Goal: Task Accomplishment & Management: Manage account settings

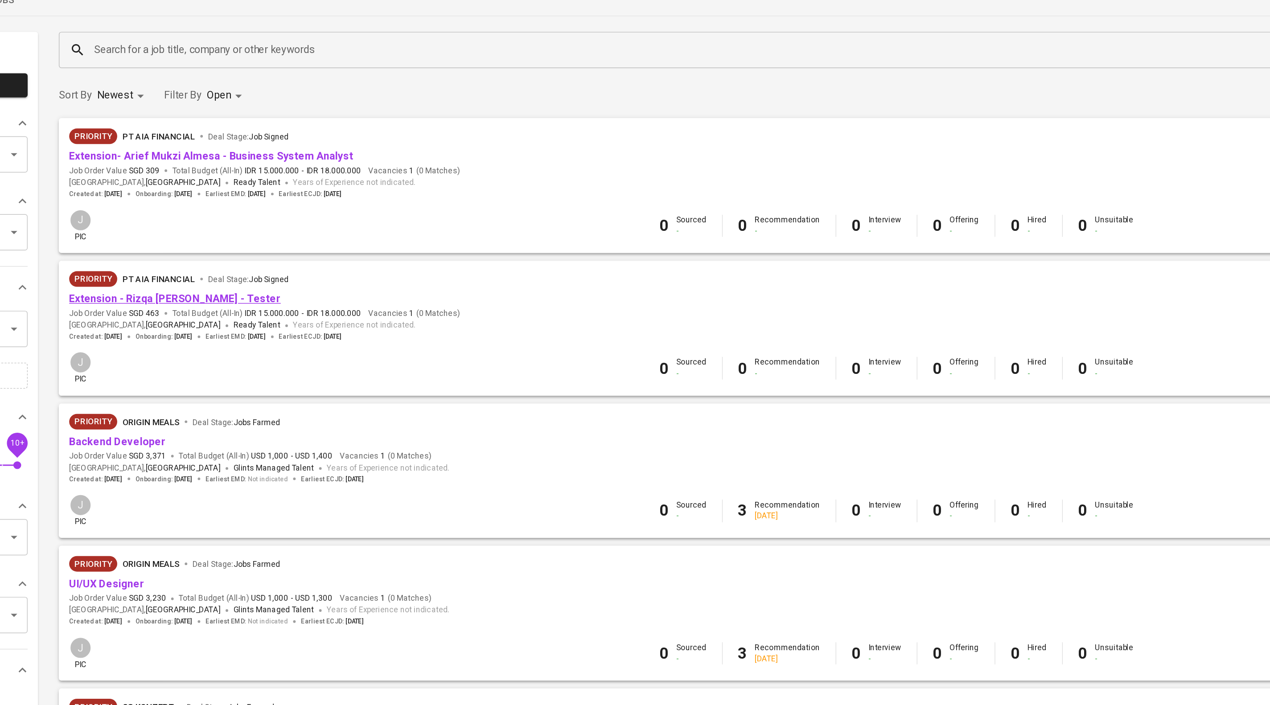
click at [289, 259] on link "Extension - Rizqa Debby - Tester" at bounding box center [241, 255] width 145 height 8
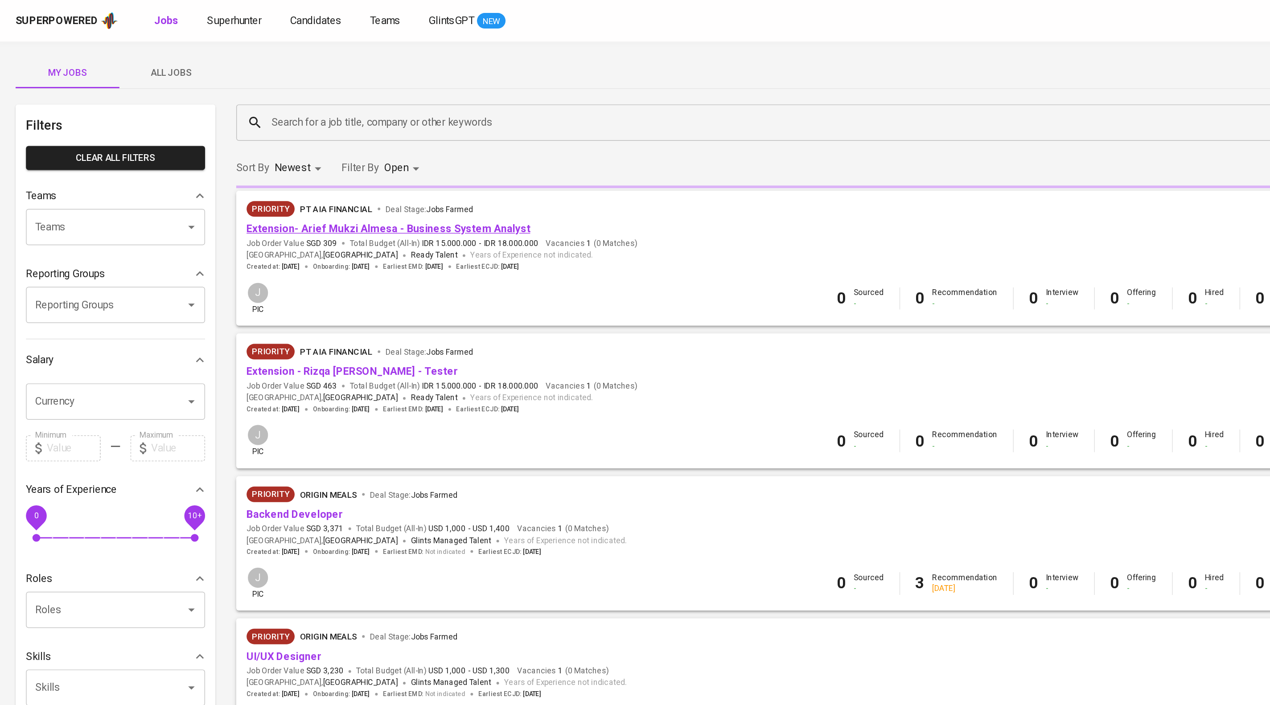
click at [252, 161] on link "Extension- Arief Mukzi Almesa - Business System Analyst" at bounding box center [266, 157] width 195 height 8
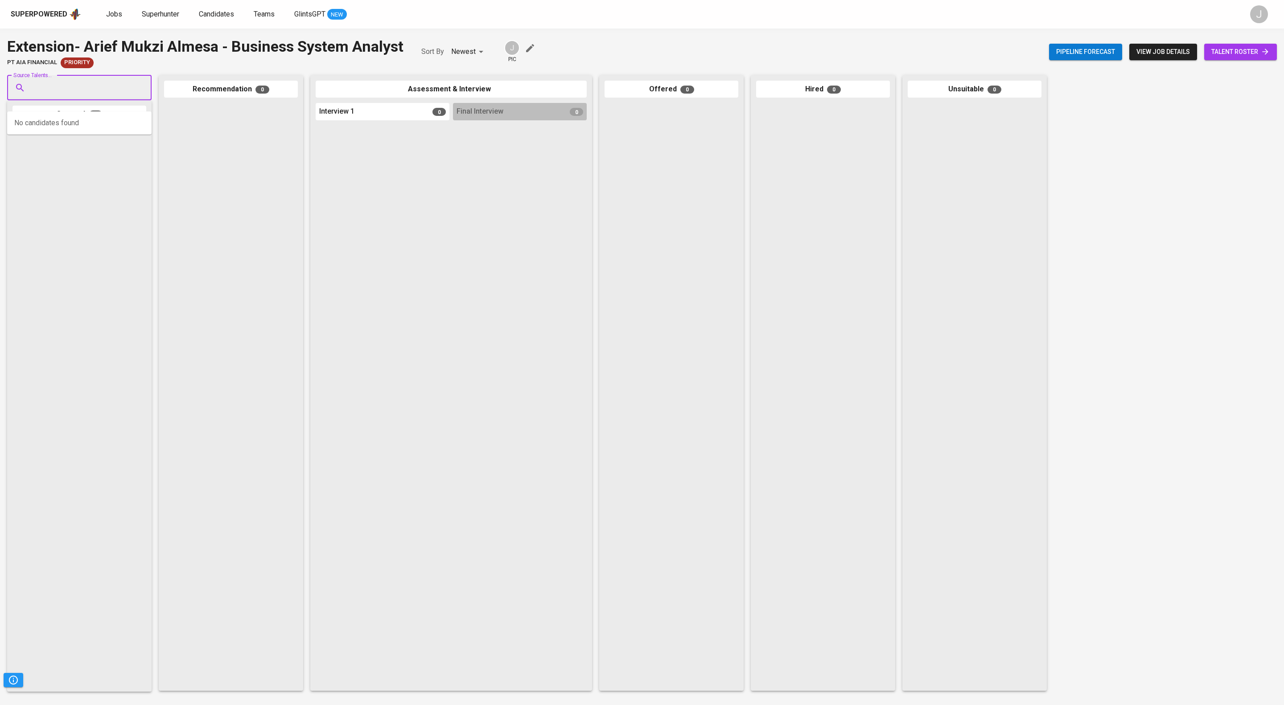
click at [115, 91] on input "Source Talents..." at bounding box center [76, 87] width 94 height 17
type input "arief mukzi almesa"
click at [76, 130] on span "[EMAIL_ADDRESS][DOMAIN_NAME]" at bounding box center [79, 131] width 84 height 9
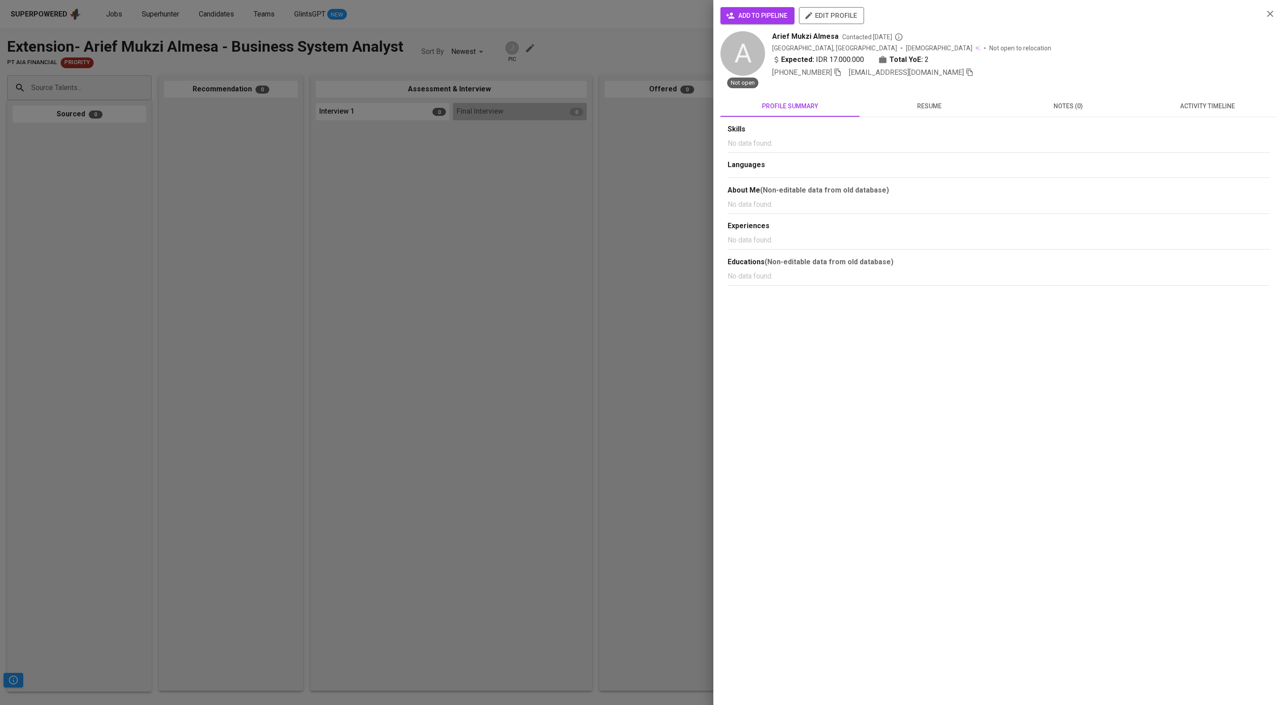
click at [1194, 98] on button "activity timeline" at bounding box center [1207, 105] width 139 height 21
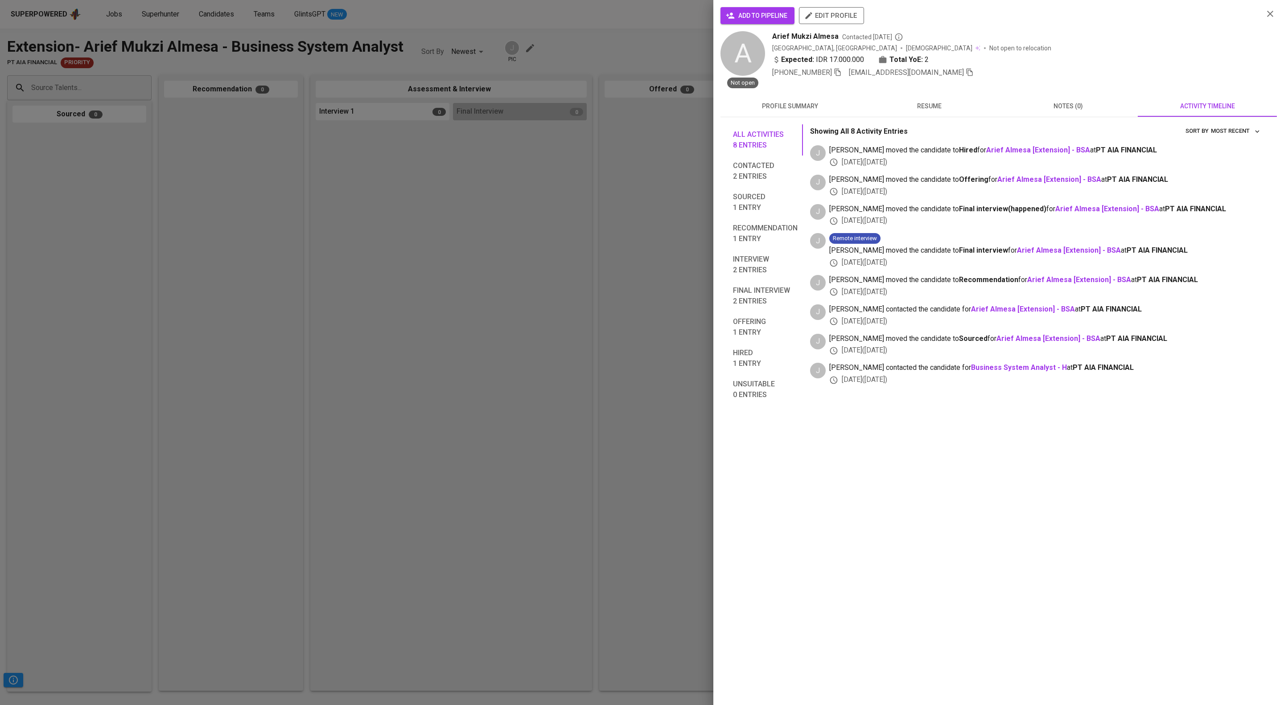
click at [751, 21] on span "add to pipeline" at bounding box center [758, 15] width 60 height 11
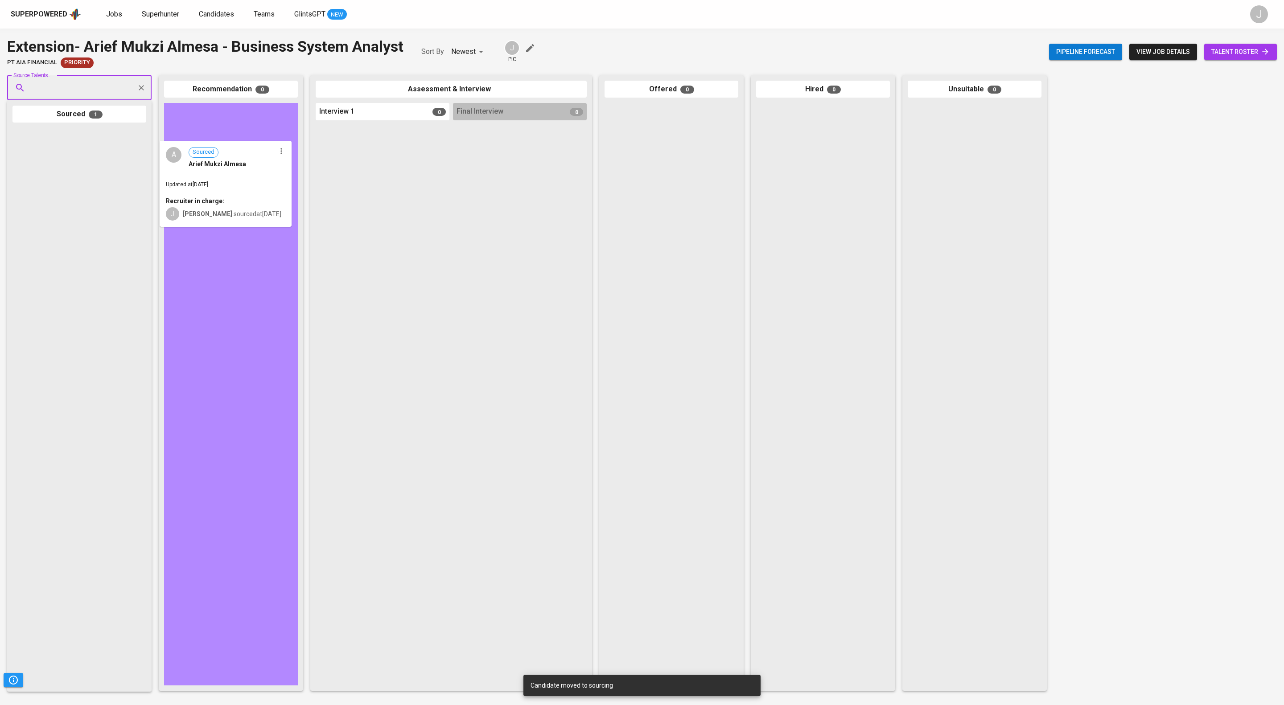
drag, startPoint x: 111, startPoint y: 174, endPoint x: 239, endPoint y: 171, distance: 128.4
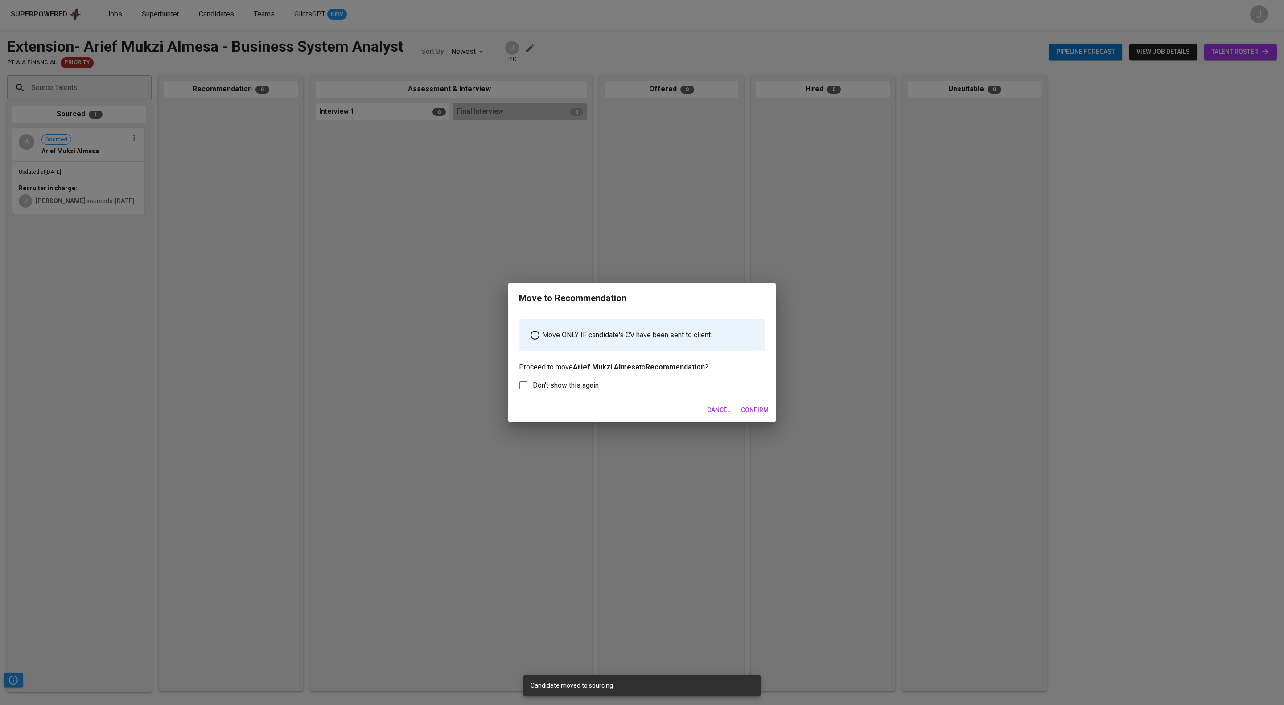
drag, startPoint x: 746, startPoint y: 424, endPoint x: 245, endPoint y: 246, distance: 532.4
click at [746, 416] on span "Confirm" at bounding box center [755, 410] width 28 height 11
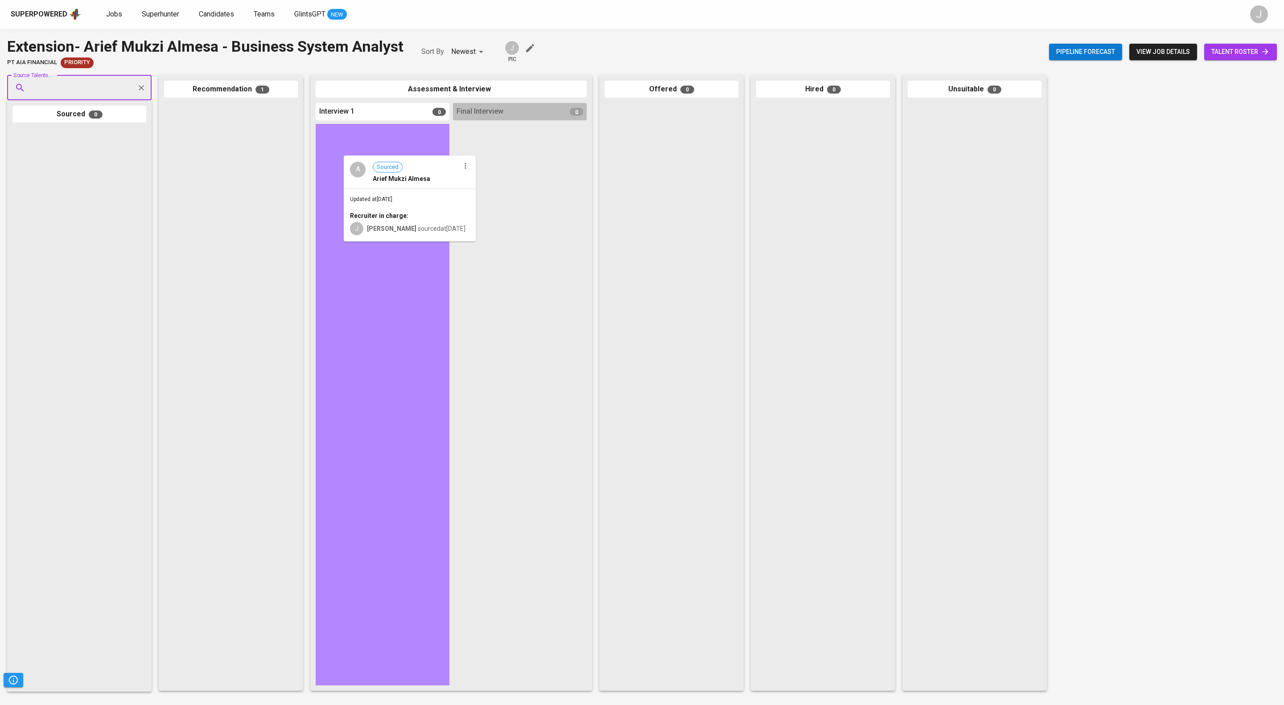
drag, startPoint x: 218, startPoint y: 139, endPoint x: 385, endPoint y: 175, distance: 170.5
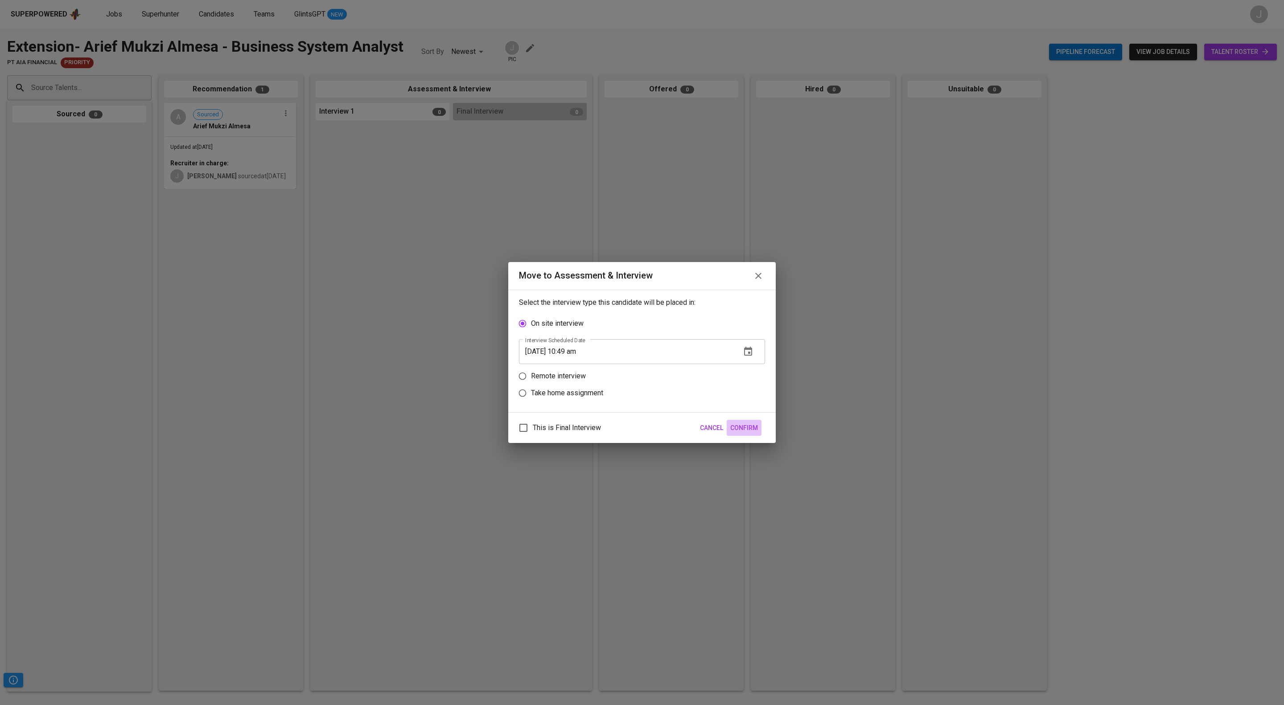
click at [749, 430] on span "Confirm" at bounding box center [744, 428] width 28 height 11
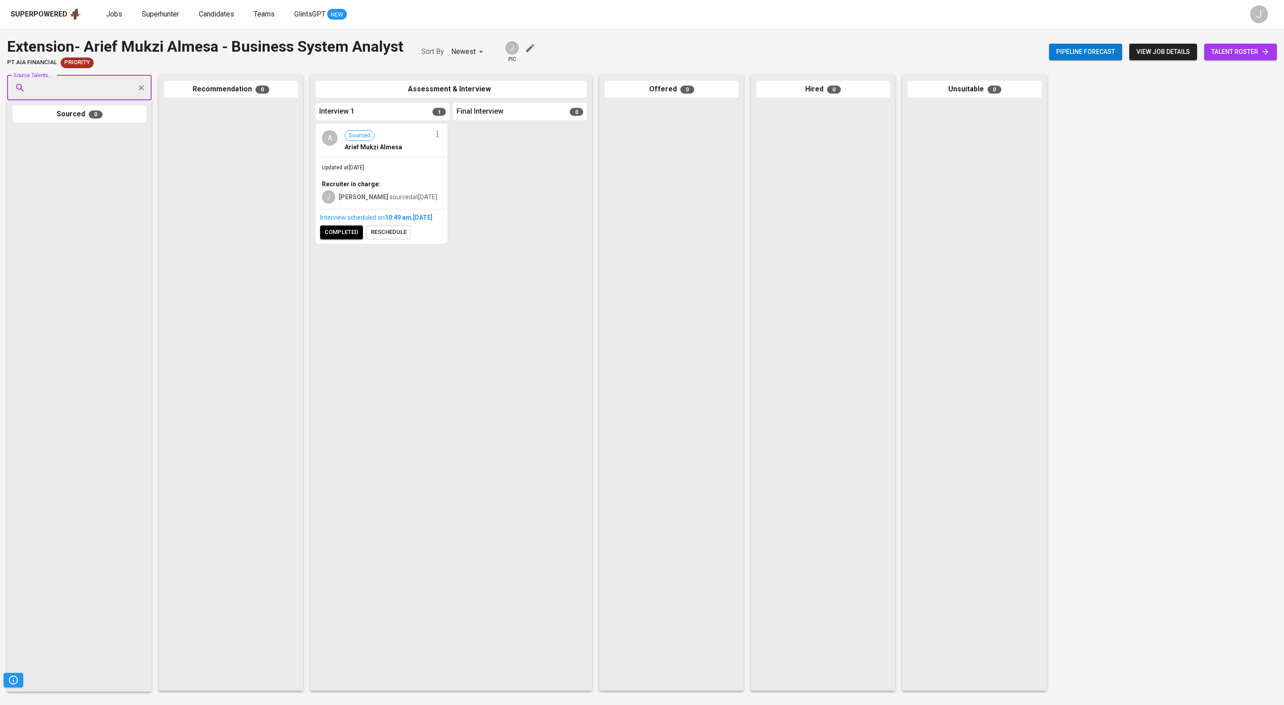
click at [407, 238] on span "reschedule" at bounding box center [389, 232] width 36 height 10
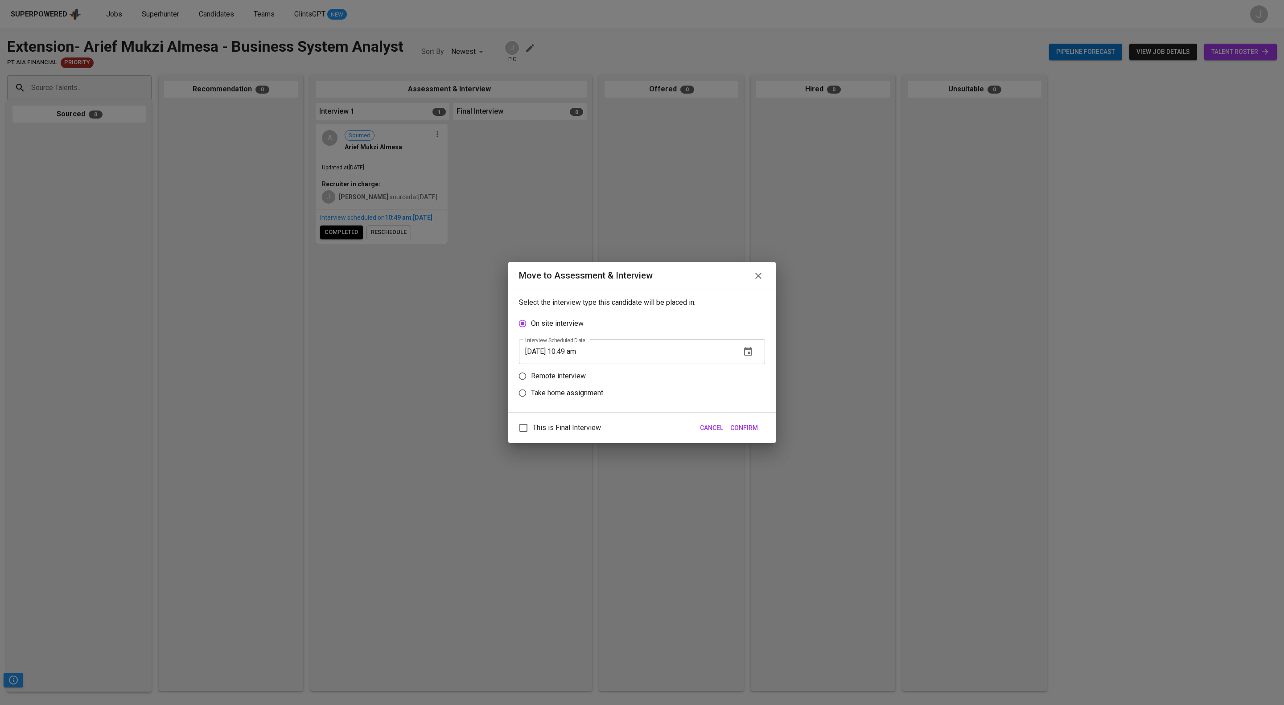
click at [527, 435] on input "This is Final Interview" at bounding box center [523, 428] width 19 height 19
checkbox input "true"
drag, startPoint x: 594, startPoint y: 347, endPoint x: 612, endPoint y: 411, distance: 66.2
click at [595, 347] on input "08/19/2025 10:49 am" at bounding box center [626, 351] width 215 height 25
type input "08/19/2025 09:50 am"
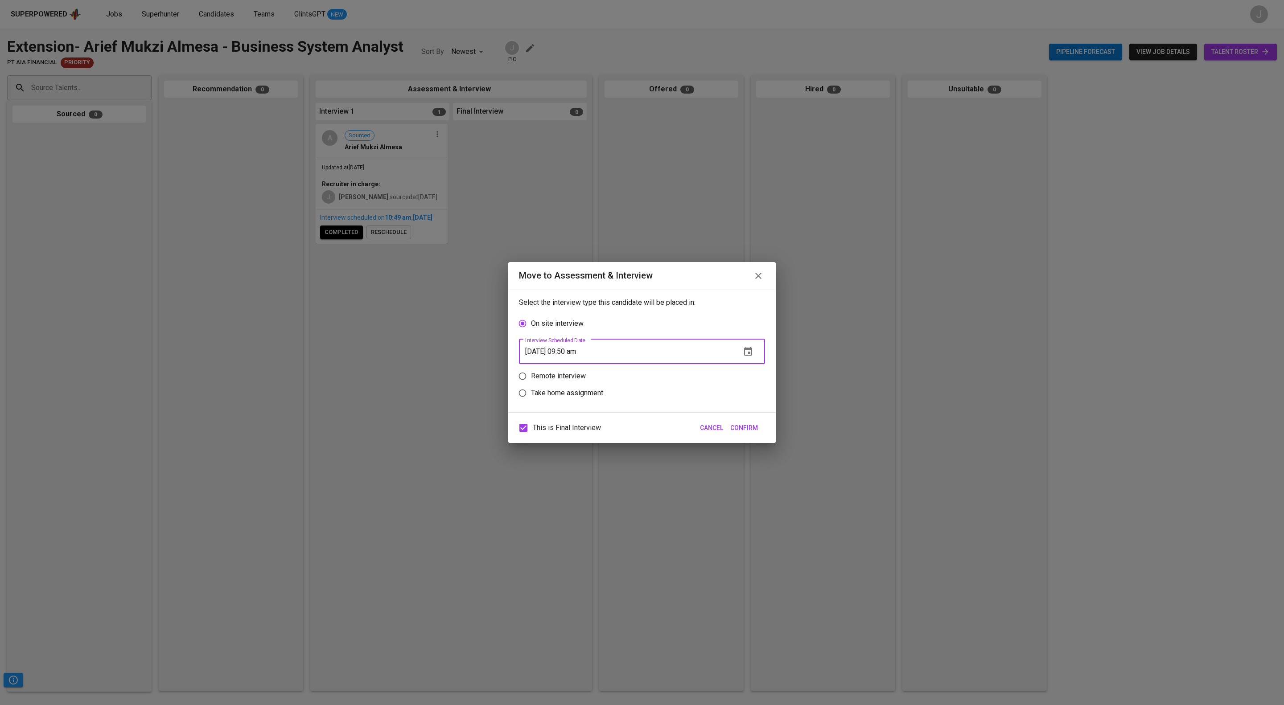
click at [744, 431] on span "Confirm" at bounding box center [744, 428] width 28 height 11
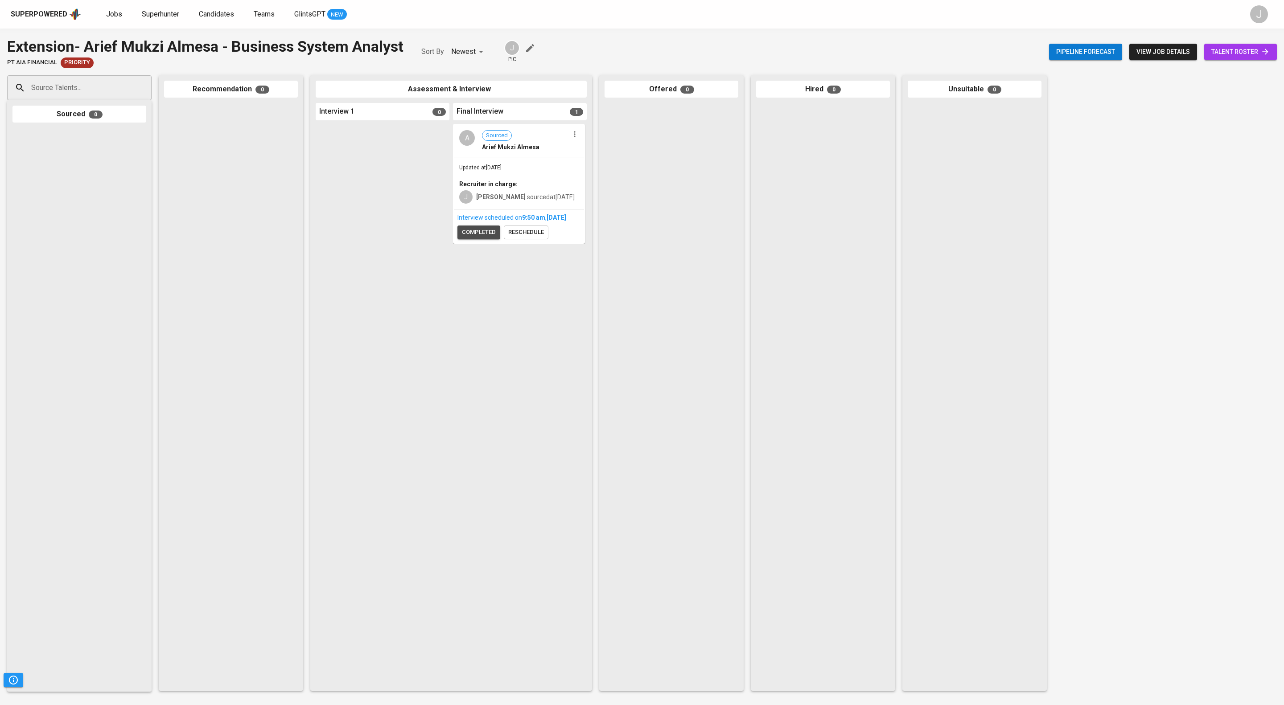
click at [468, 238] on span "completed" at bounding box center [479, 232] width 34 height 10
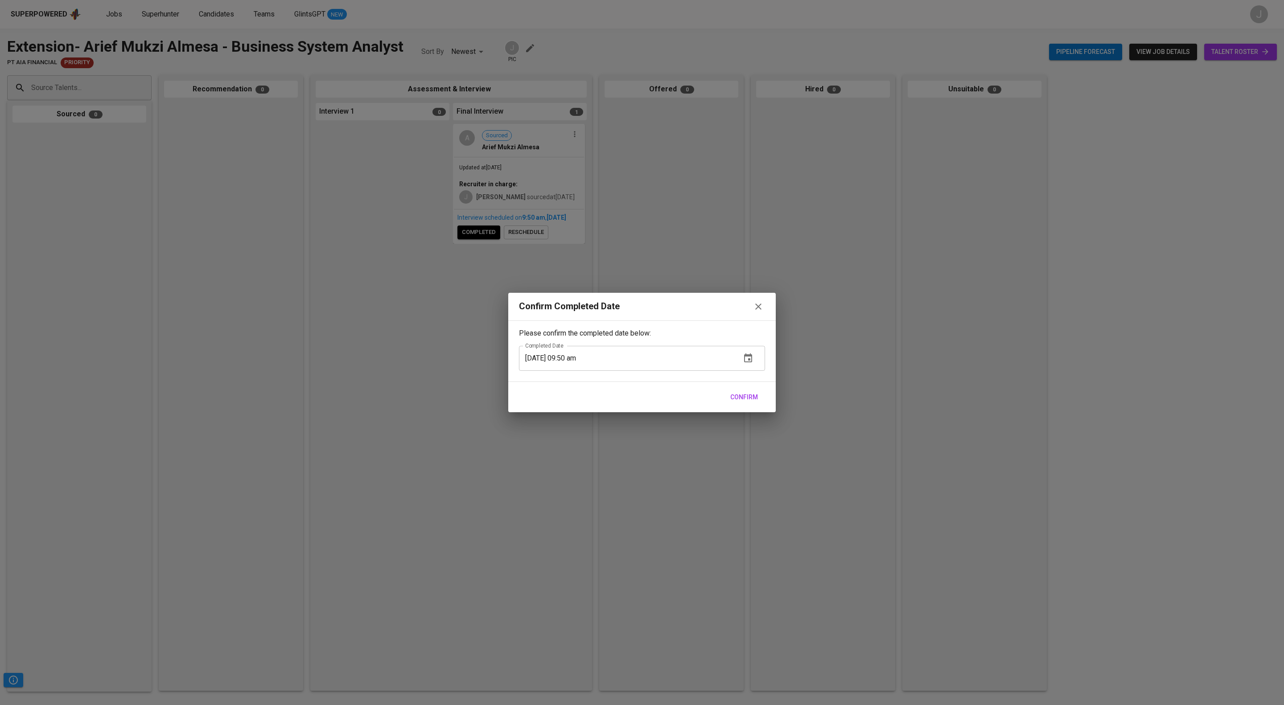
click at [746, 403] on span "Confirm" at bounding box center [744, 397] width 28 height 11
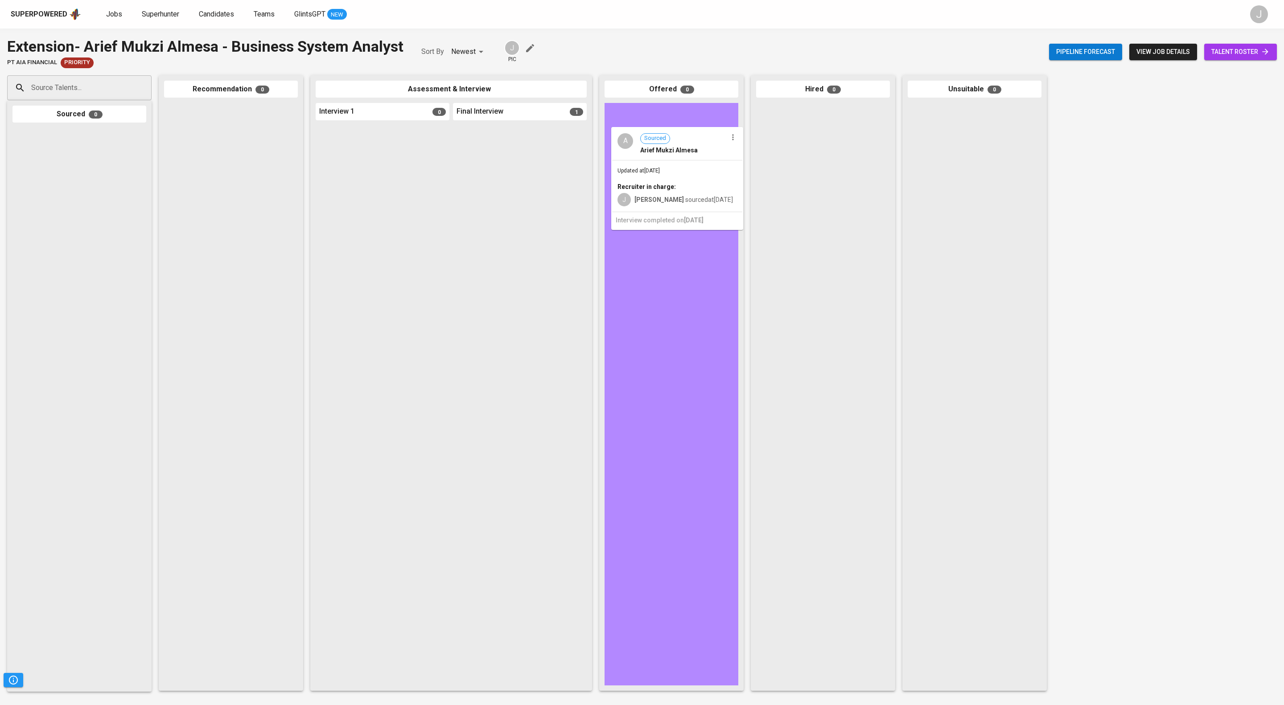
drag, startPoint x: 525, startPoint y: 163, endPoint x: 686, endPoint y: 153, distance: 161.3
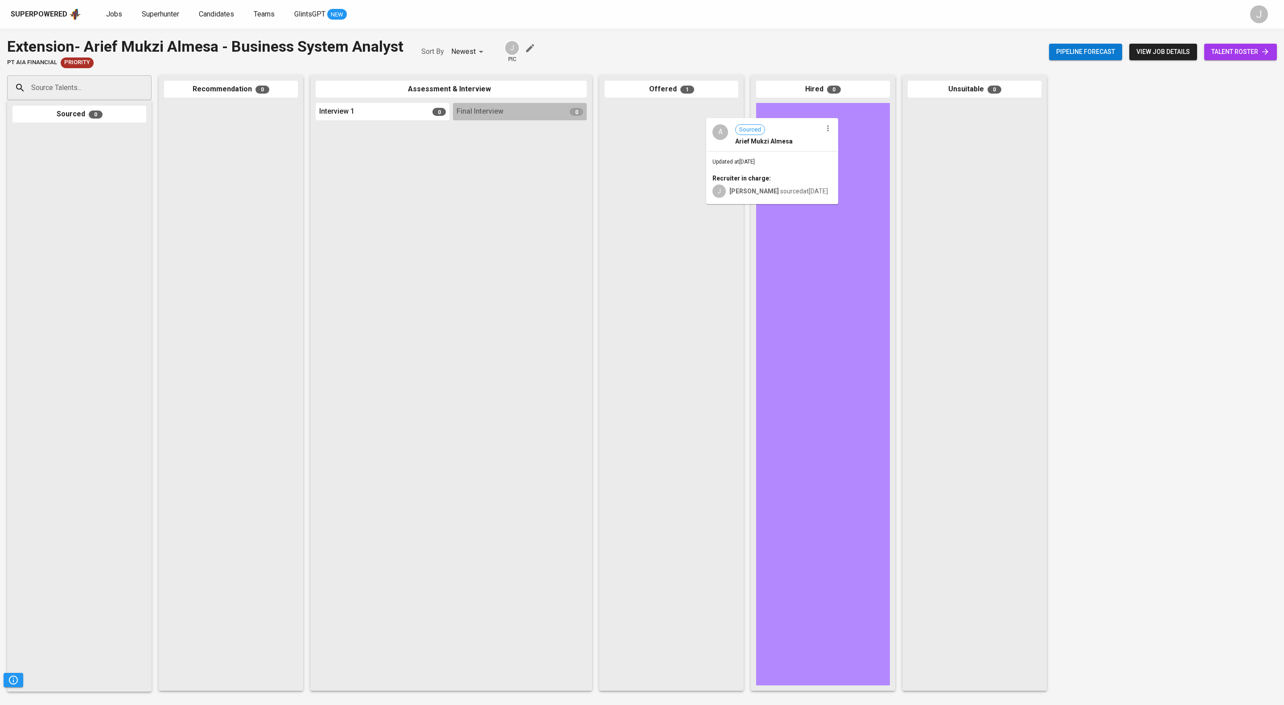
drag, startPoint x: 671, startPoint y: 136, endPoint x: 836, endPoint y: 144, distance: 166.0
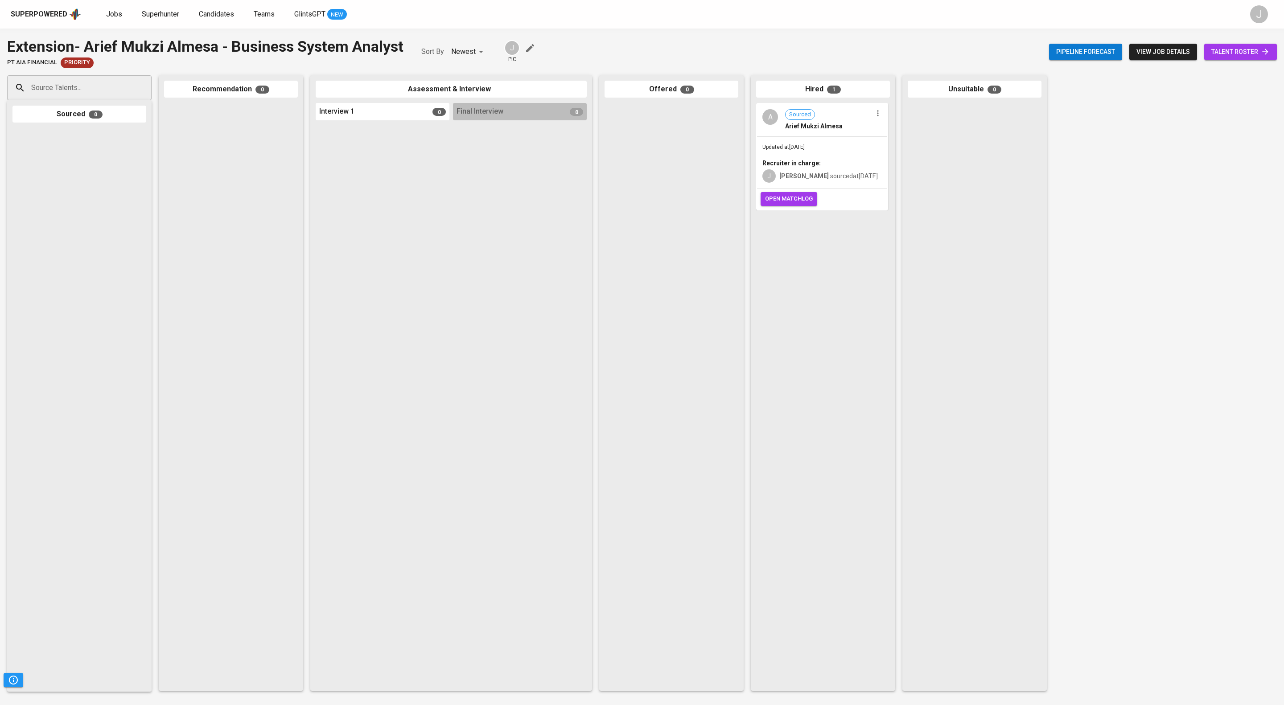
click at [809, 204] on span "open matchlog" at bounding box center [789, 199] width 48 height 10
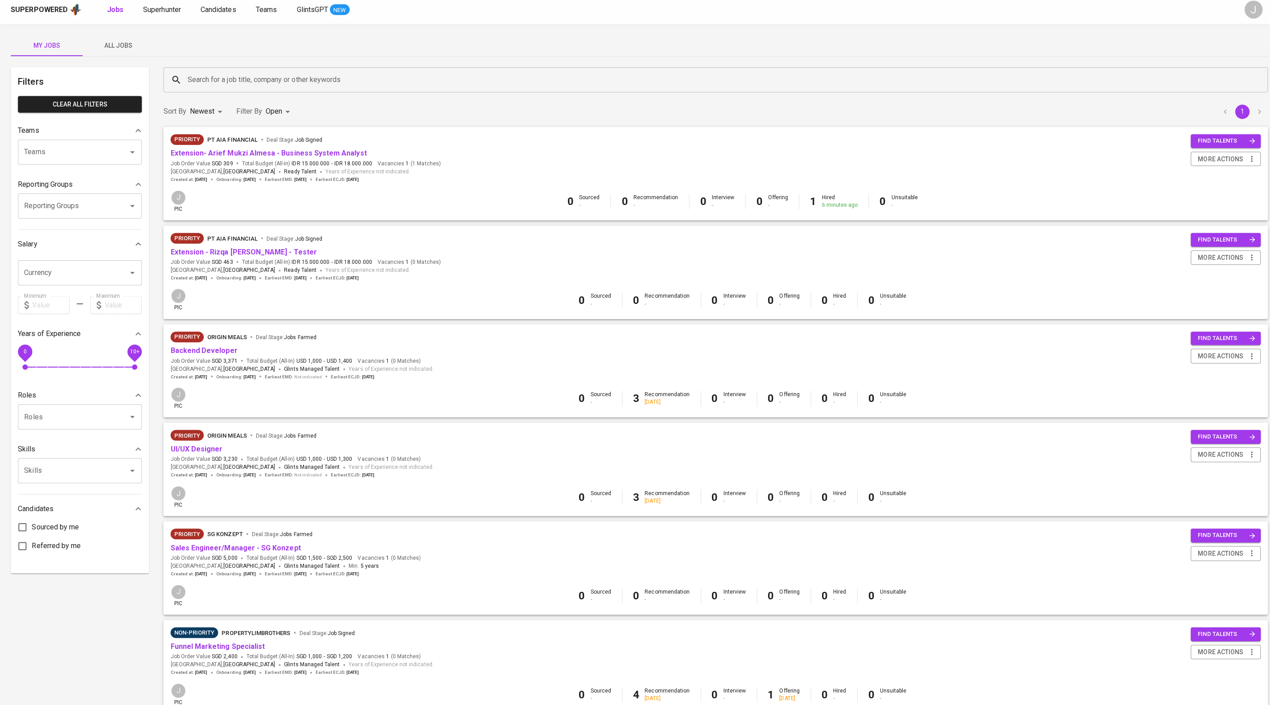
scroll to position [4, 0]
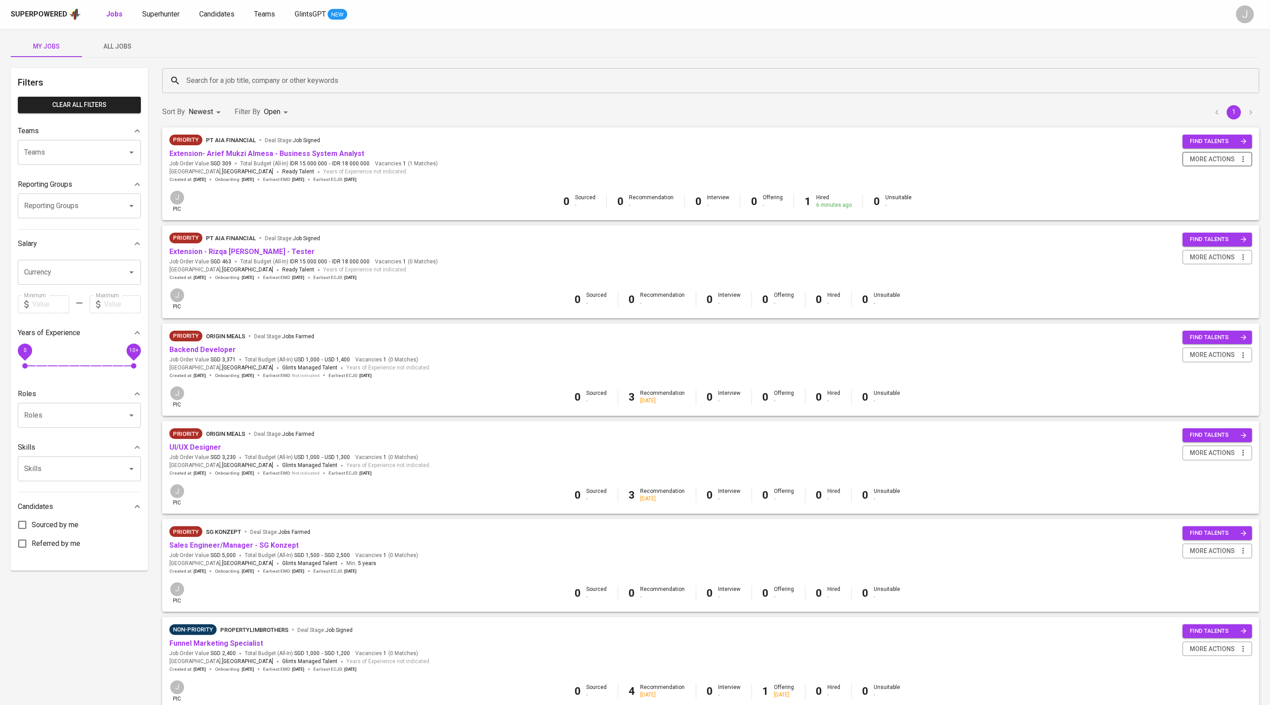
click at [1241, 164] on icon "button" at bounding box center [1243, 159] width 9 height 9
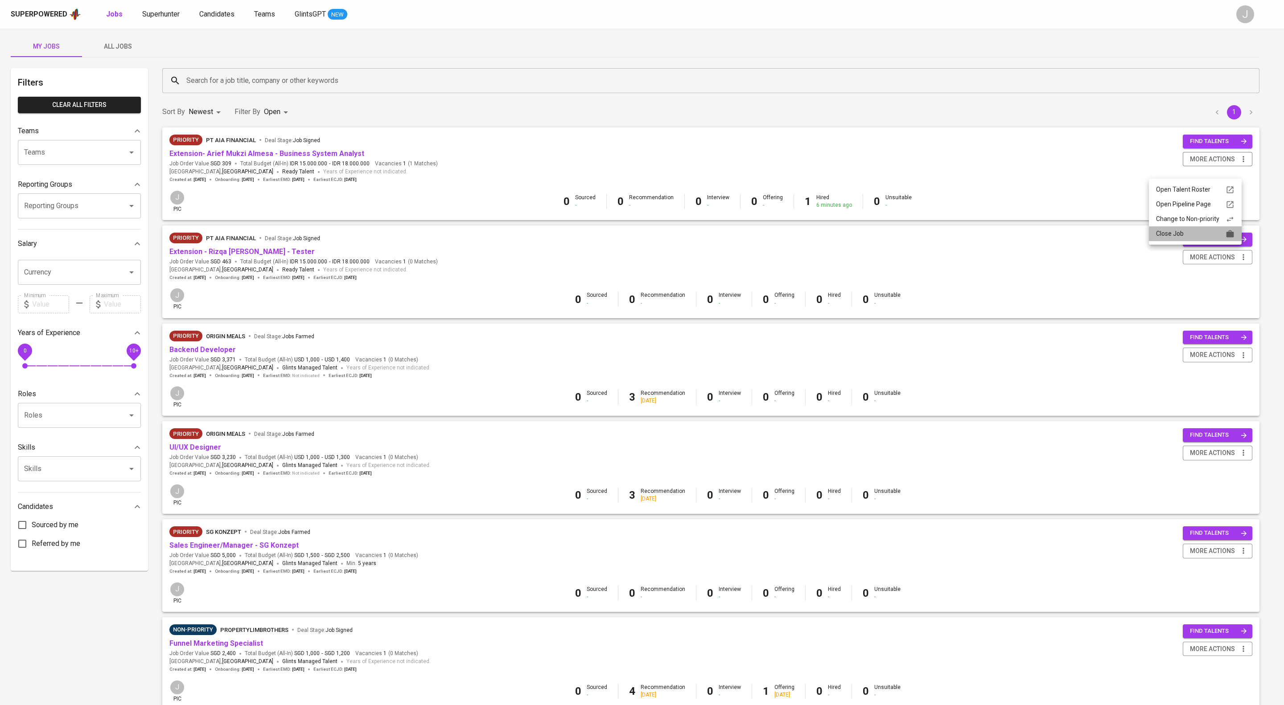
click at [1189, 239] on div "Close Job" at bounding box center [1195, 233] width 78 height 9
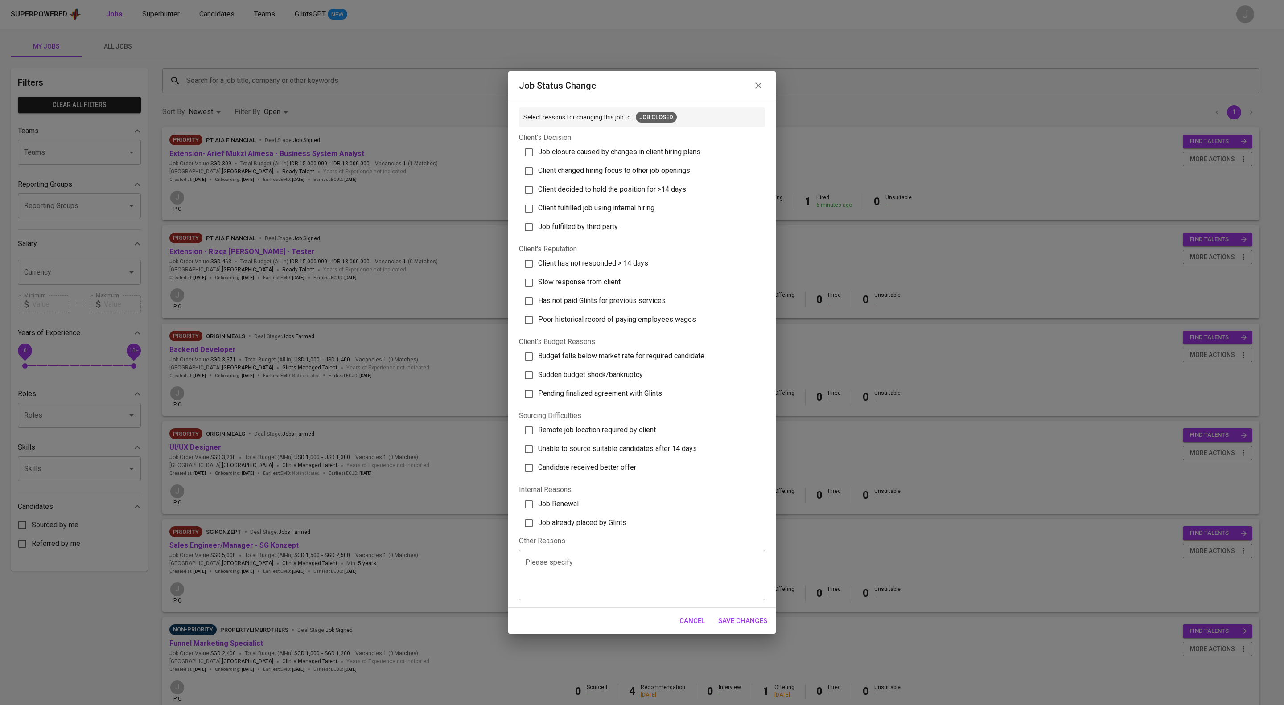
click at [619, 514] on label "Job Renewal" at bounding box center [638, 504] width 240 height 19
click at [538, 514] on input "Job Renewal" at bounding box center [528, 504] width 19 height 19
checkbox input "true"
click at [626, 527] on span "Job already placed by Glints" at bounding box center [582, 523] width 88 height 8
click at [538, 533] on input "Job already placed by Glints" at bounding box center [528, 523] width 19 height 19
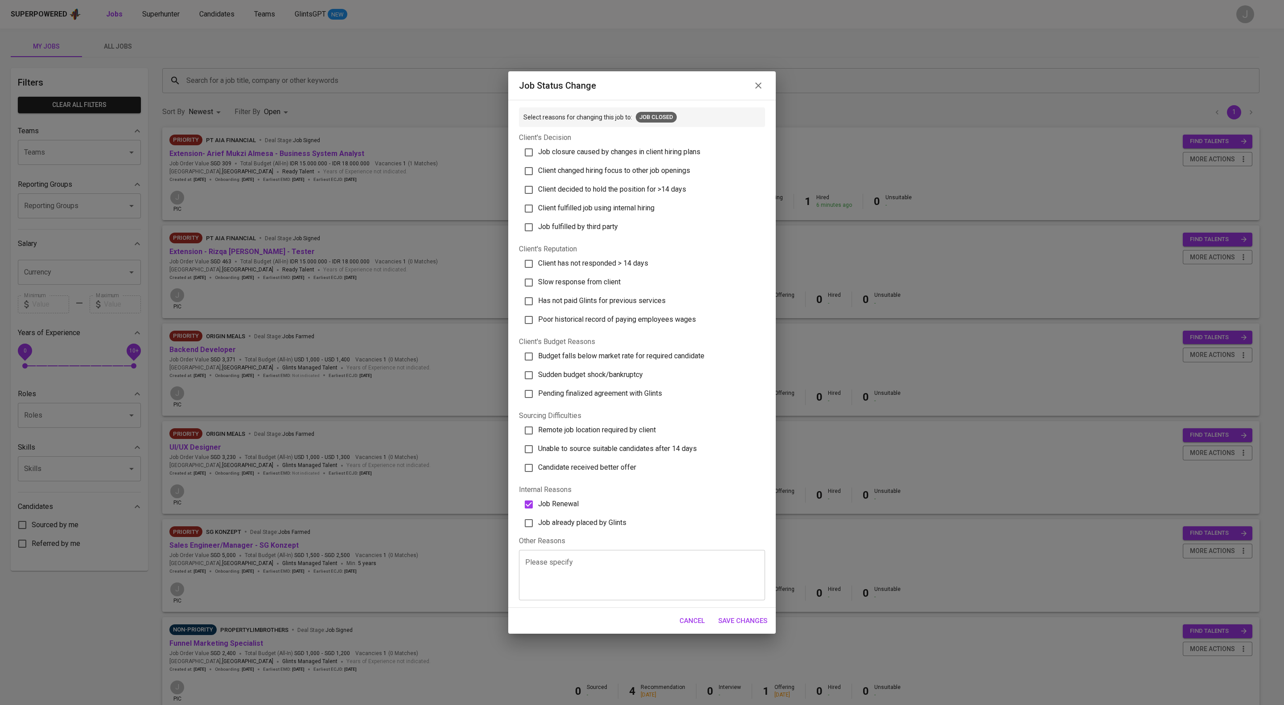
checkbox input "true"
click at [529, 514] on input "Job Renewal" at bounding box center [528, 504] width 19 height 19
checkbox input "false"
click at [734, 627] on span "Save Changes" at bounding box center [742, 621] width 49 height 12
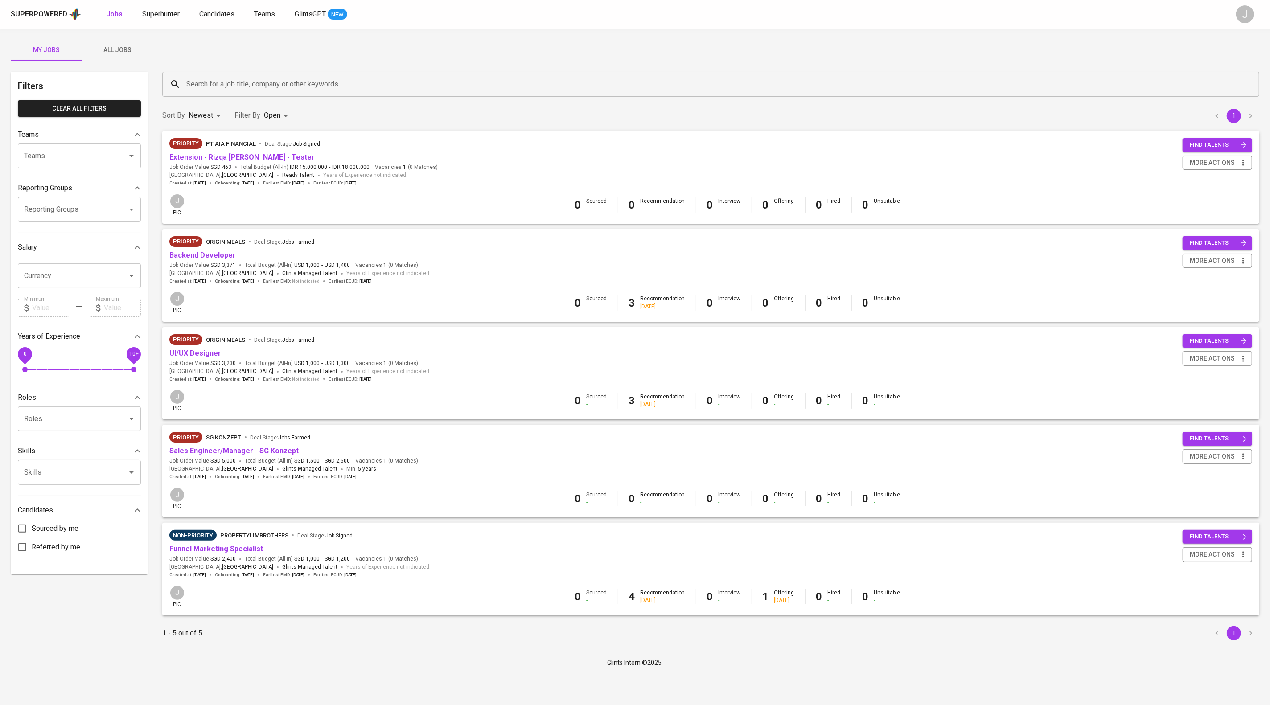
click at [723, 111] on div "Sort By Newest NEWEST Filter By Open OPEN 1" at bounding box center [711, 115] width 1108 height 27
click at [130, 45] on span "All Jobs" at bounding box center [117, 50] width 61 height 11
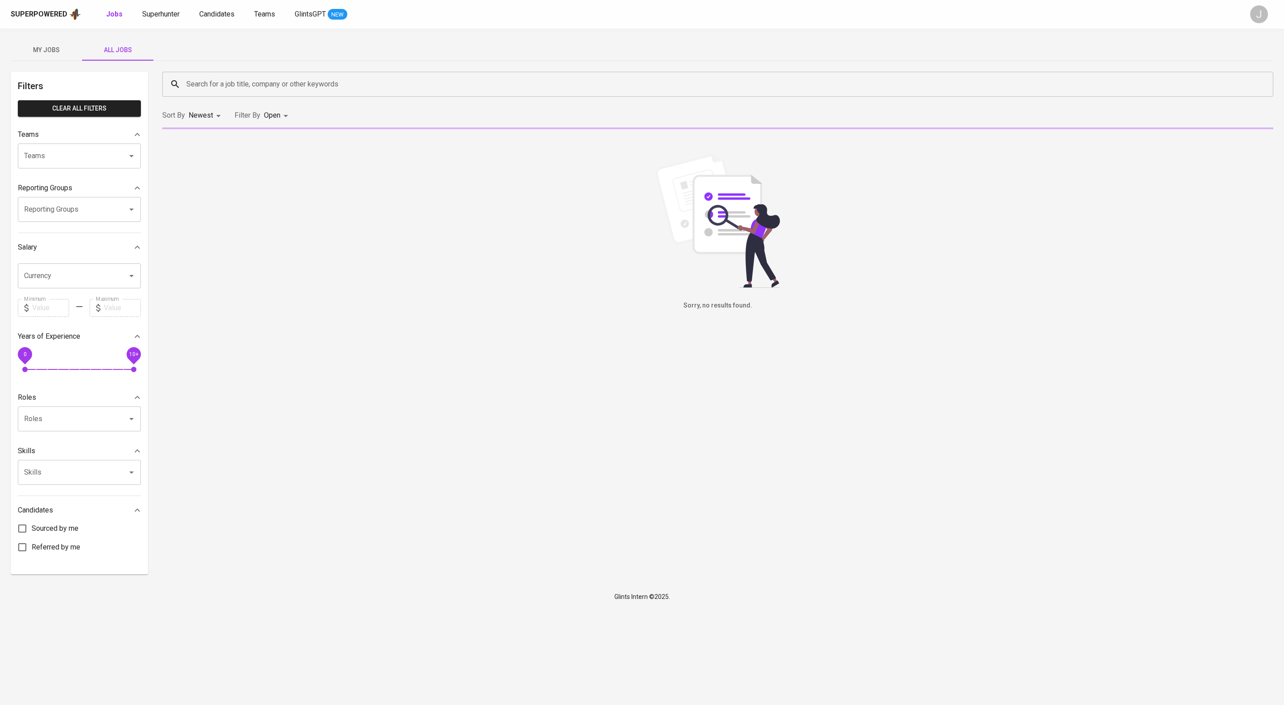
click at [96, 158] on input "Teams" at bounding box center [67, 156] width 90 height 17
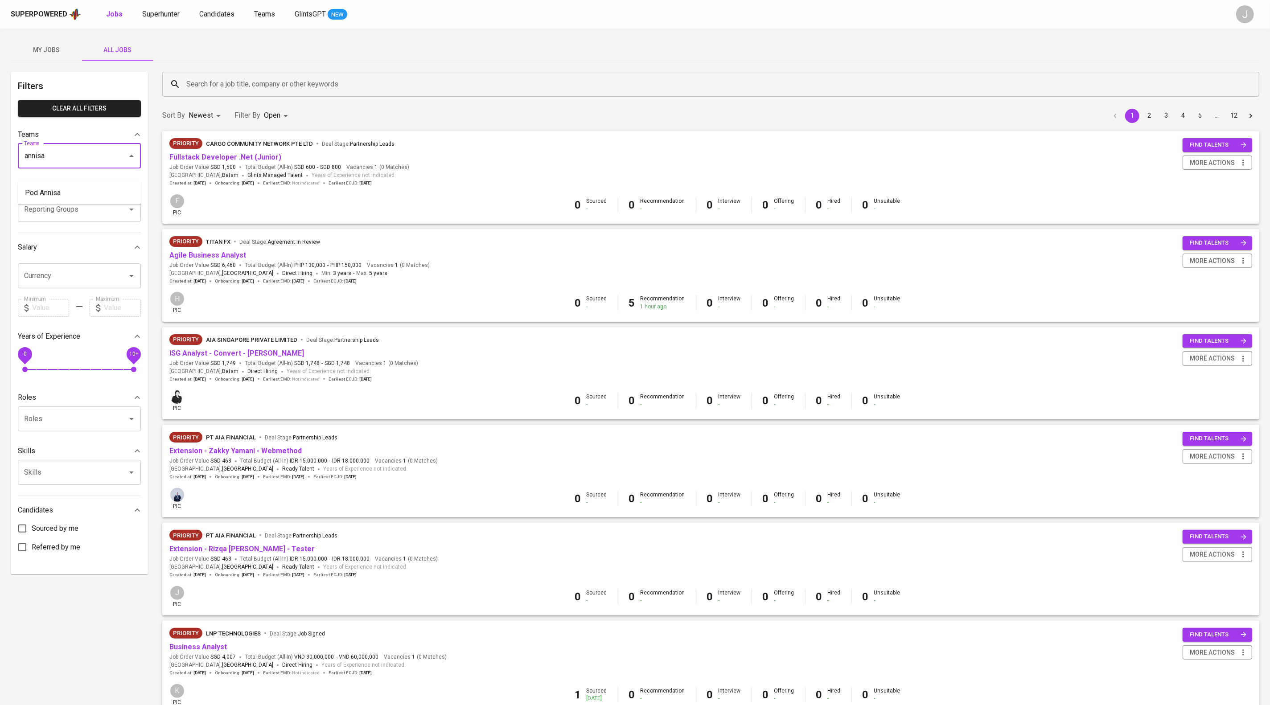
click at [103, 183] on ul "Pod Annisa" at bounding box center [79, 192] width 123 height 23
click at [103, 187] on li "Pod Annisa" at bounding box center [79, 193] width 123 height 16
type input "annisa"
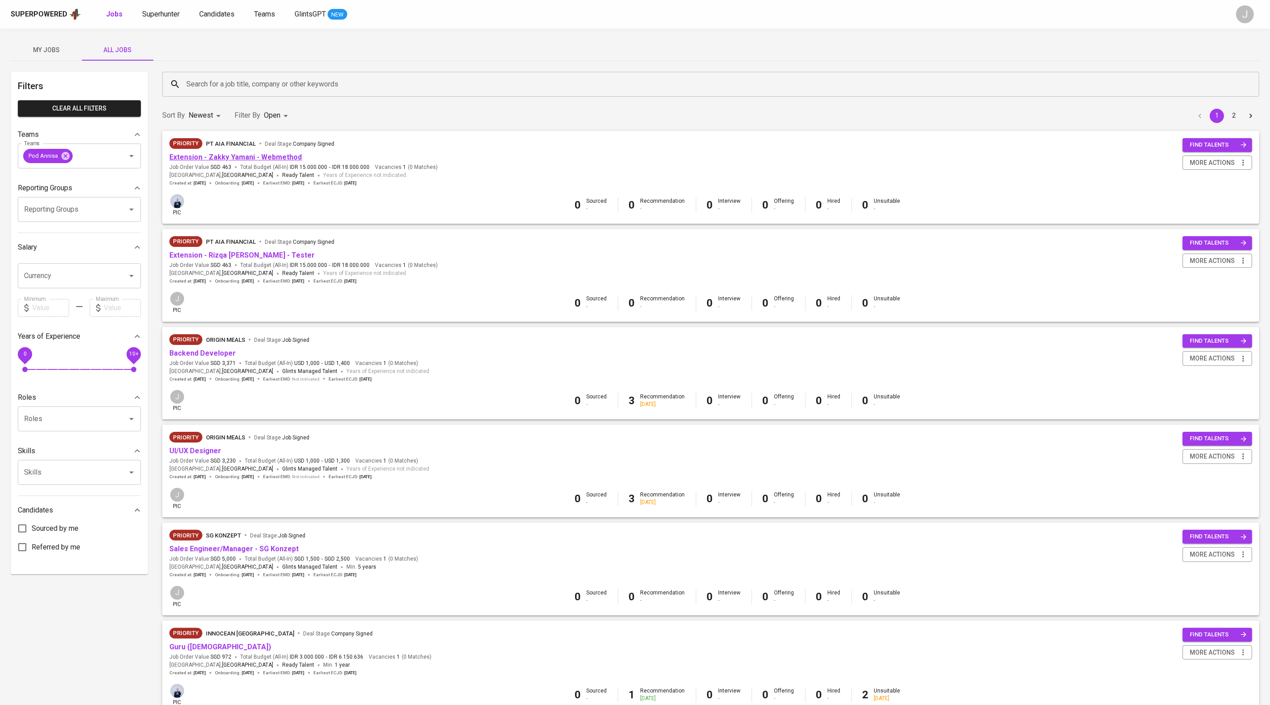
click at [276, 161] on link "Extension - Zakky Yamani - Webmethod" at bounding box center [235, 157] width 132 height 8
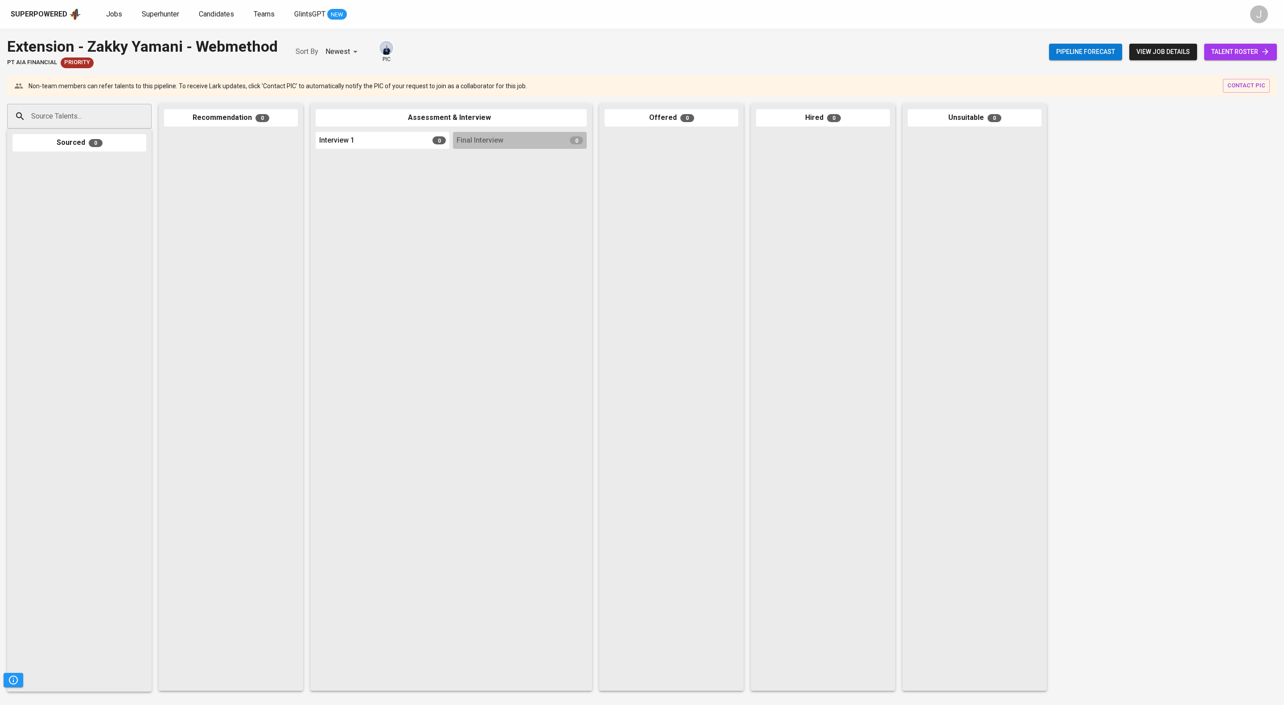
click at [108, 119] on input "Source Talents..." at bounding box center [76, 116] width 94 height 17
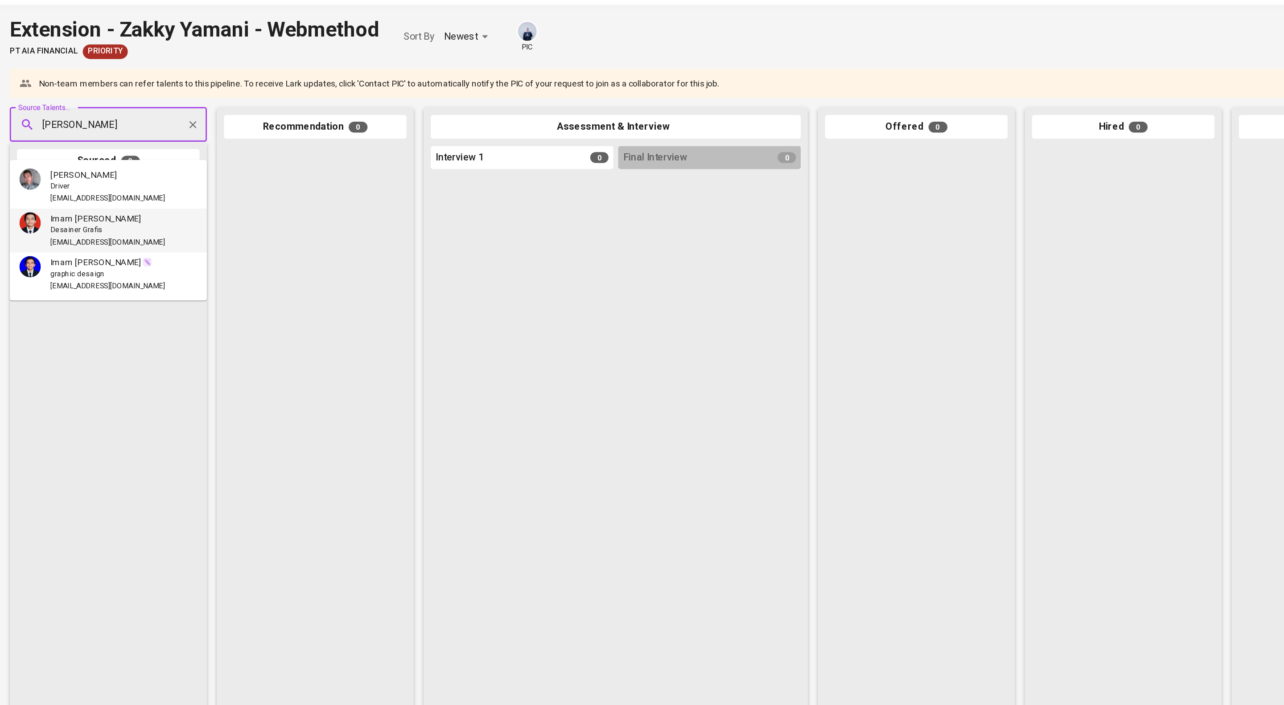
type input "zakky yamani"
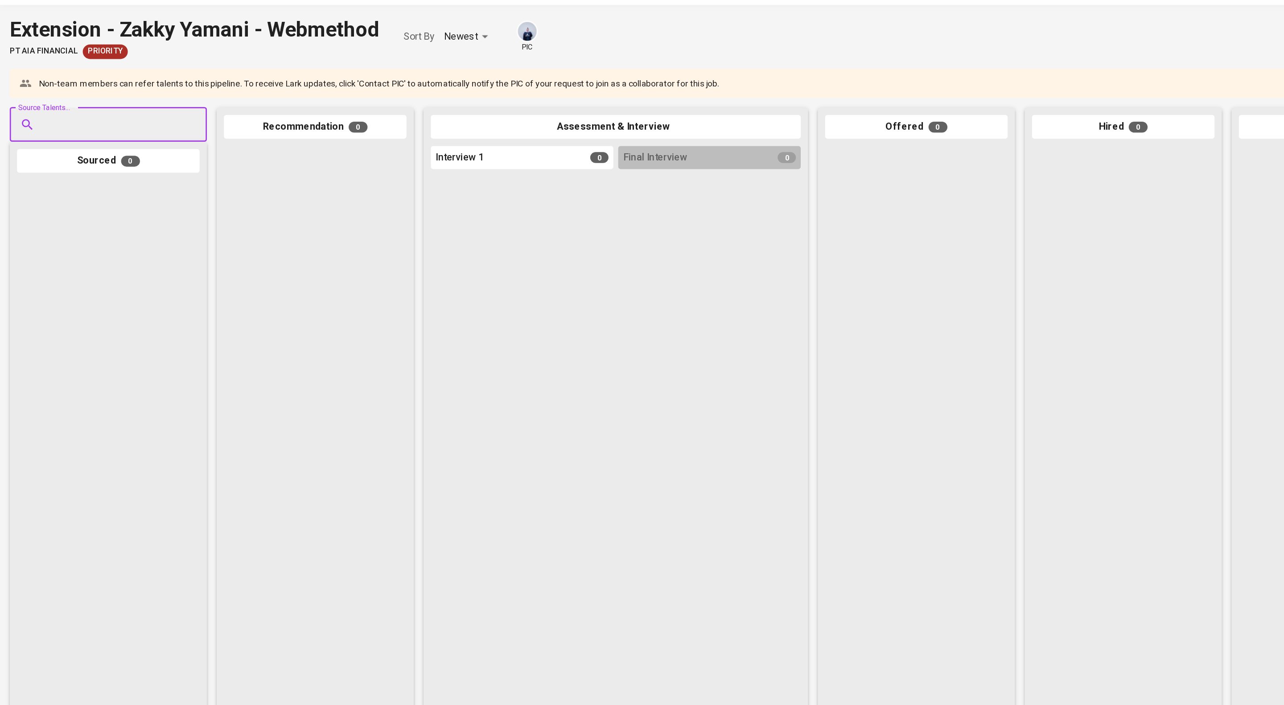
click at [88, 121] on input "Source Talents..." at bounding box center [76, 116] width 94 height 17
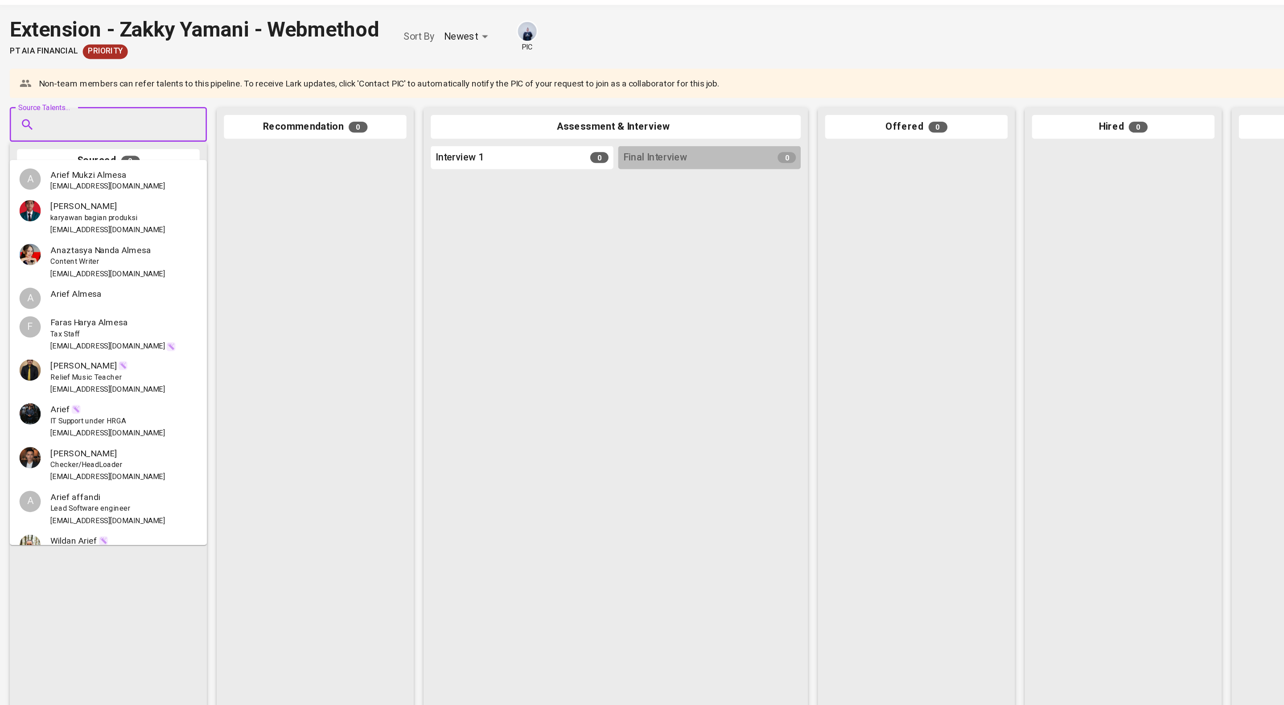
paste input "[DOMAIN_NAME][EMAIL_ADDRESS][DOMAIN_NAME]"
type input "zakkyyamani.id@gmail.com"
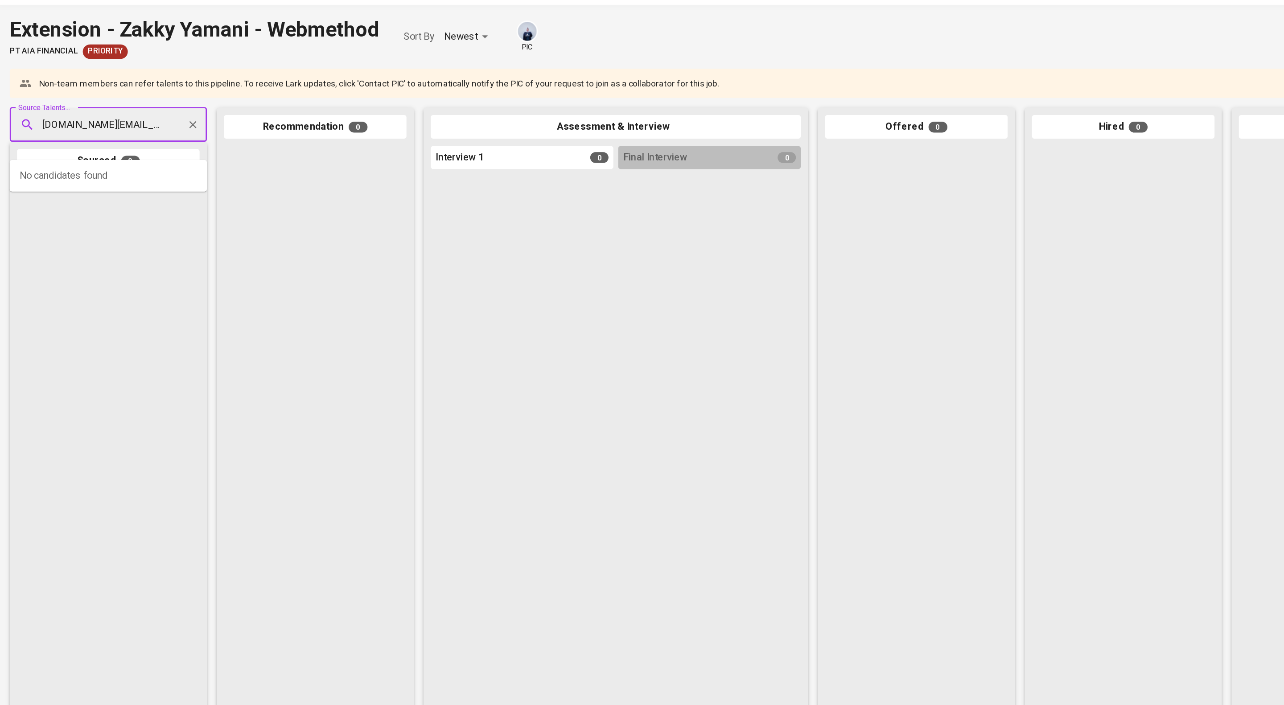
scroll to position [0, 23]
click at [63, 157] on span "Zakki Yamani" at bounding box center [61, 152] width 49 height 9
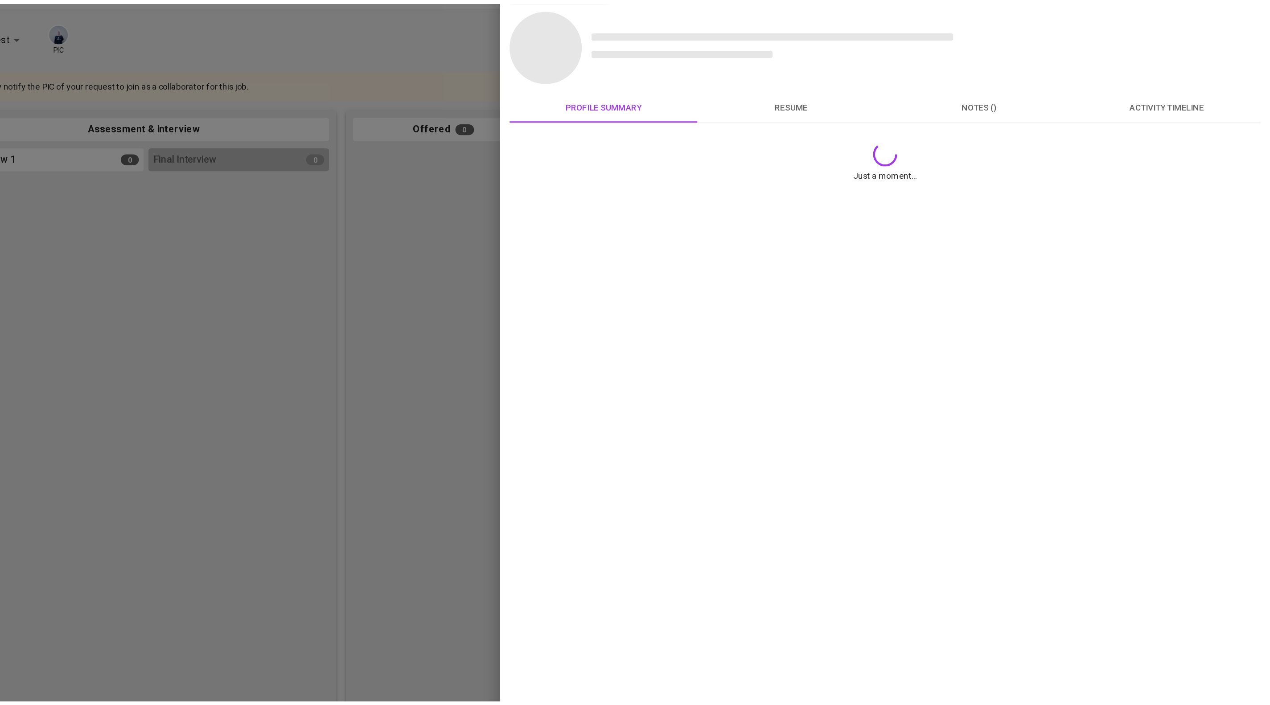
scroll to position [0, 0]
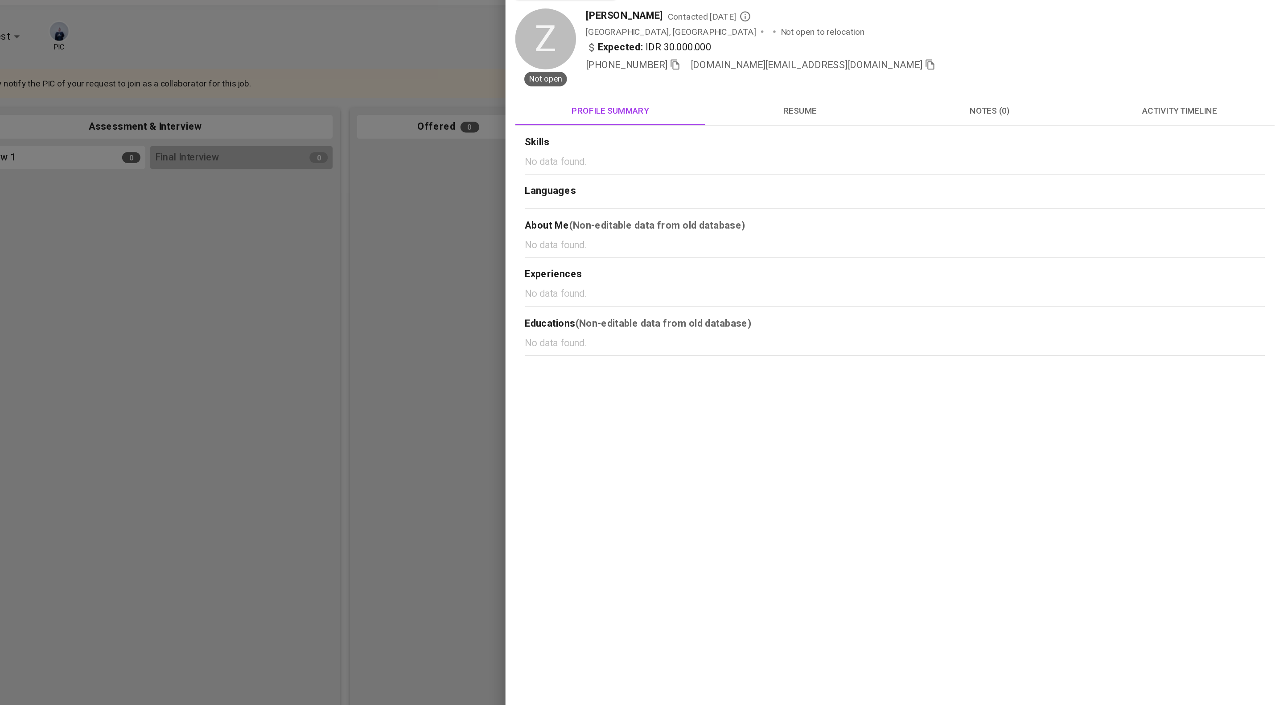
click at [1223, 101] on span "activity timeline" at bounding box center [1207, 106] width 128 height 11
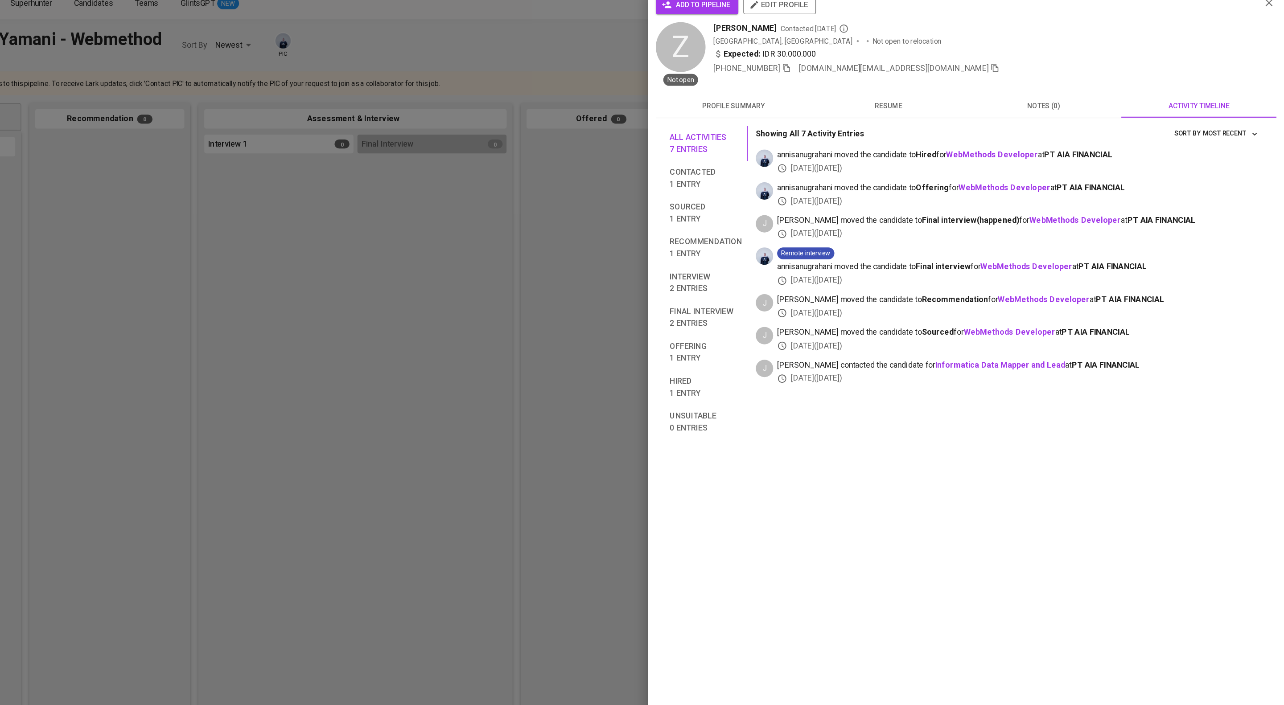
click at [749, 11] on span "add to pipeline" at bounding box center [758, 15] width 60 height 11
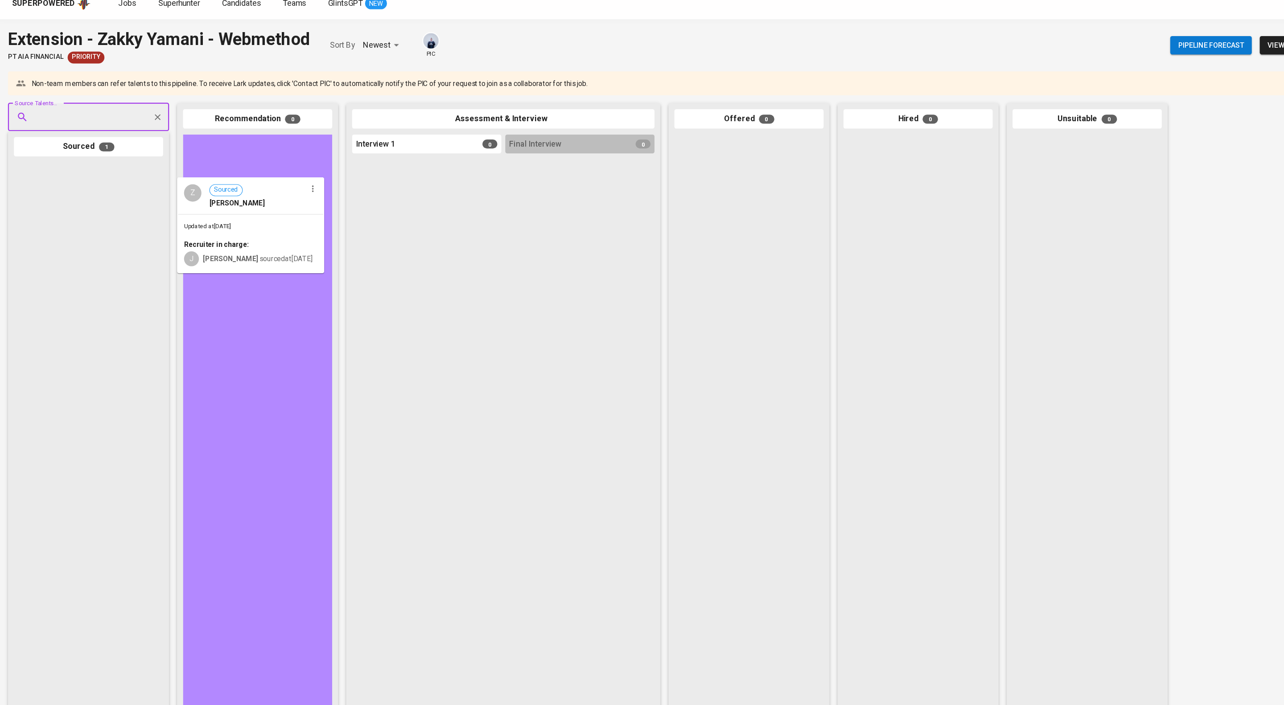
drag, startPoint x: 107, startPoint y: 190, endPoint x: 244, endPoint y: 189, distance: 136.4
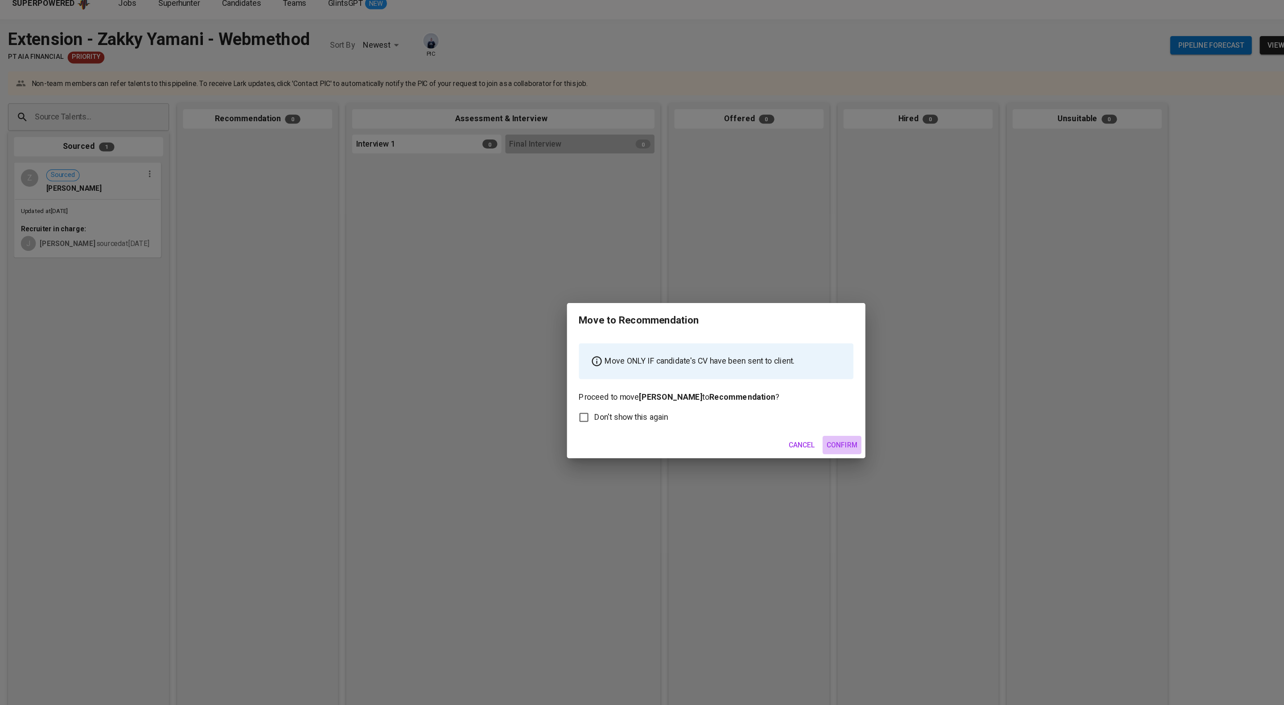
click at [755, 416] on span "Confirm" at bounding box center [755, 410] width 28 height 11
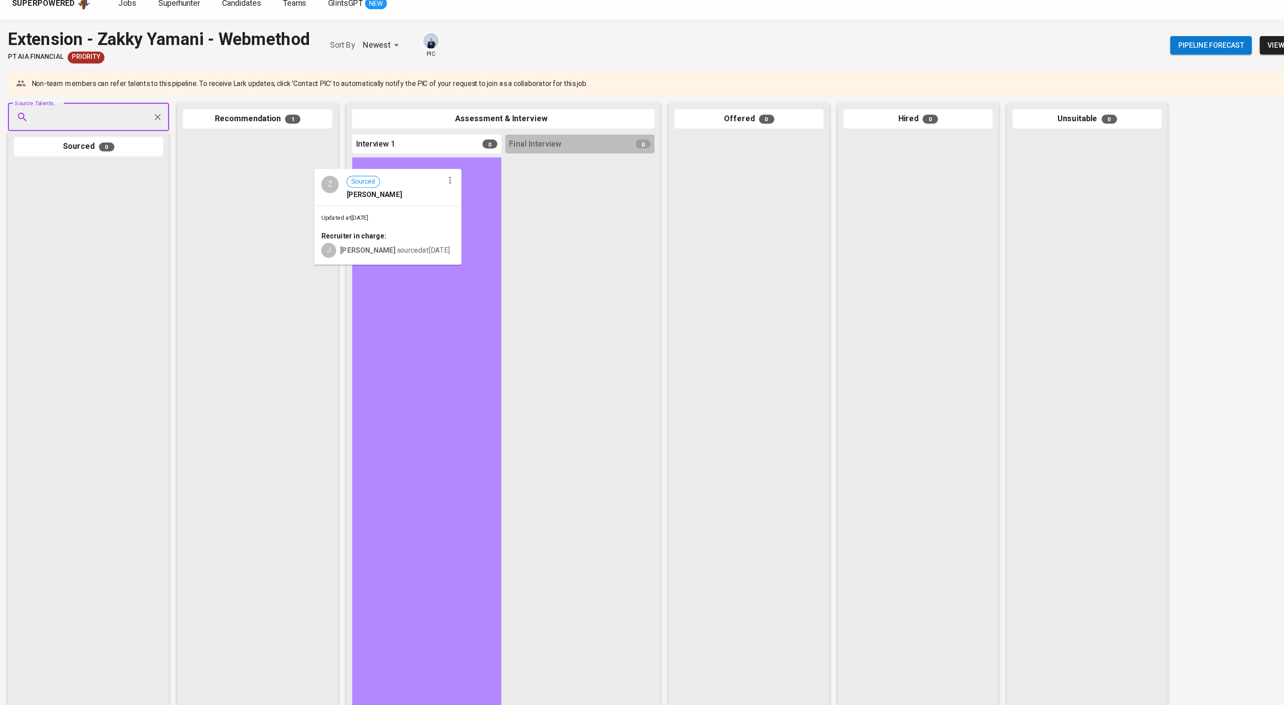
drag, startPoint x: 239, startPoint y: 157, endPoint x: 368, endPoint y: 185, distance: 131.4
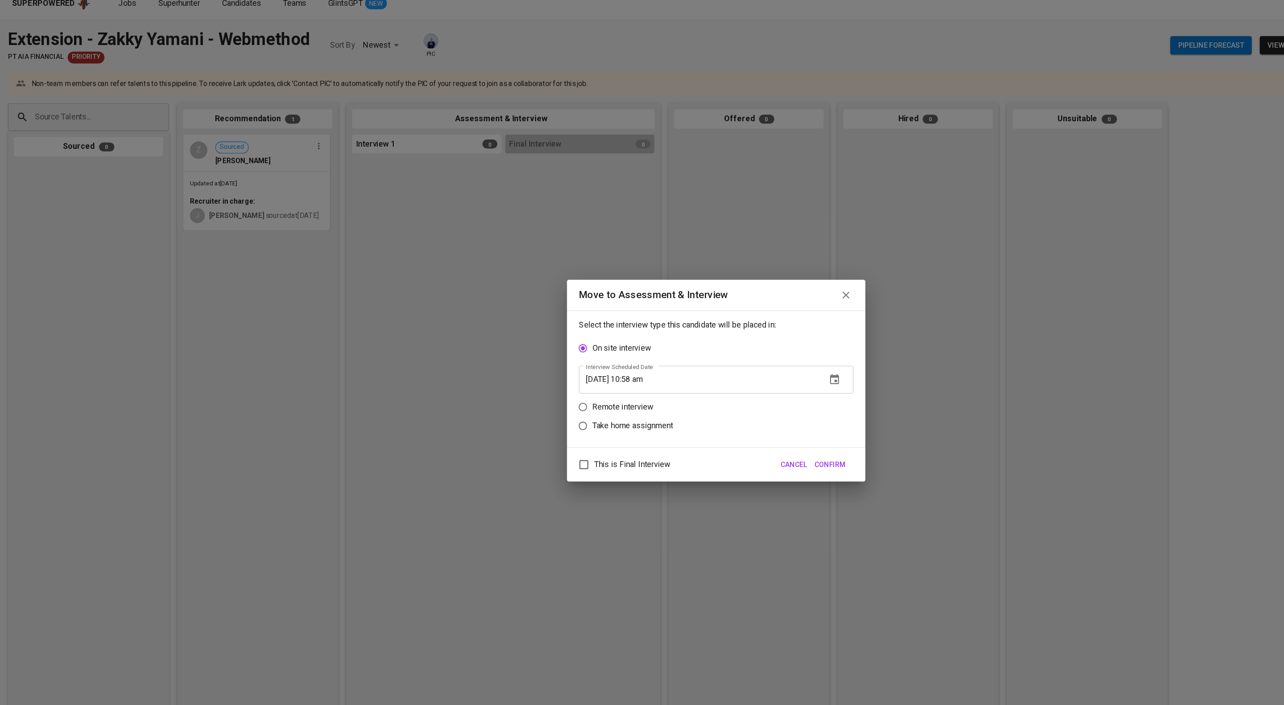
click at [543, 444] on div "This is Final Interview Cancel Confirm" at bounding box center [642, 428] width 268 height 31
click at [545, 433] on span "This is Final Interview" at bounding box center [567, 428] width 68 height 11
click at [533, 433] on input "This is Final Interview" at bounding box center [523, 428] width 19 height 19
checkbox input "true"
click at [548, 376] on p "Remote interview" at bounding box center [558, 376] width 55 height 11
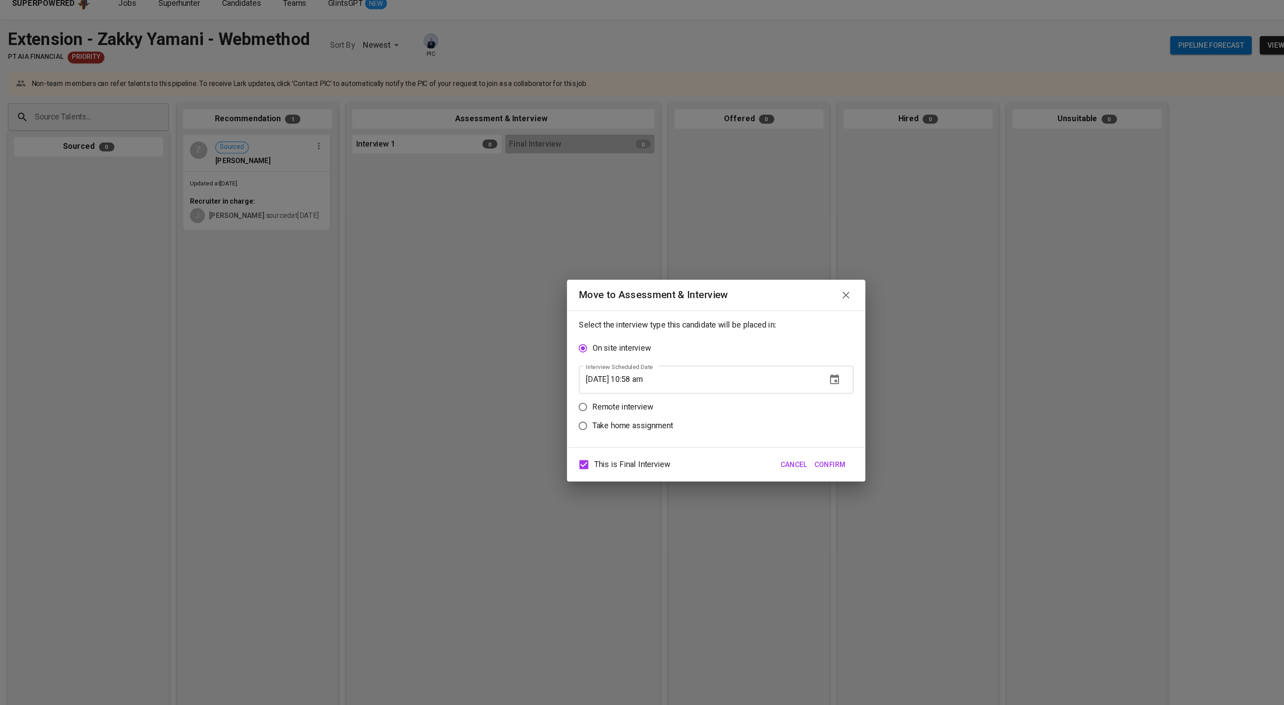
click at [531, 376] on input "Remote interview" at bounding box center [522, 376] width 17 height 17
radio input "true"
click at [597, 378] on input "08/19/2025 10:58 am" at bounding box center [626, 368] width 215 height 25
type input "08/19/2025 09:59 am"
click at [743, 428] on button "Confirm" at bounding box center [744, 428] width 35 height 16
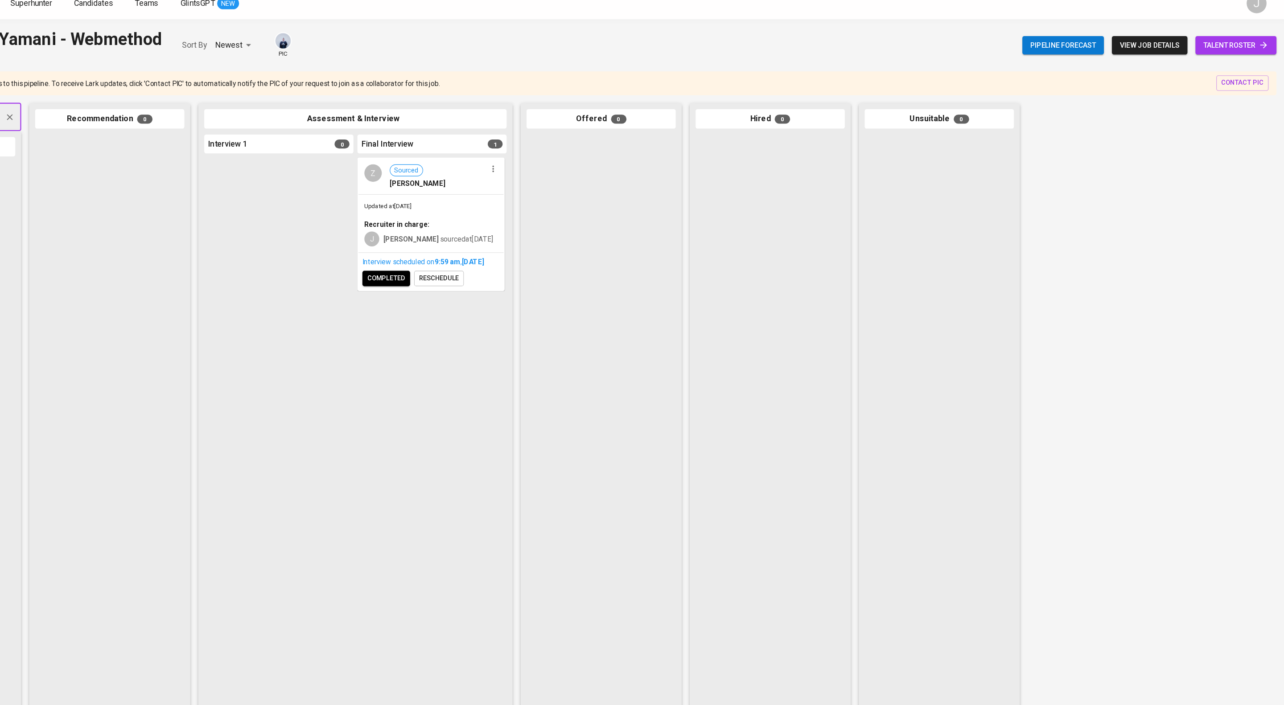
click at [471, 268] on button "completed" at bounding box center [478, 261] width 43 height 14
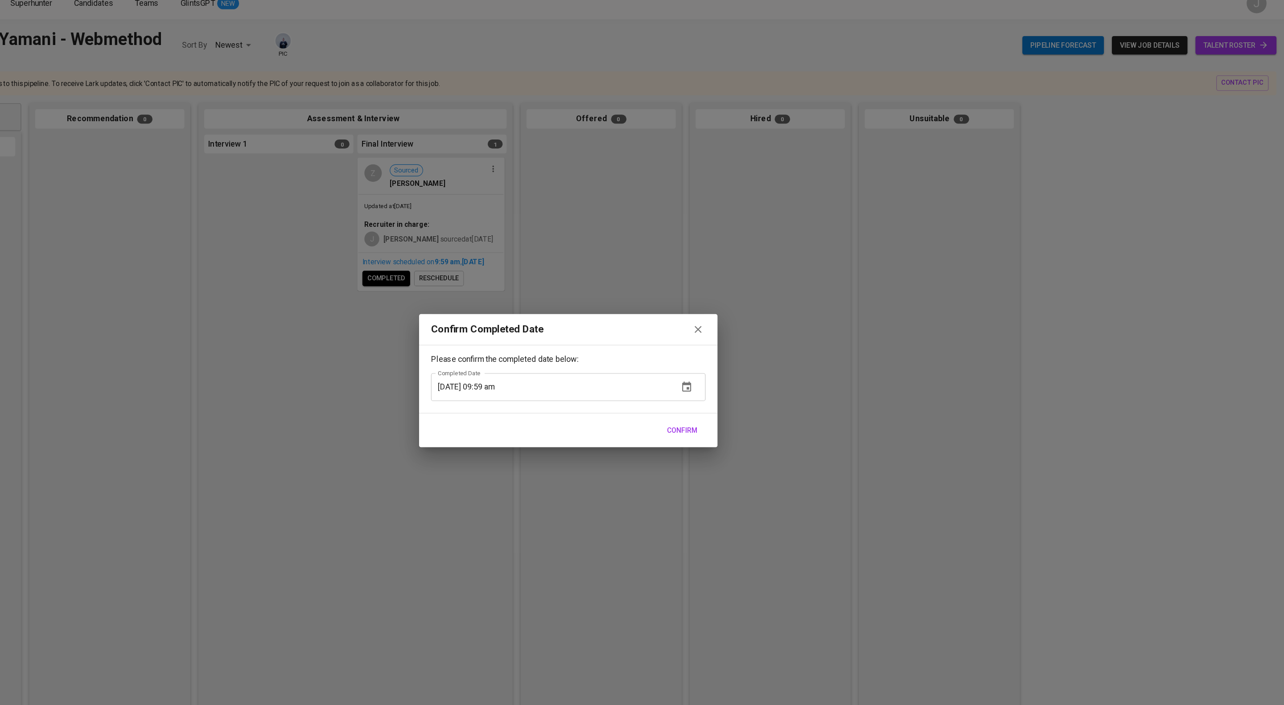
click at [741, 398] on span "Confirm" at bounding box center [744, 397] width 28 height 11
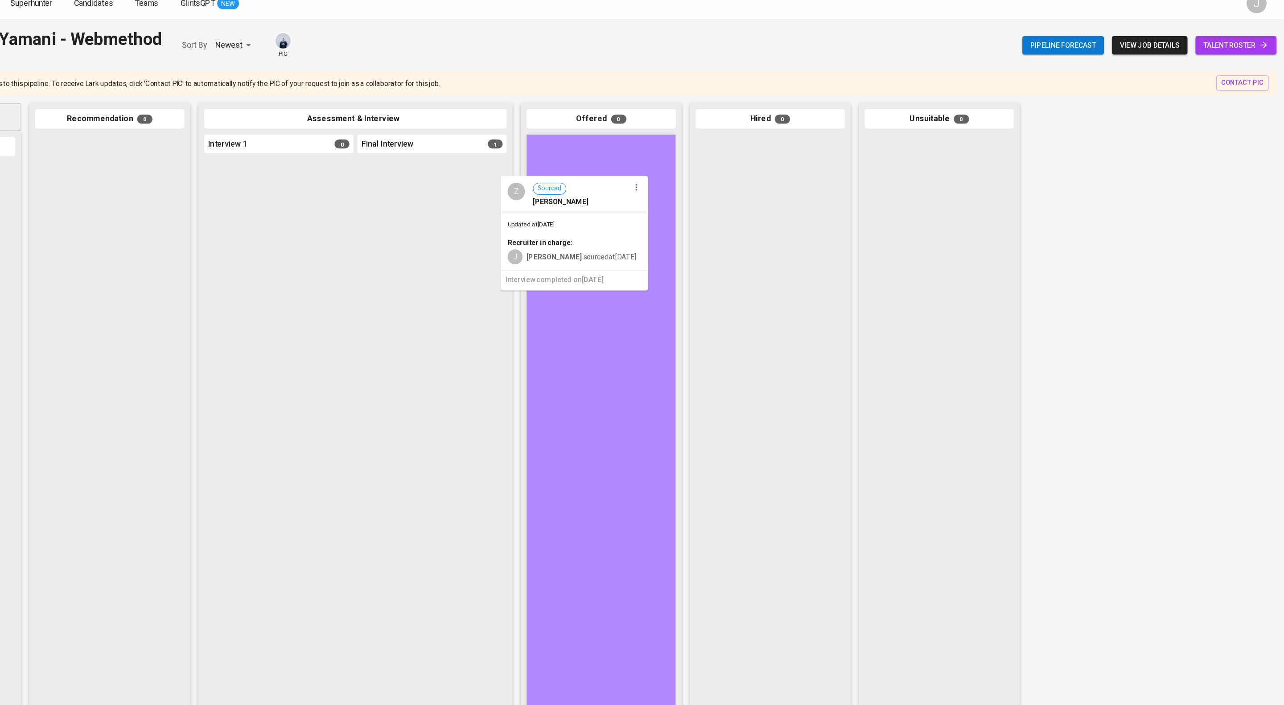
drag, startPoint x: 537, startPoint y: 190, endPoint x: 724, endPoint y: 220, distance: 189.3
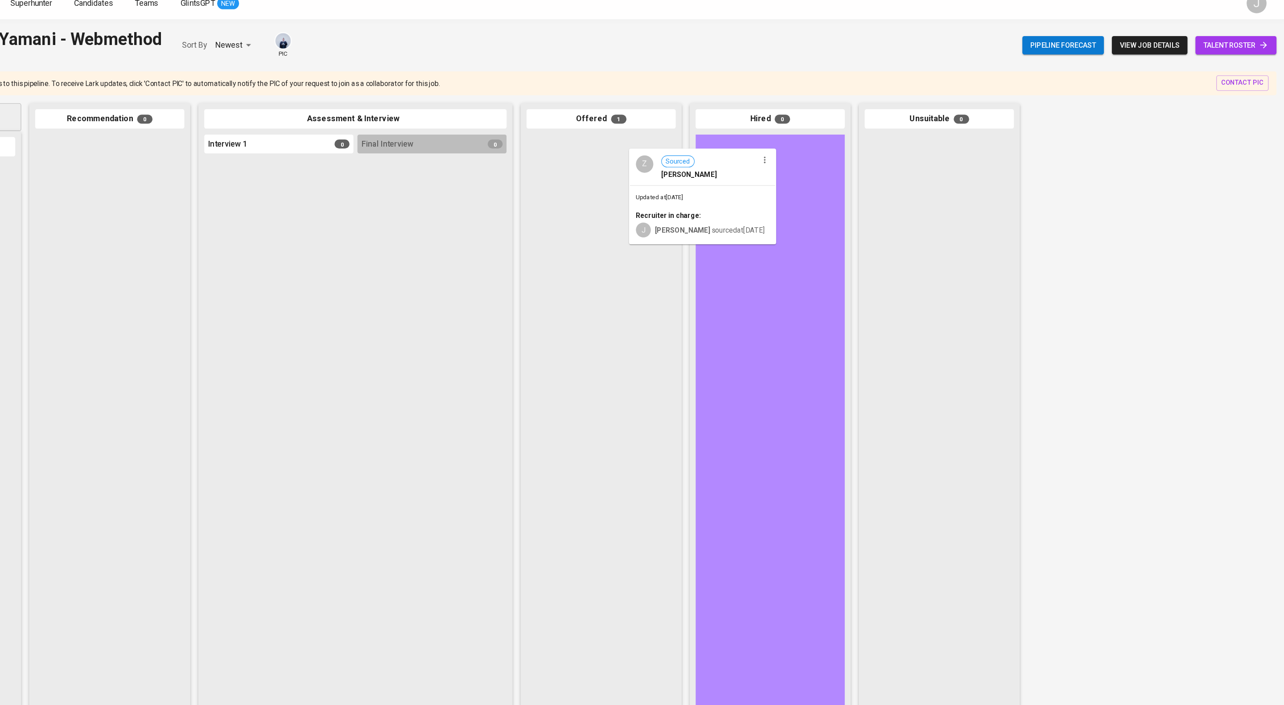
drag, startPoint x: 700, startPoint y: 163, endPoint x: 804, endPoint y: 167, distance: 103.9
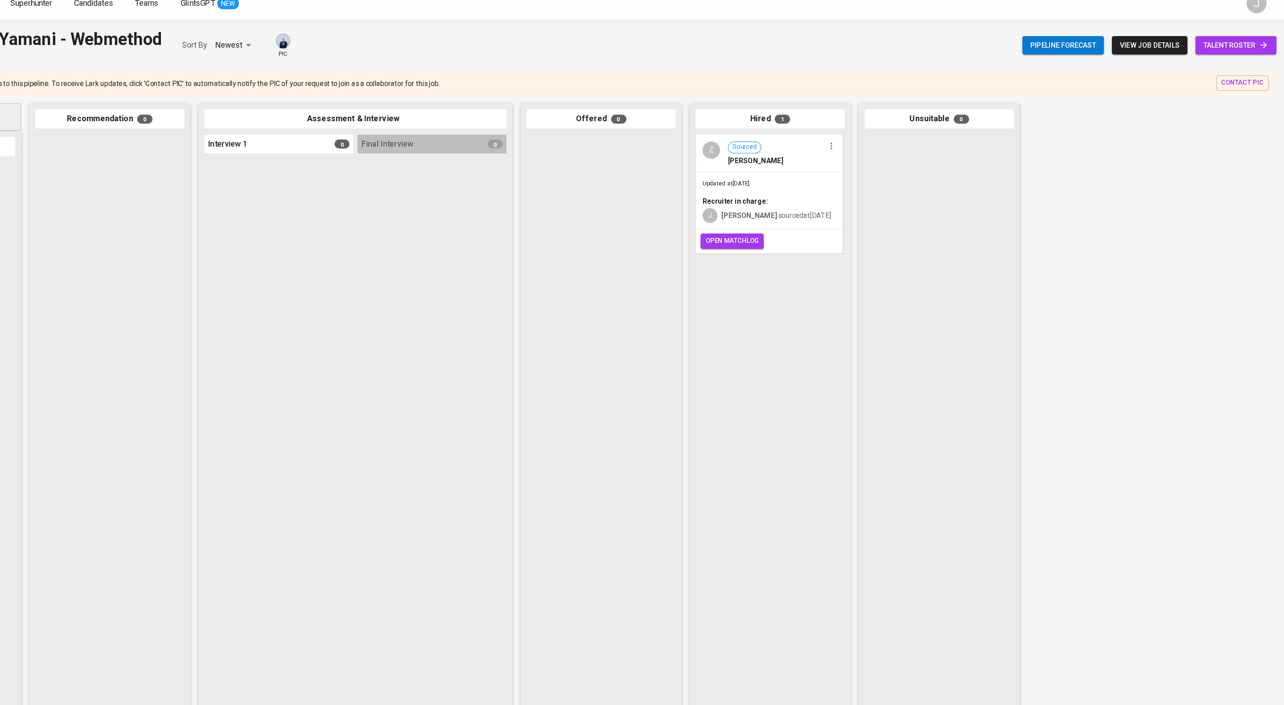
click at [799, 233] on span "open matchlog" at bounding box center [789, 227] width 48 height 10
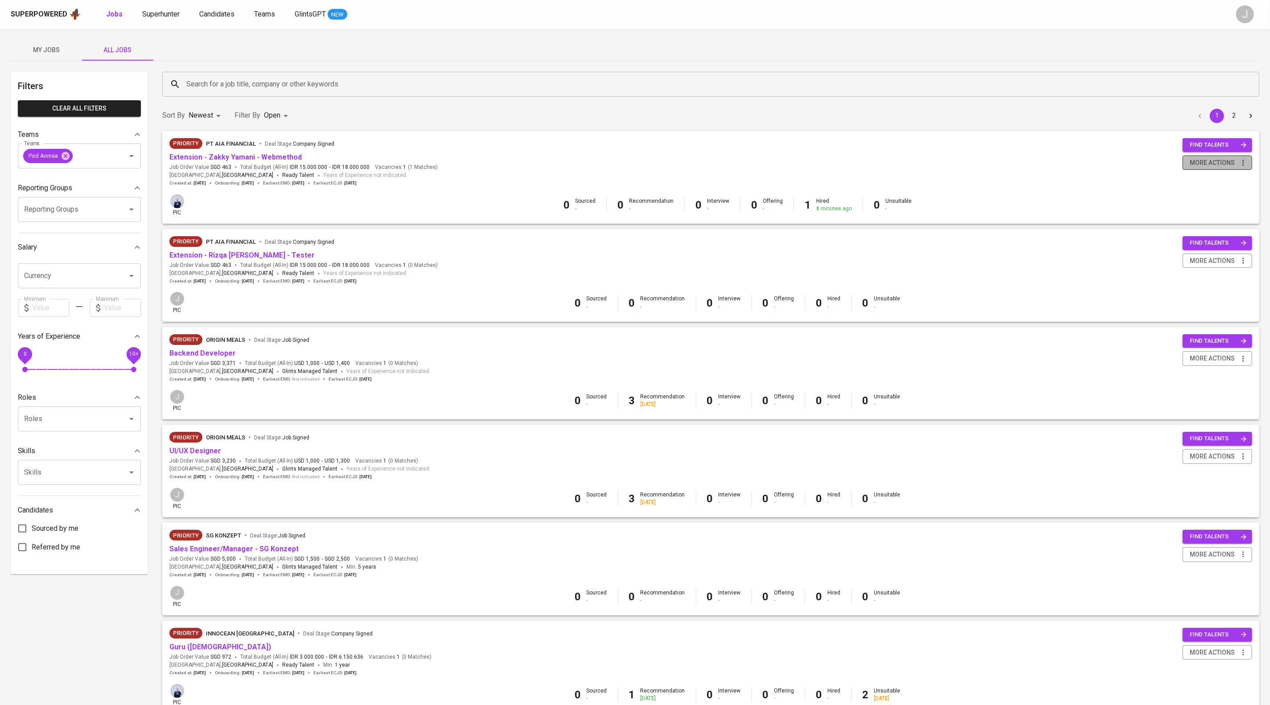
click at [1227, 167] on span "more actions" at bounding box center [1212, 162] width 45 height 11
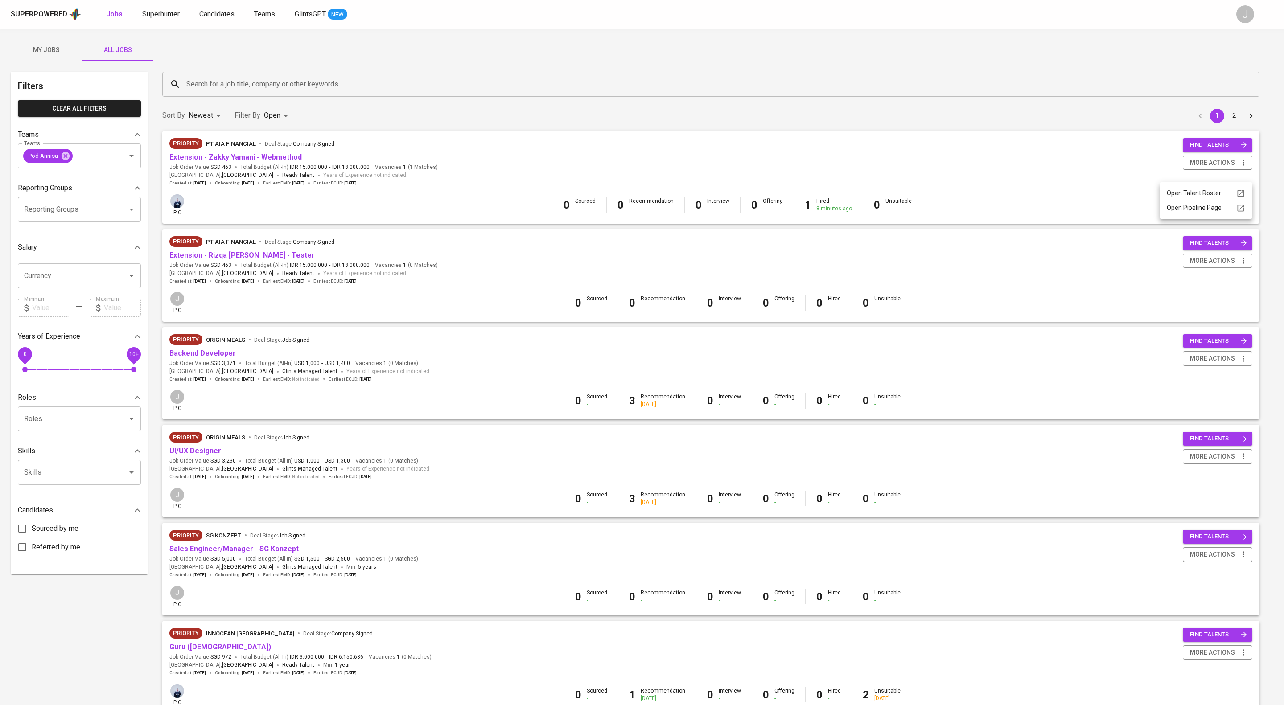
click at [801, 111] on div at bounding box center [642, 352] width 1284 height 705
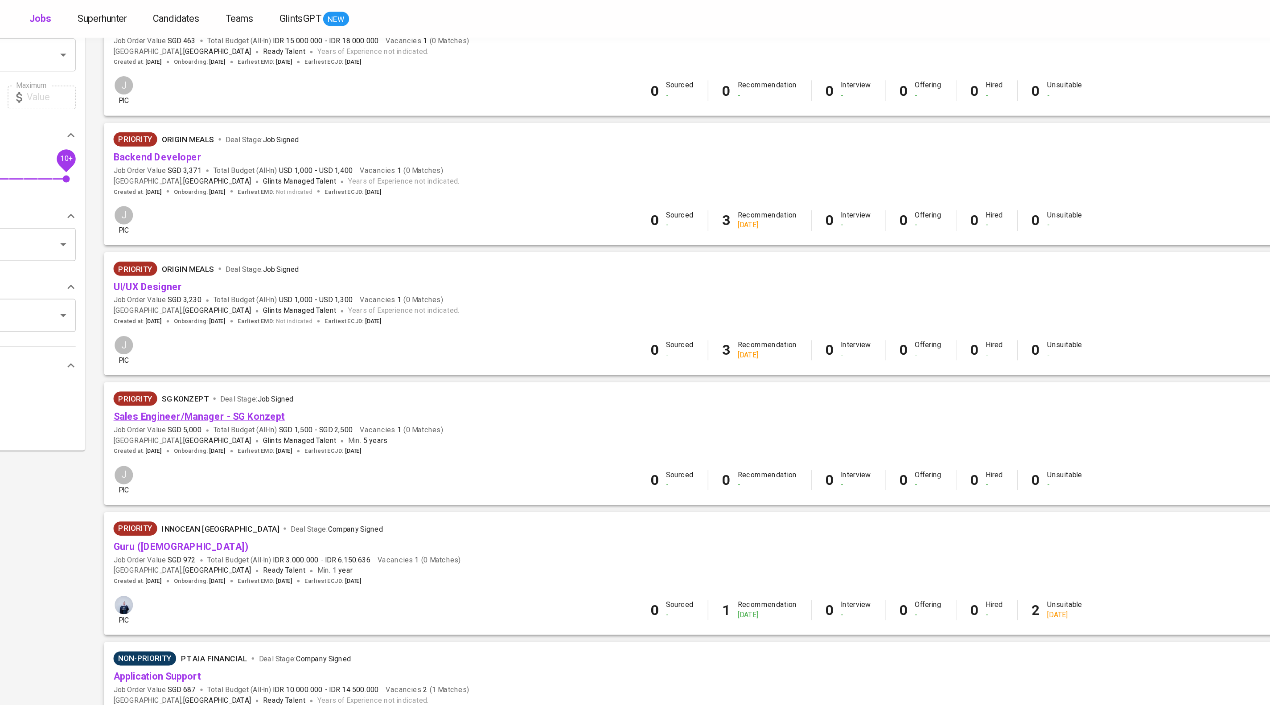
scroll to position [231, 0]
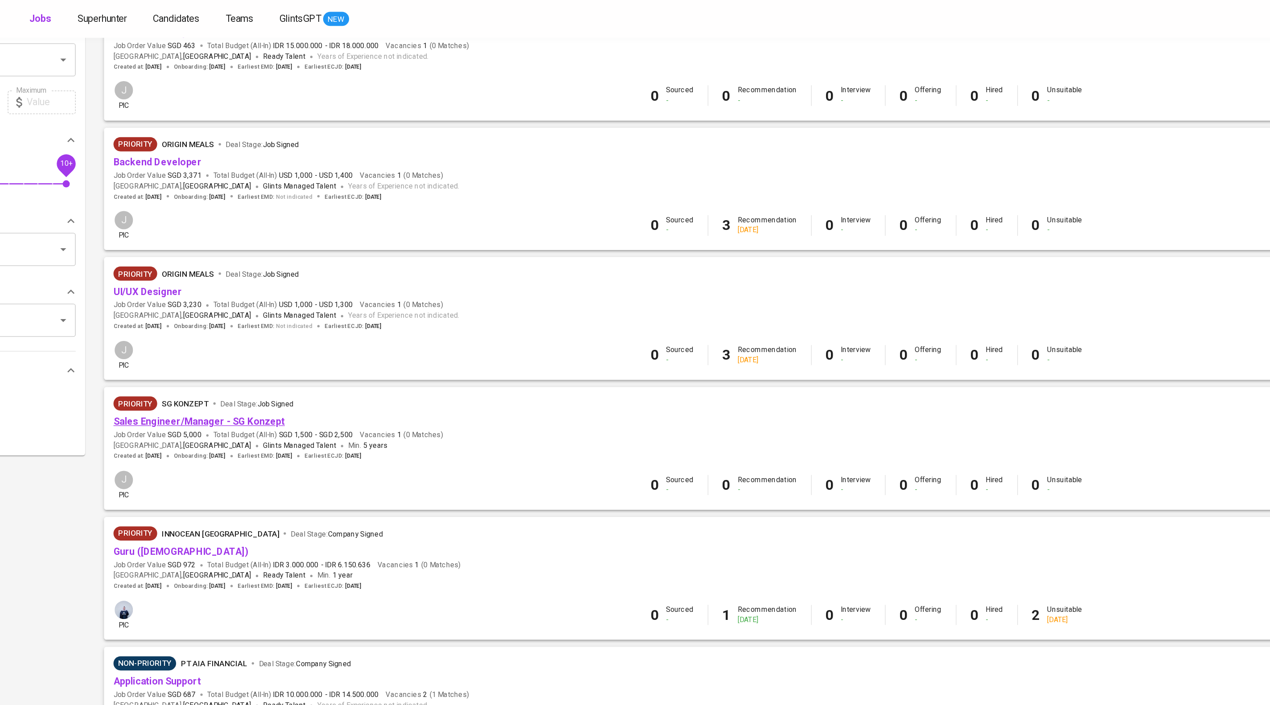
click at [259, 322] on link "Sales Engineer/Manager - SG Konzept" at bounding box center [233, 318] width 129 height 8
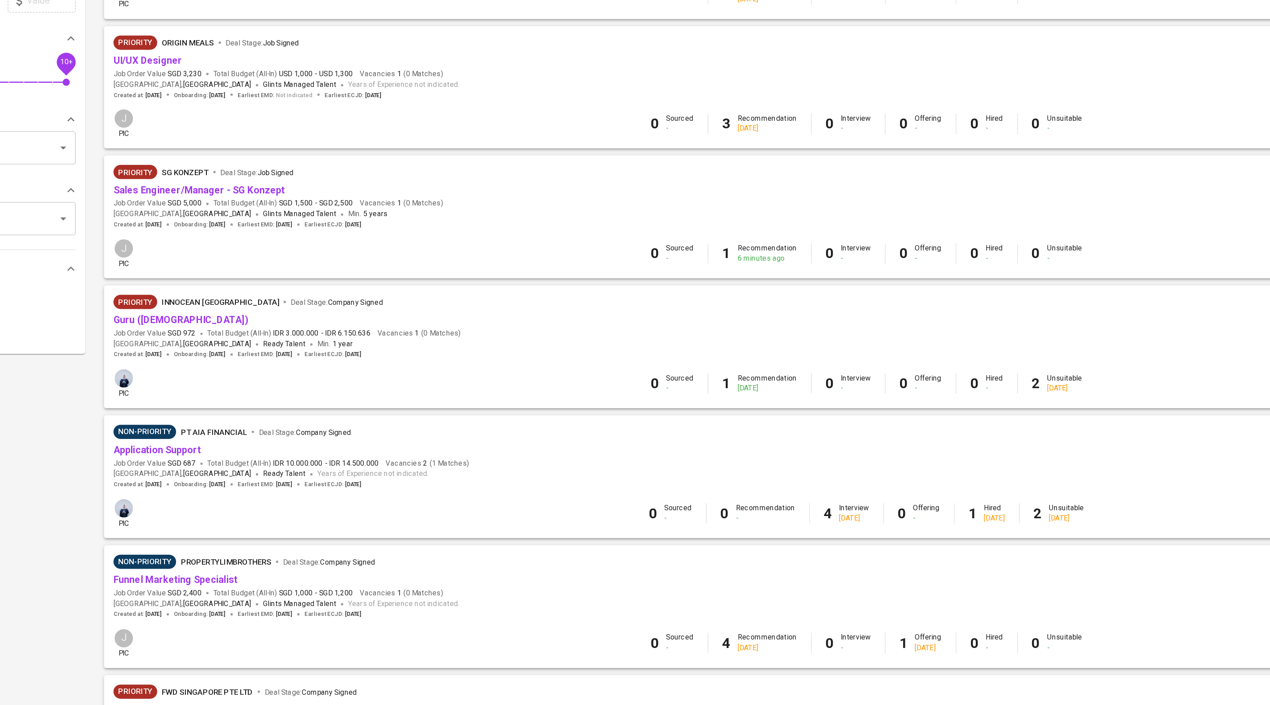
scroll to position [231, 0]
click at [279, 224] on link "Sales Engineer/Manager - SG Konzept" at bounding box center [233, 220] width 129 height 8
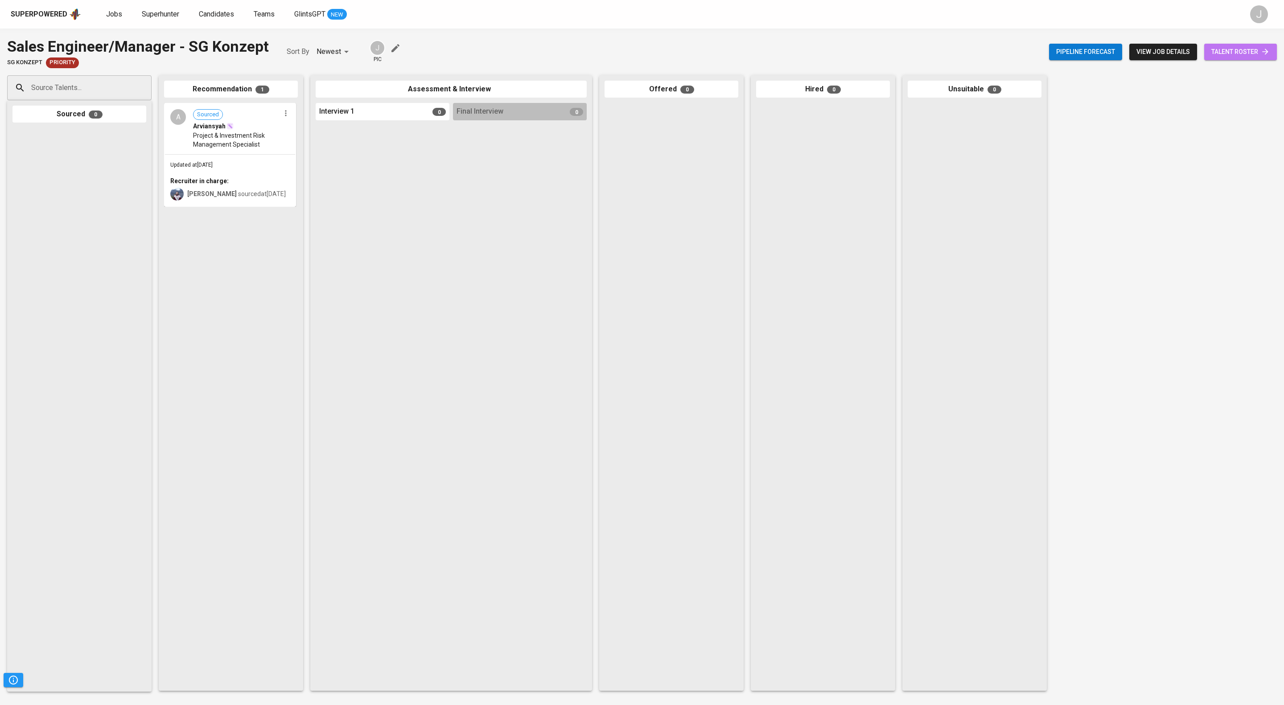
click at [1228, 51] on span "talent roster" at bounding box center [1240, 51] width 58 height 11
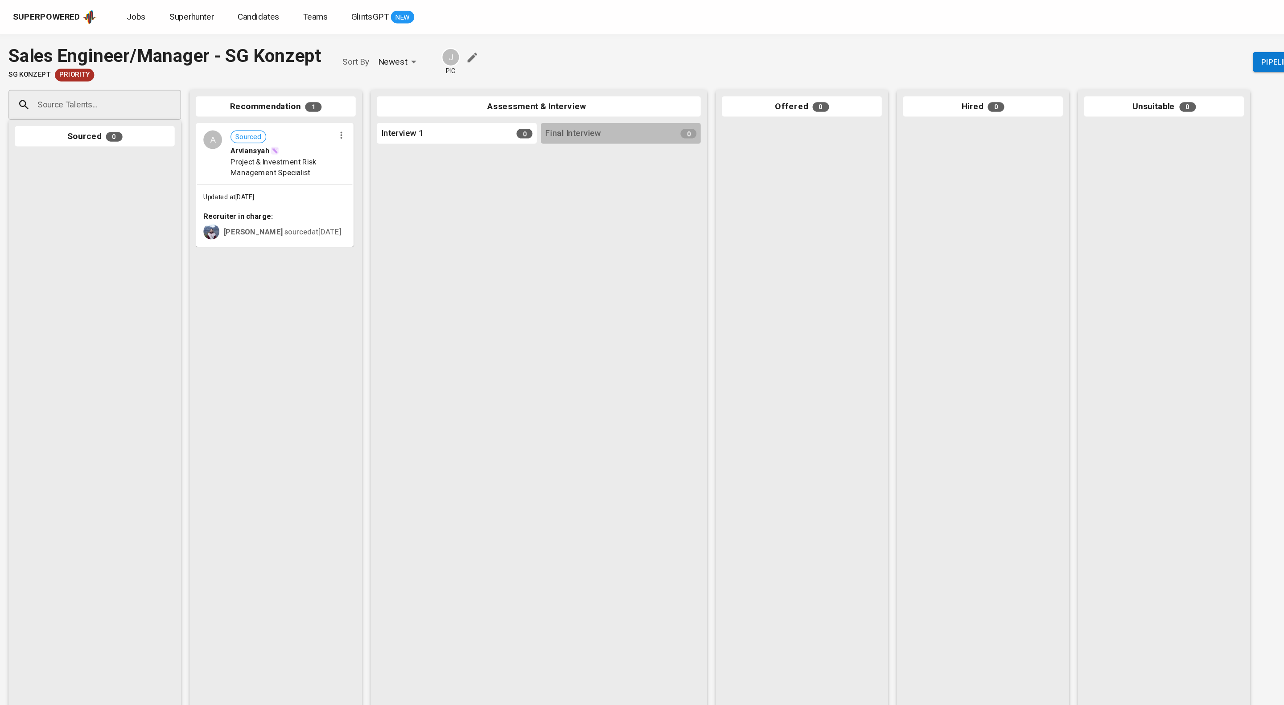
click at [78, 100] on div "Source Talents..." at bounding box center [79, 87] width 144 height 25
paste input "[EMAIL_ADDRESS][DOMAIN_NAME]"
type input "[EMAIL_ADDRESS][DOMAIN_NAME]"
click at [86, 130] on span "COMMERCIAL MANAGER FOR [GEOGRAPHIC_DATA]" at bounding box center [99, 131] width 125 height 9
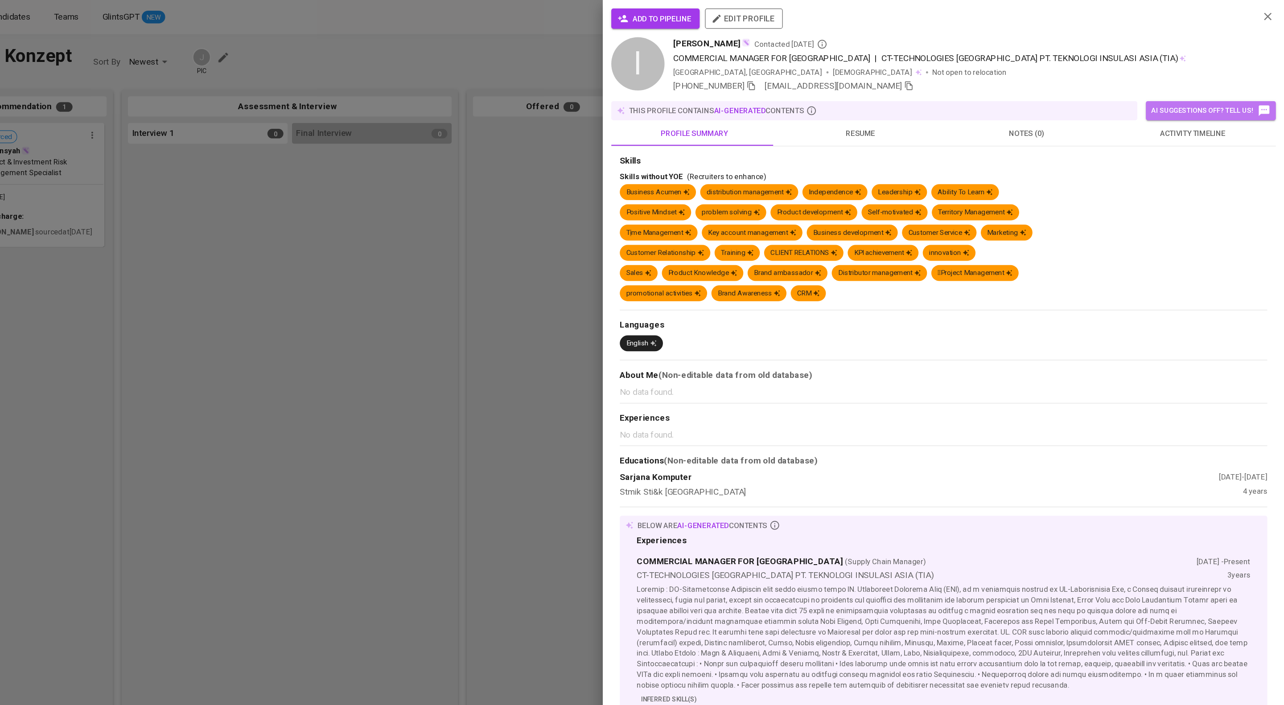
click at [1209, 98] on span "AI suggestions off? Tell us!" at bounding box center [1223, 92] width 100 height 11
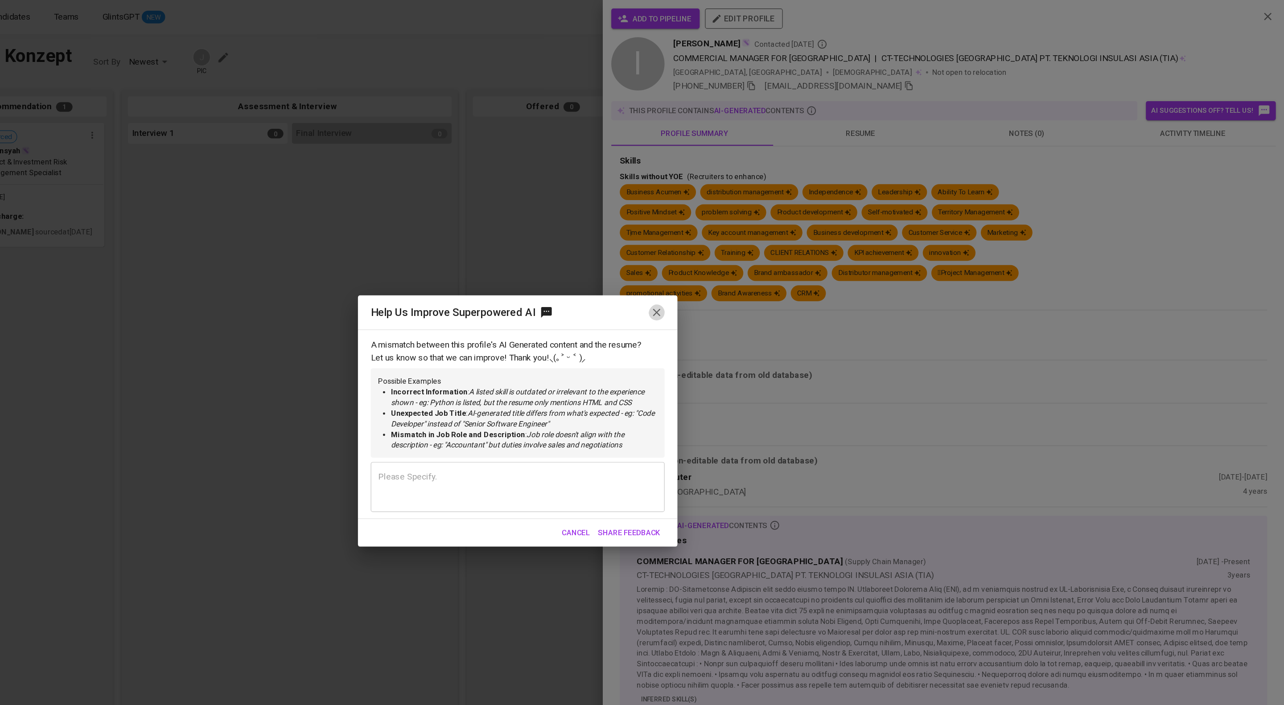
click at [758, 256] on icon "button" at bounding box center [758, 261] width 11 height 11
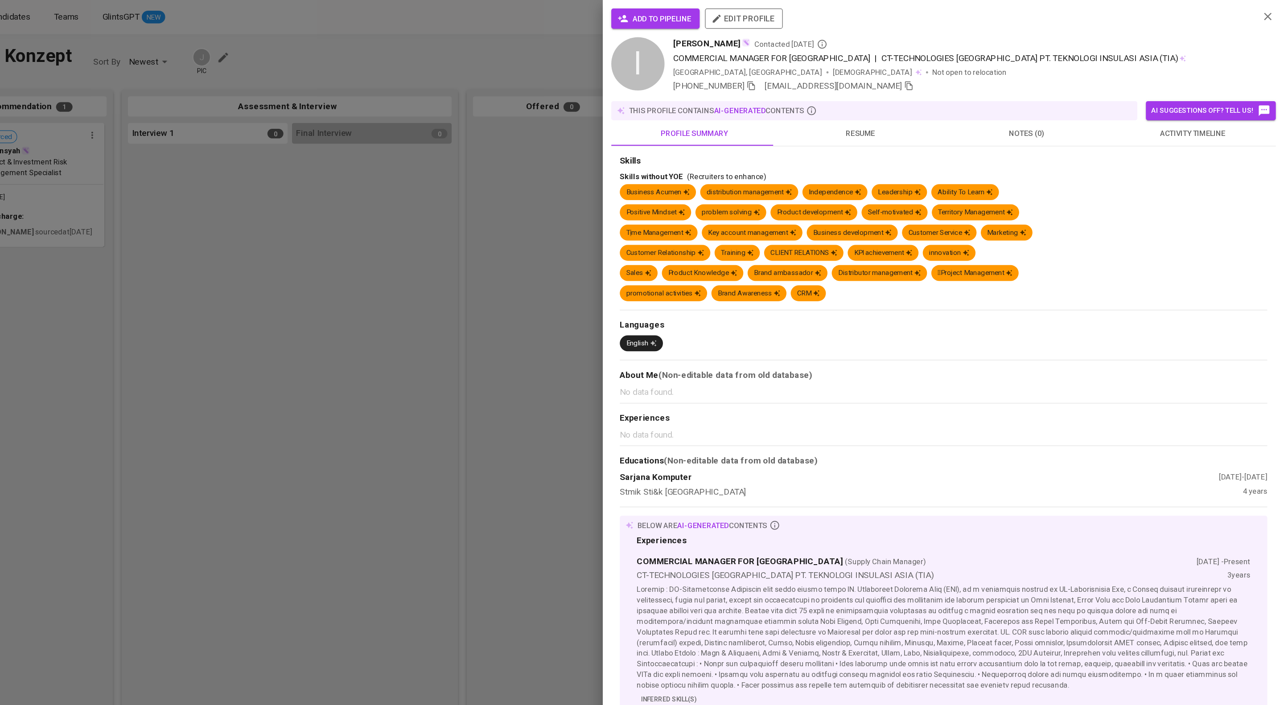
click at [1207, 117] on span "activity timeline" at bounding box center [1207, 111] width 128 height 11
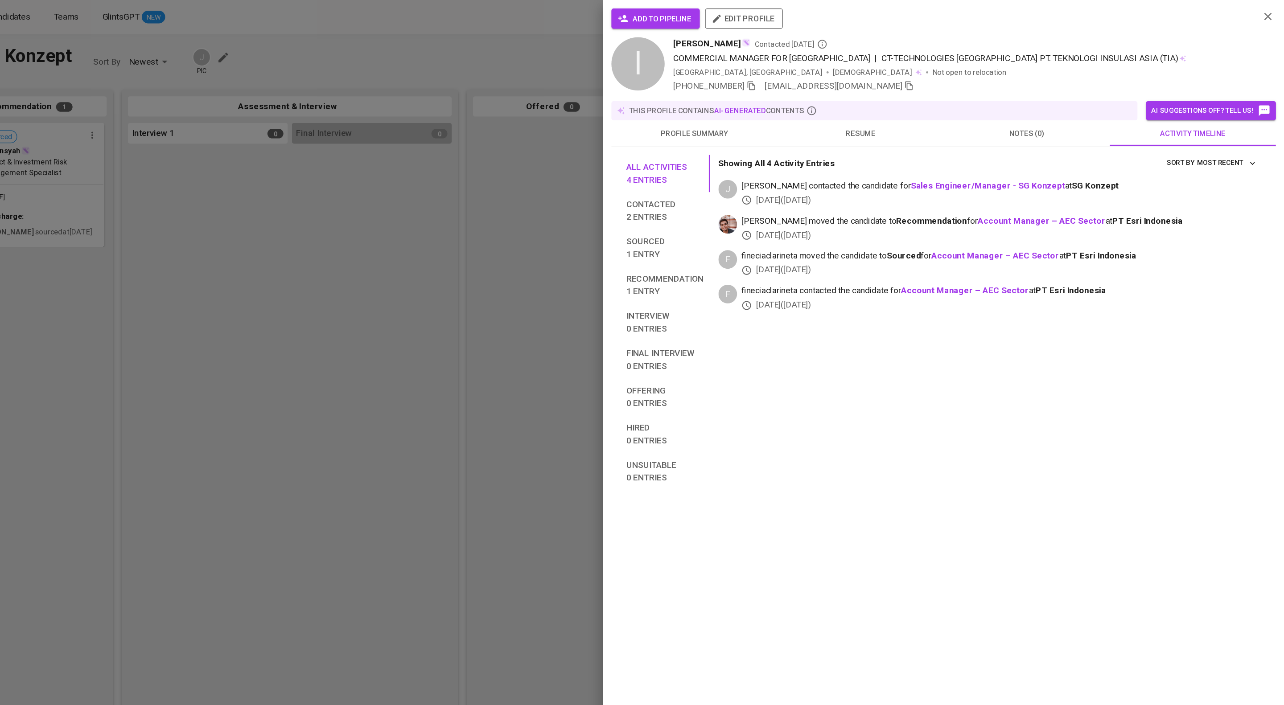
click at [787, 11] on span "add to pipeline" at bounding box center [758, 15] width 60 height 11
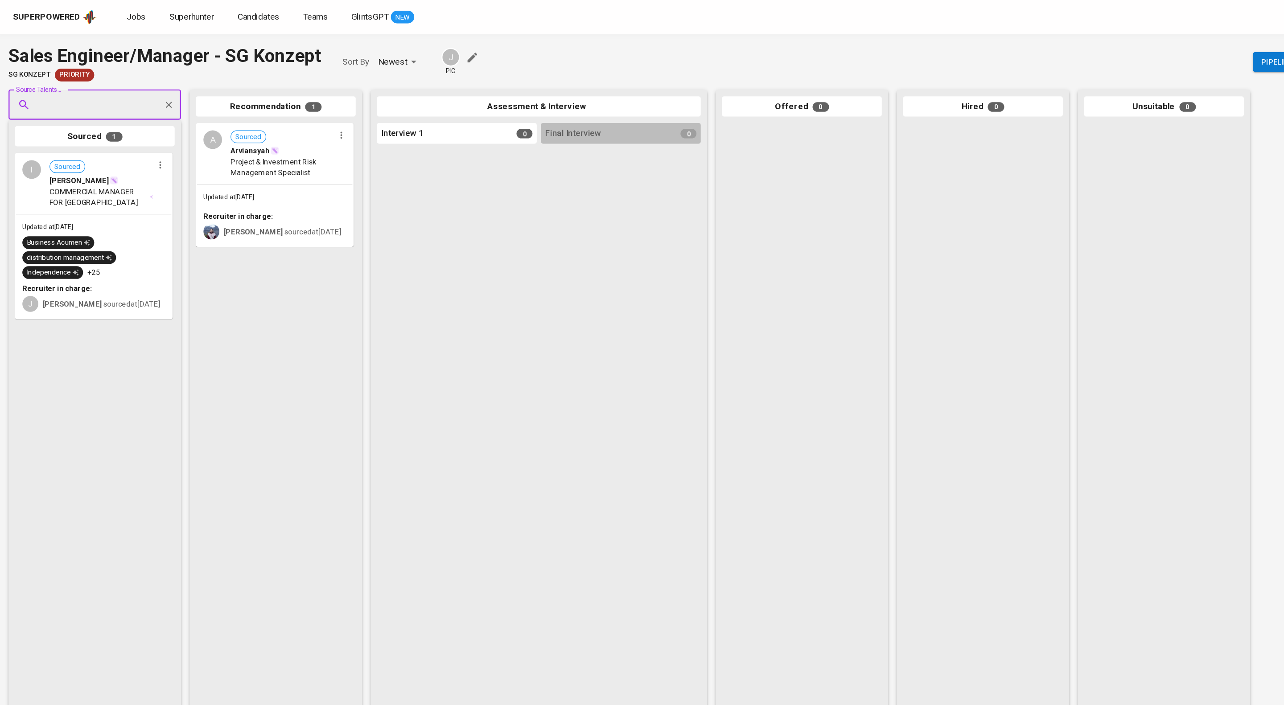
click at [84, 93] on input "Source Talents..." at bounding box center [76, 87] width 94 height 17
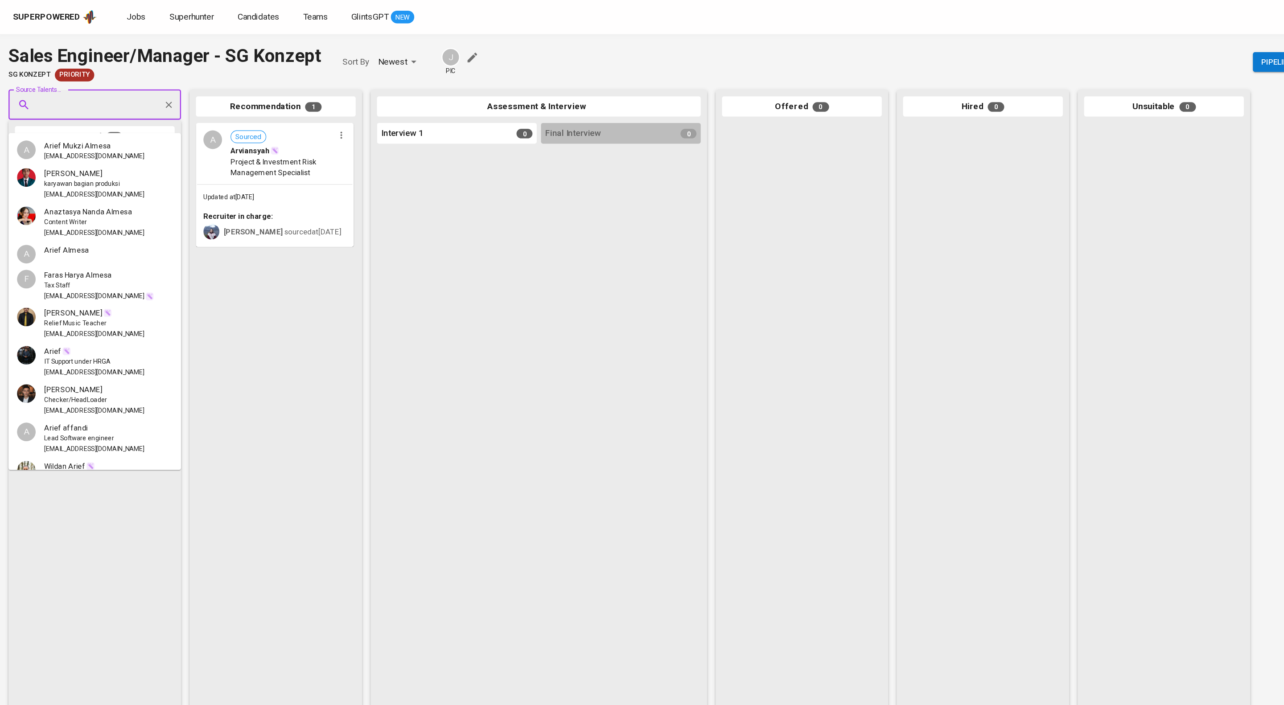
paste input "luthfy29.bgr@gmail.com"
type input "luthfy29.bgr@gmail.com"
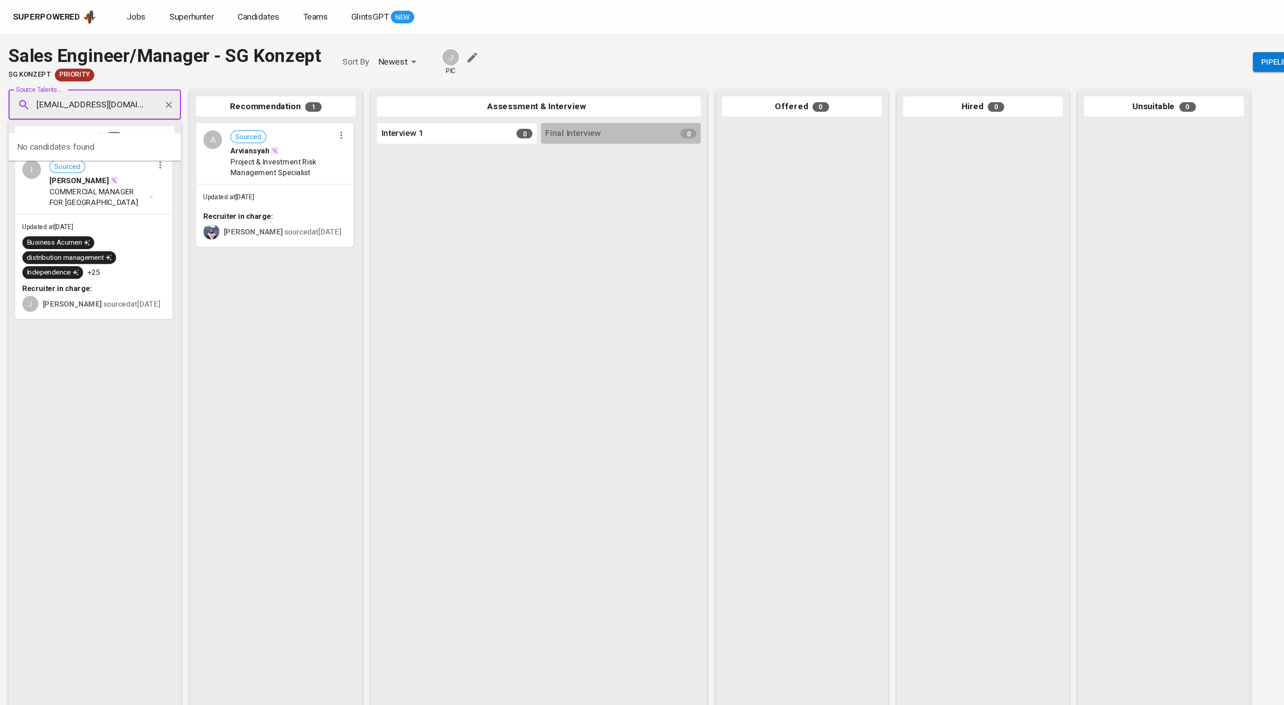
scroll to position [0, 10]
click at [76, 119] on span "Luthfy Ali Andrian" at bounding box center [86, 122] width 99 height 9
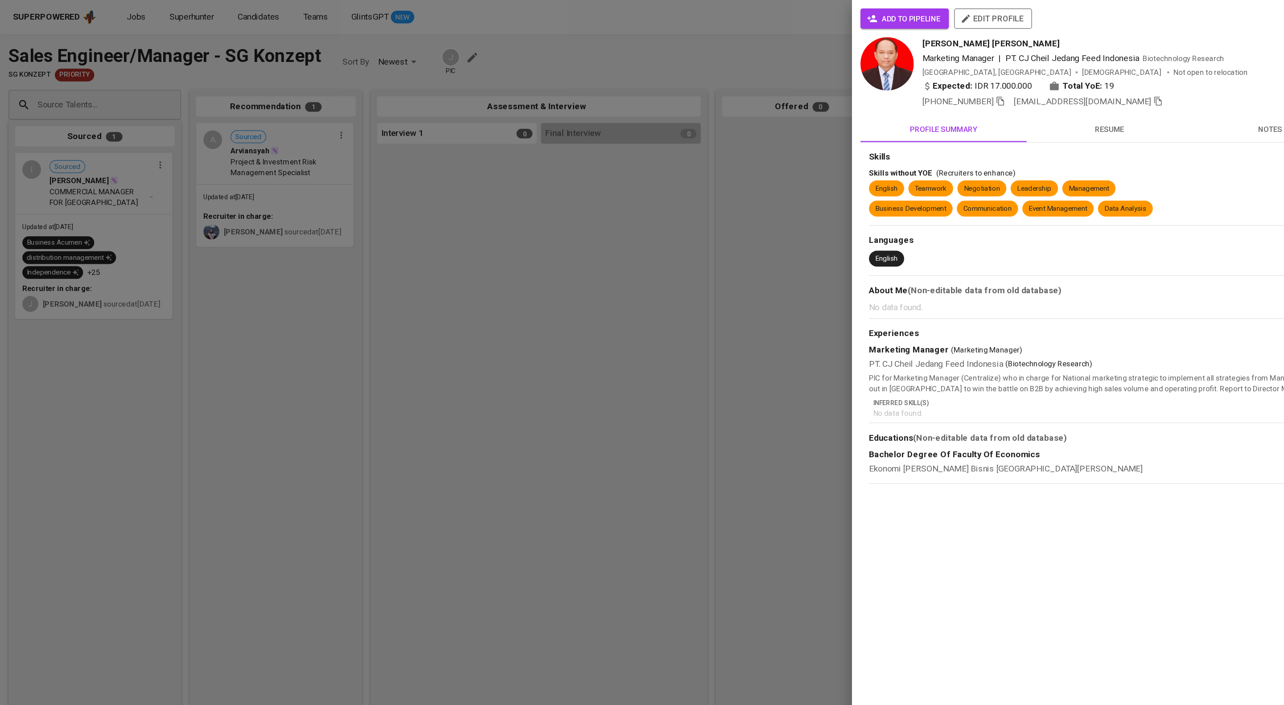
scroll to position [0, 0]
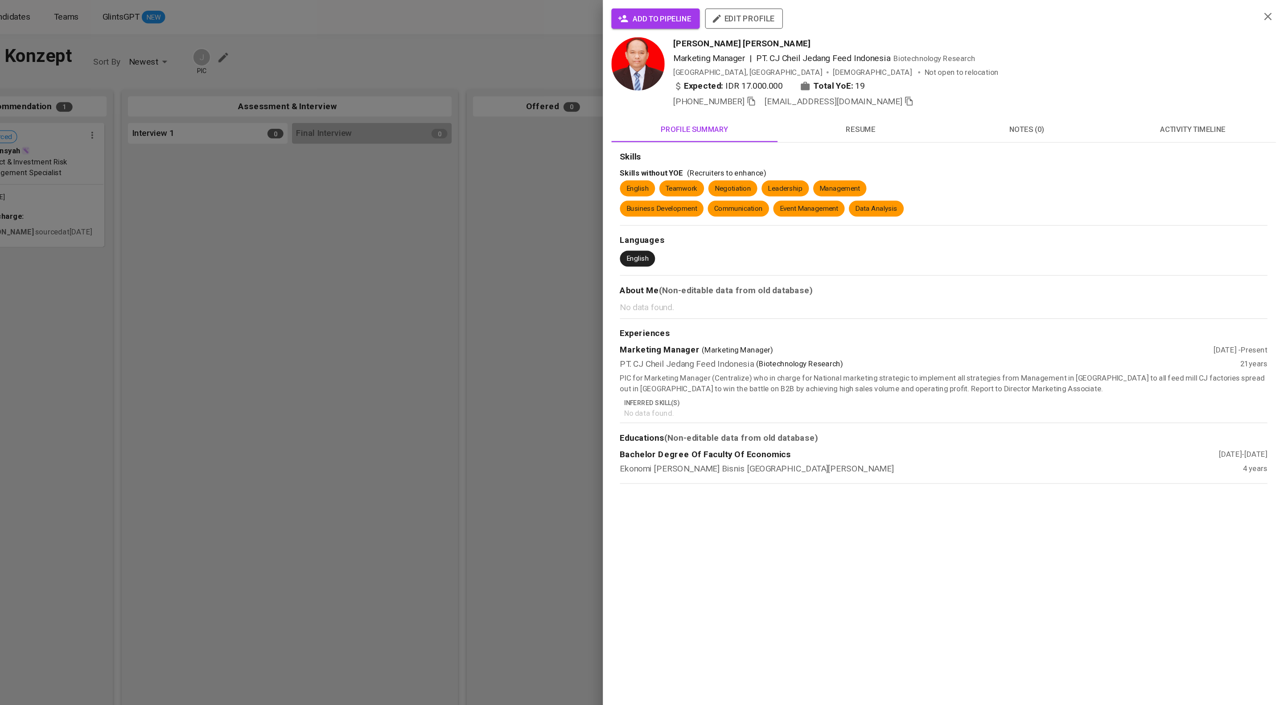
click at [1221, 114] on span "activity timeline" at bounding box center [1207, 108] width 128 height 11
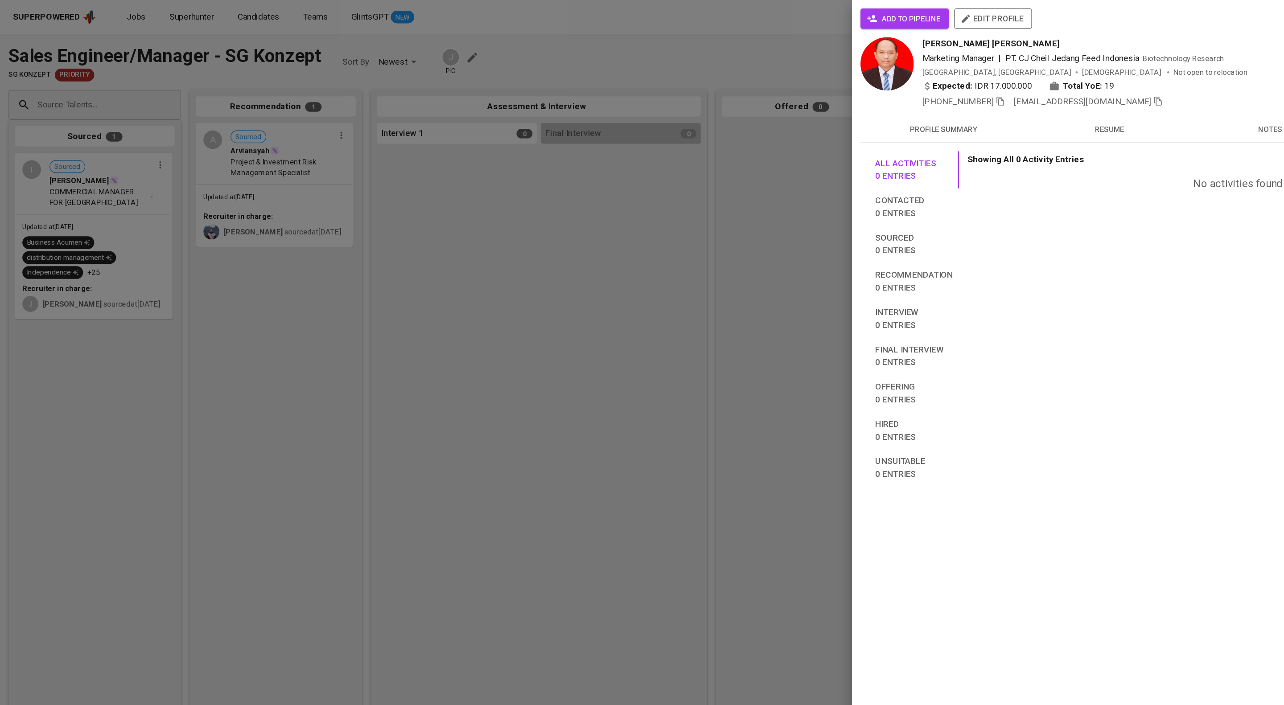
click at [773, 15] on span "add to pipeline" at bounding box center [758, 15] width 60 height 11
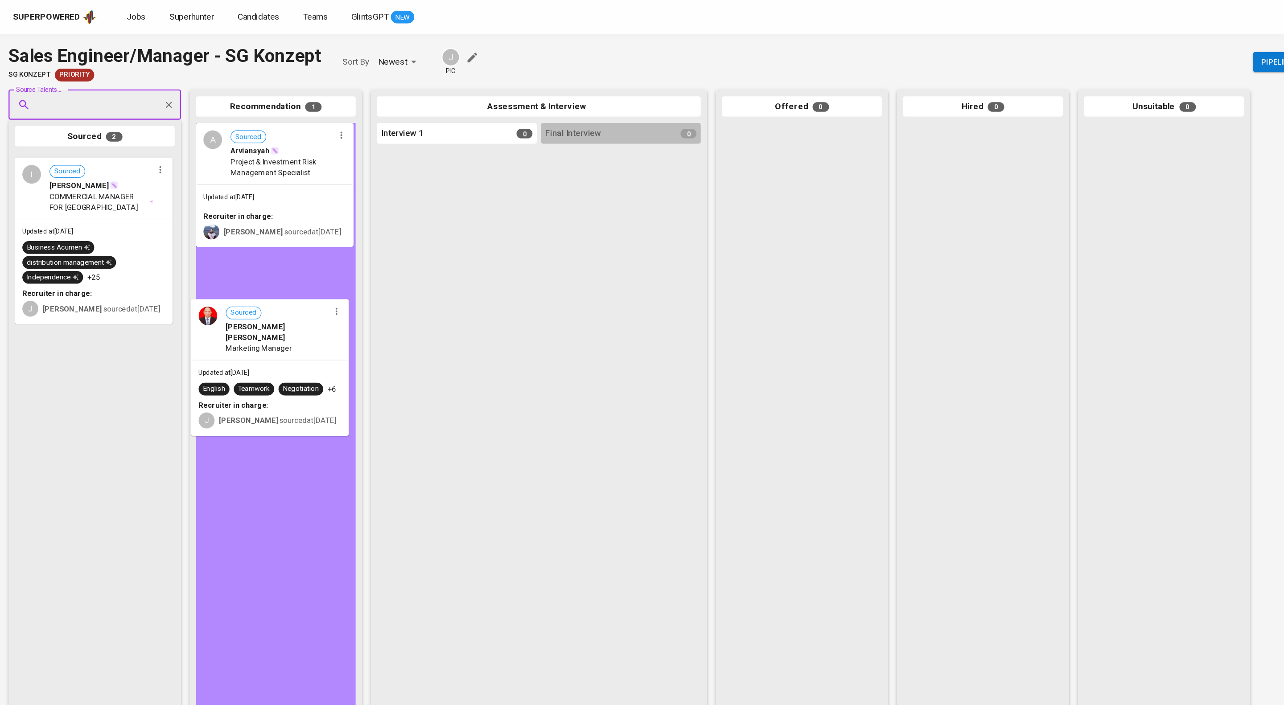
drag, startPoint x: 100, startPoint y: 165, endPoint x: 251, endPoint y: 278, distance: 188.3
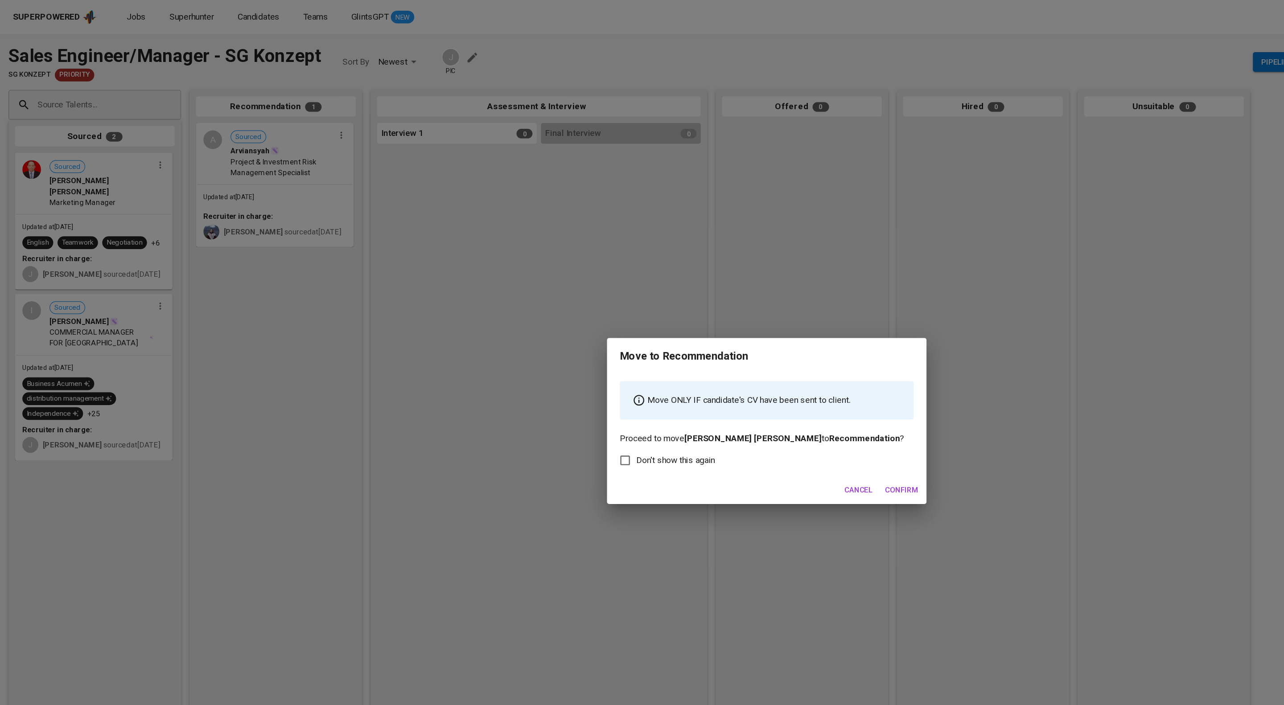
click at [766, 416] on span "Confirm" at bounding box center [755, 410] width 28 height 11
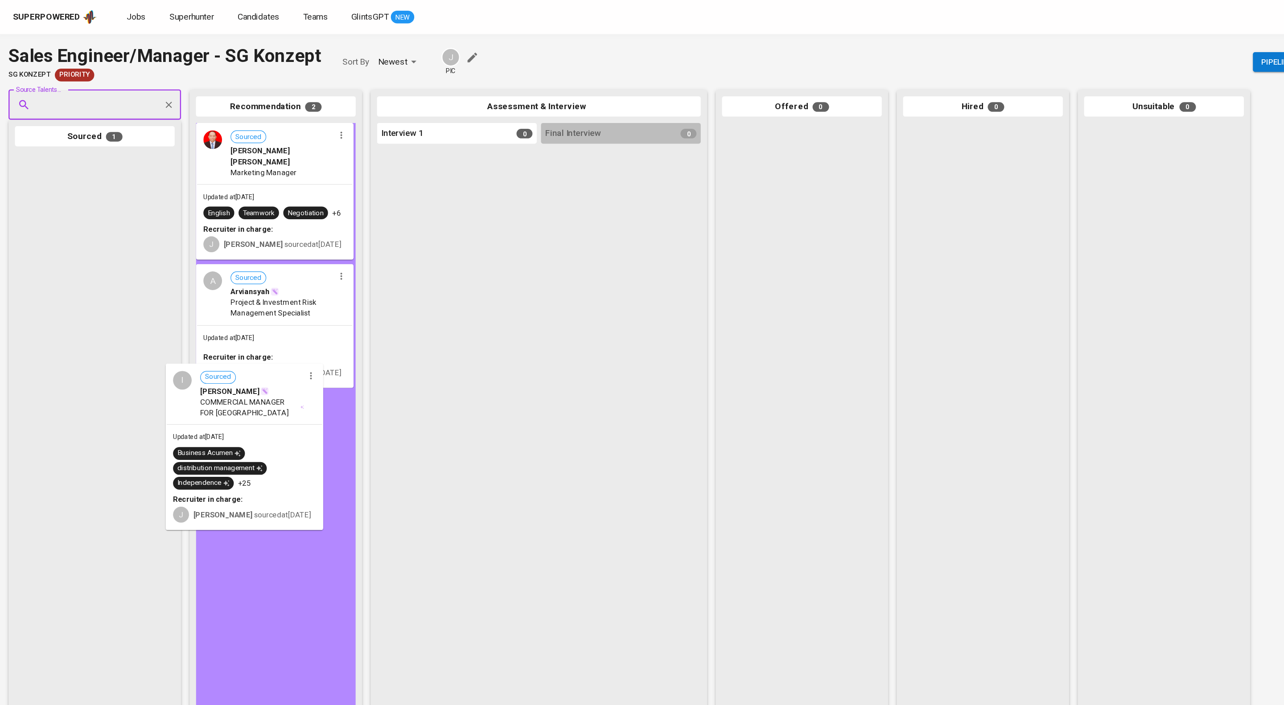
drag, startPoint x: 88, startPoint y: 161, endPoint x: 219, endPoint y: 329, distance: 213.2
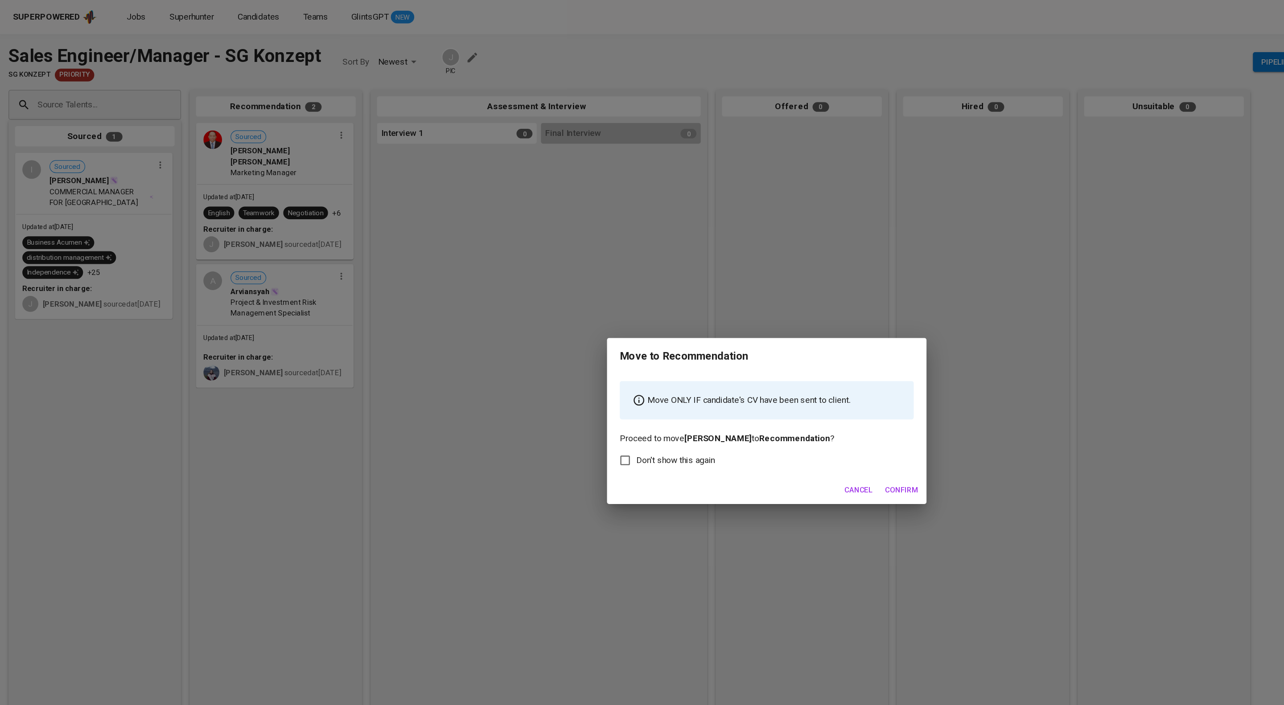
click at [762, 416] on span "Confirm" at bounding box center [755, 410] width 28 height 11
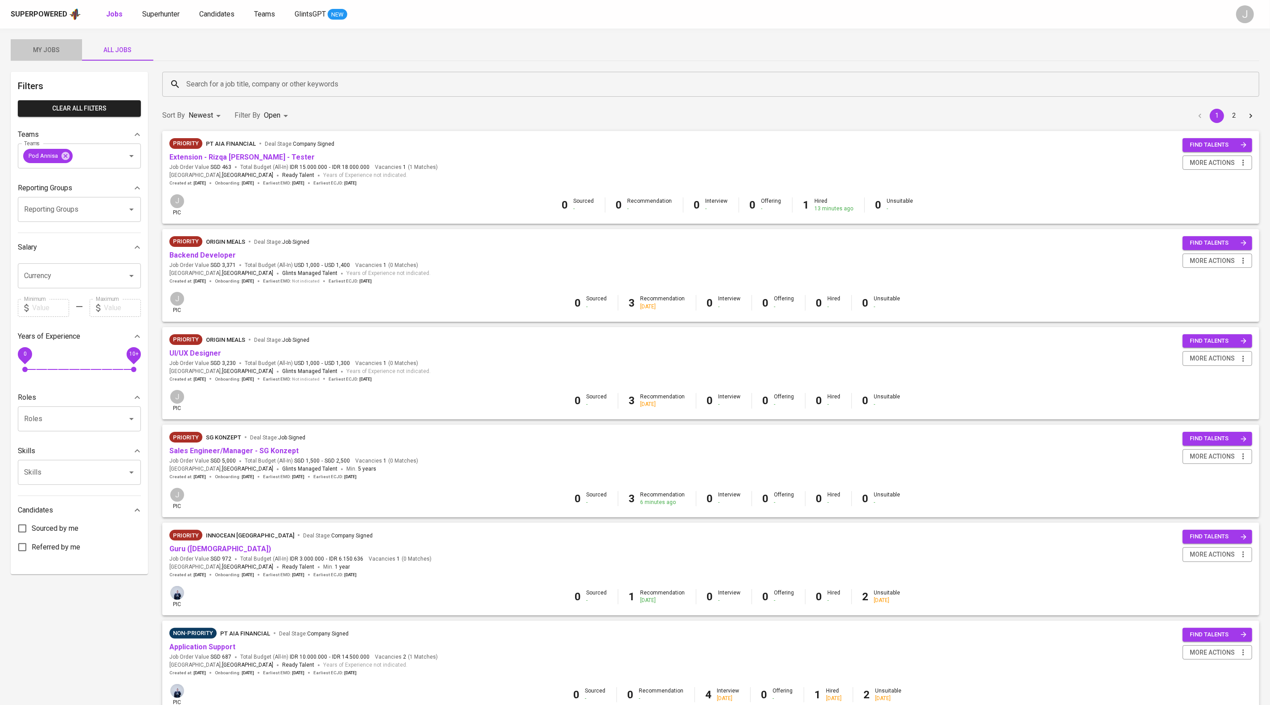
click at [39, 51] on span "My Jobs" at bounding box center [46, 50] width 61 height 11
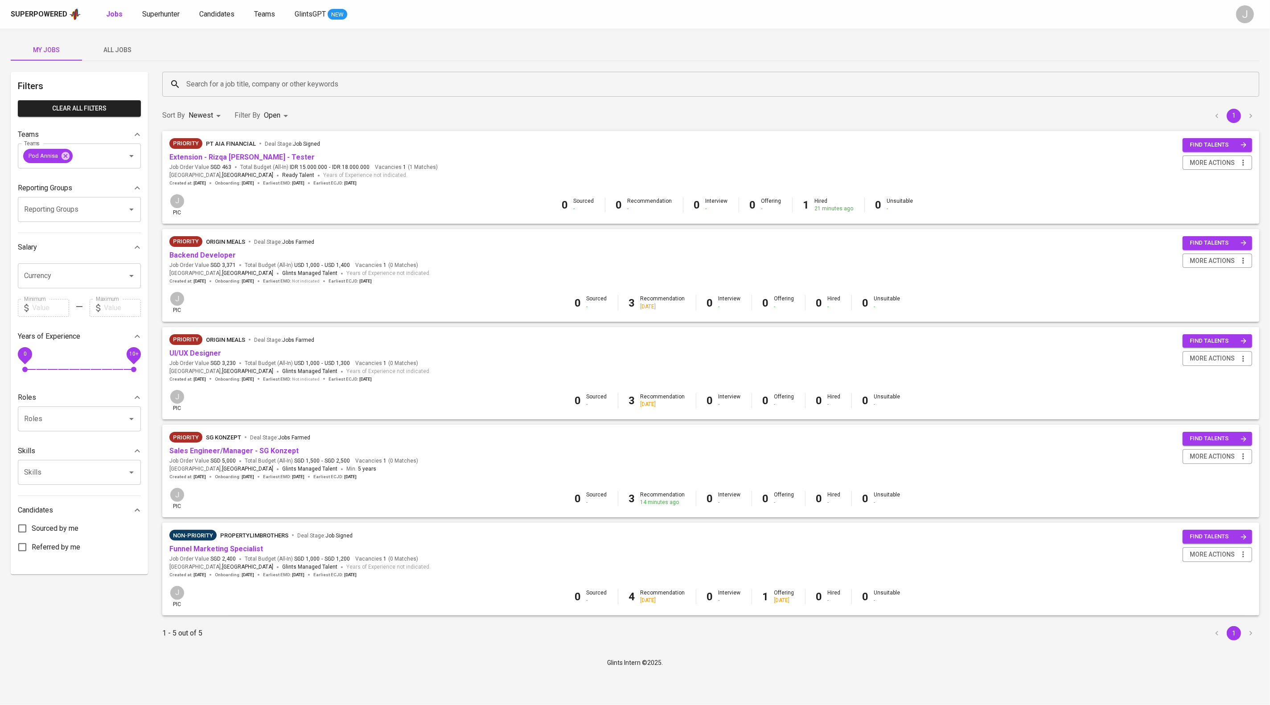
click at [313, 101] on div "Search for a job title, company or other keywords Search for a job title, compa…" at bounding box center [711, 84] width 1108 height 36
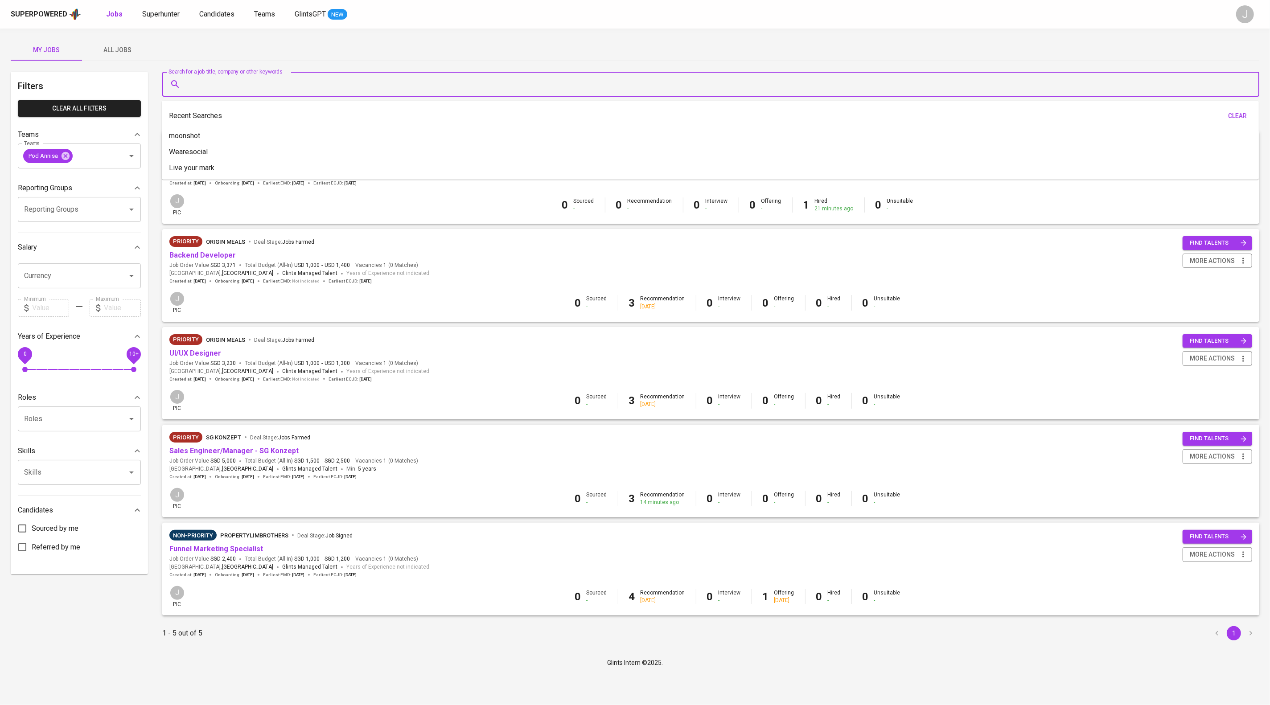
click at [302, 93] on input "Search for a job title, company or other keywords" at bounding box center [713, 84] width 1058 height 17
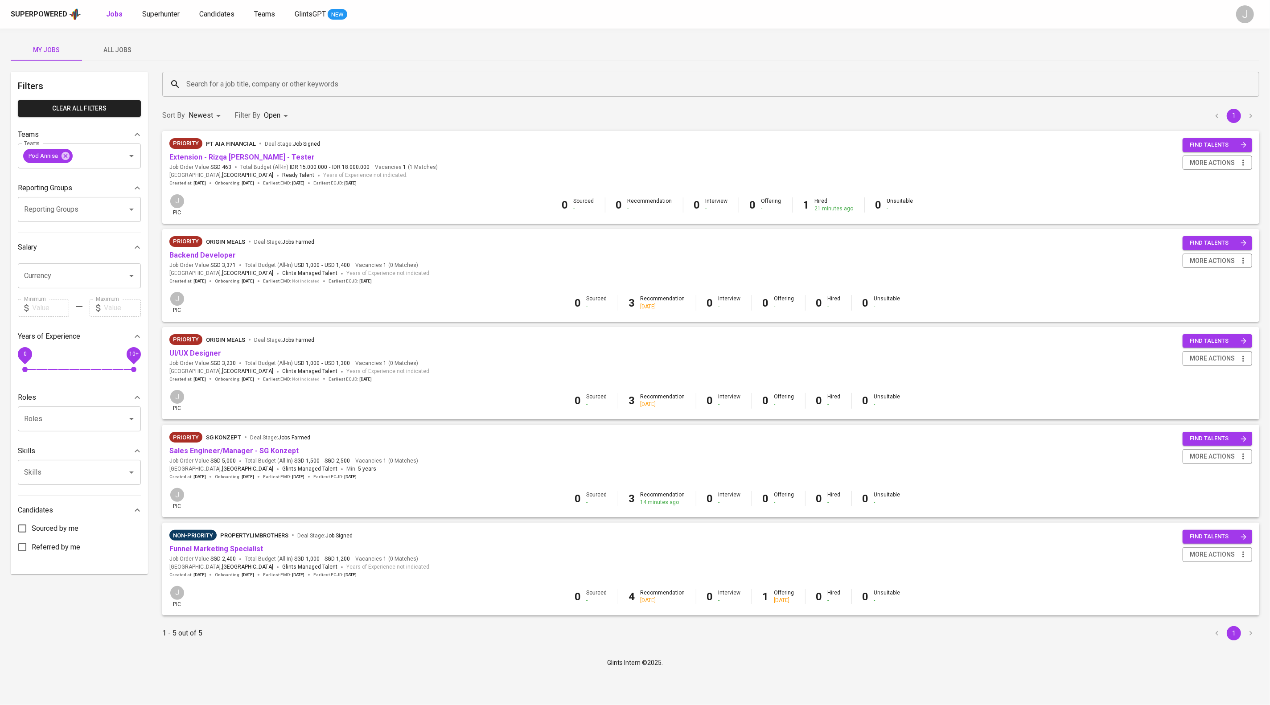
click at [283, 45] on div "My Jobs All Jobs" at bounding box center [635, 49] width 1249 height 21
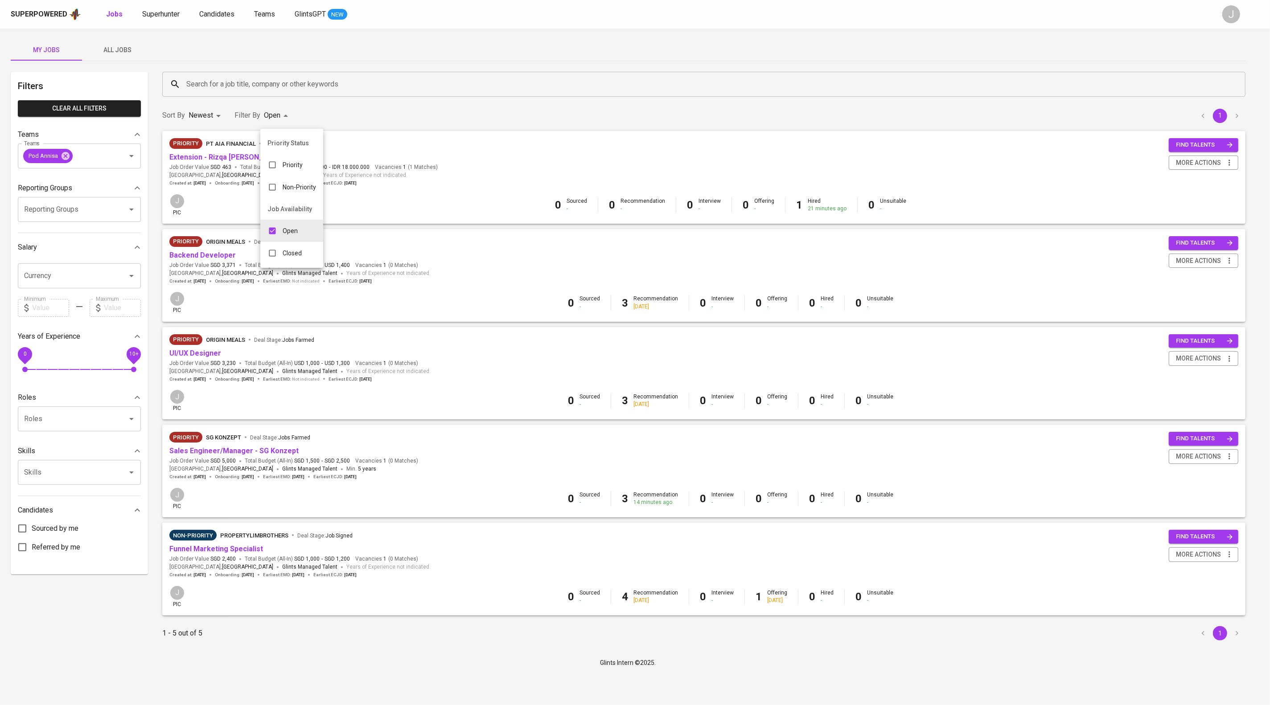
click at [298, 113] on body "Superpowered Jobs Superhunter Candidates Teams GlintsGPT NEW J My Jobs All Jobs…" at bounding box center [635, 337] width 1270 height 675
click at [289, 251] on div "Closed" at bounding box center [284, 253] width 49 height 17
type input "OPEN,CLOSE"
checkbox input "true"
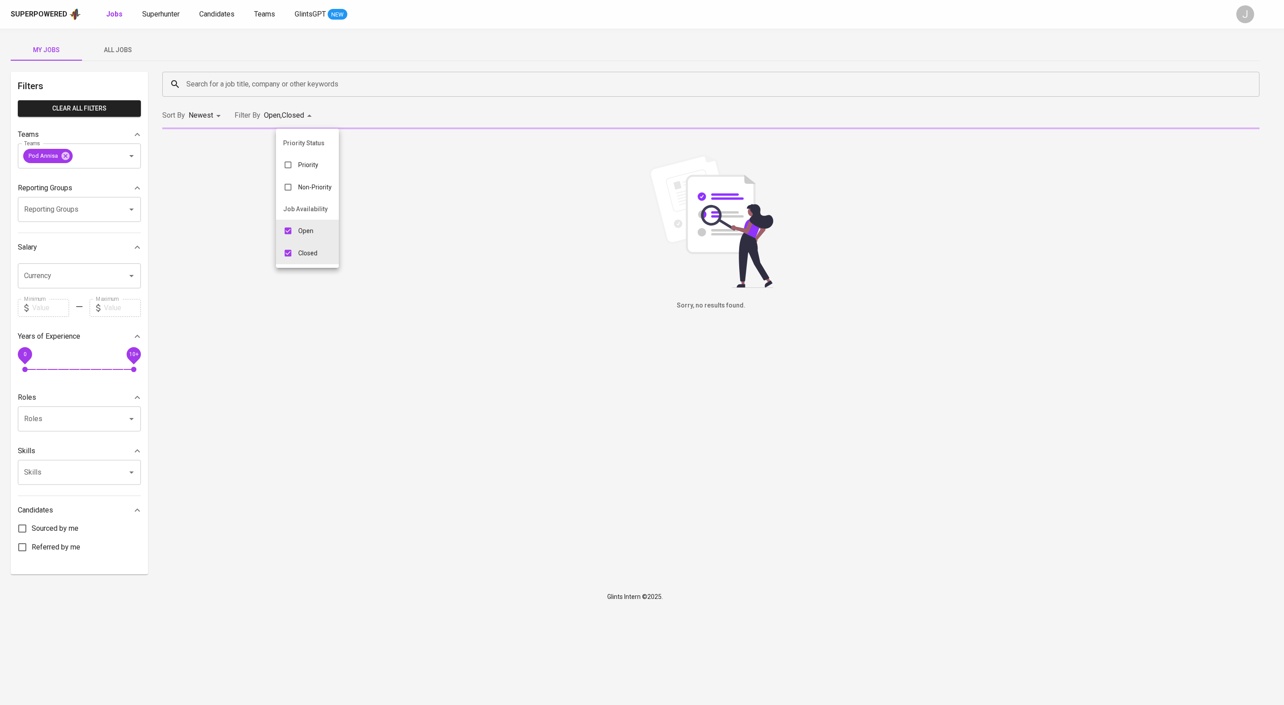
click at [289, 235] on input "checkbox" at bounding box center [288, 230] width 17 height 17
checkbox input "false"
type input "CLOSE"
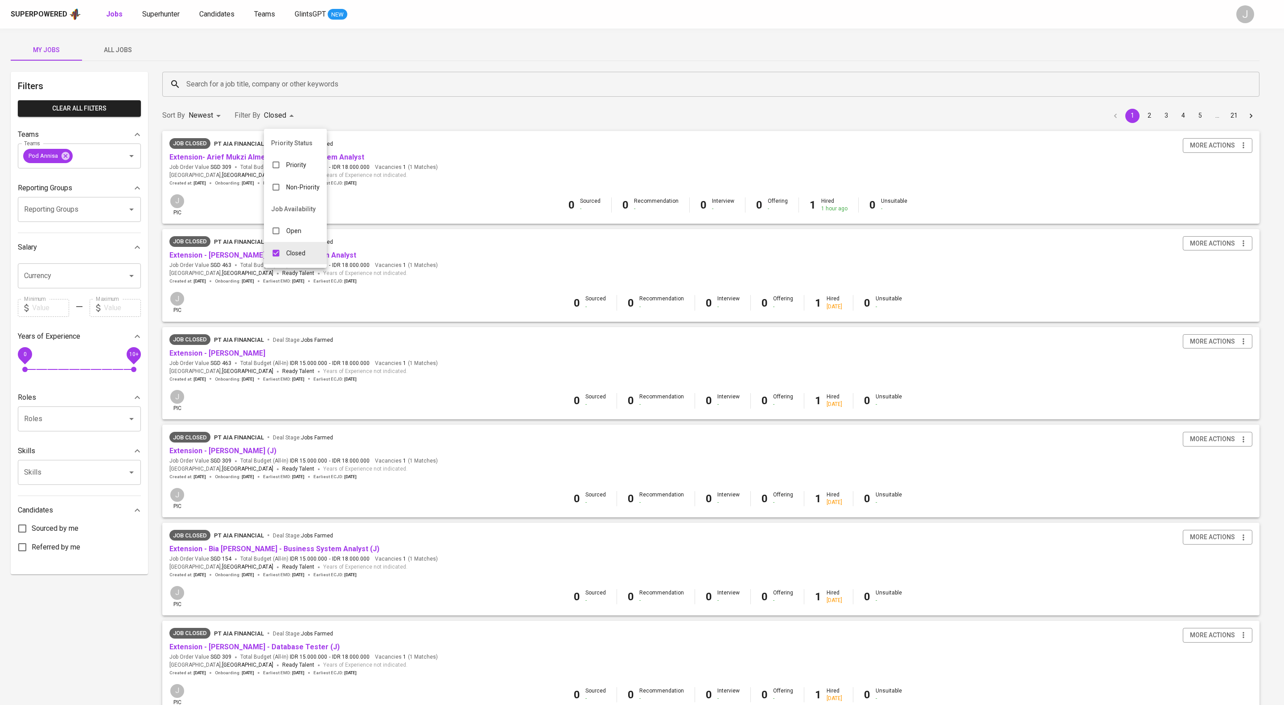
click at [457, 39] on div at bounding box center [642, 352] width 1284 height 705
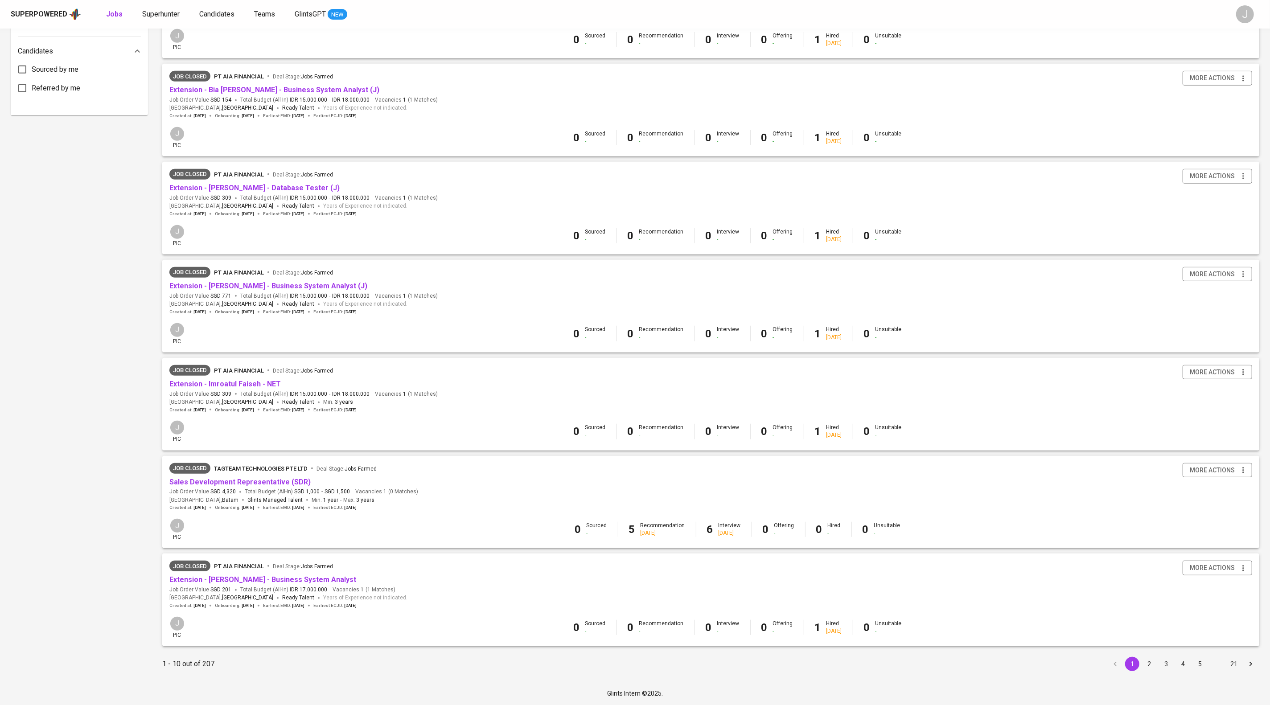
scroll to position [603, 0]
click at [1149, 661] on button "2" at bounding box center [1149, 664] width 14 height 14
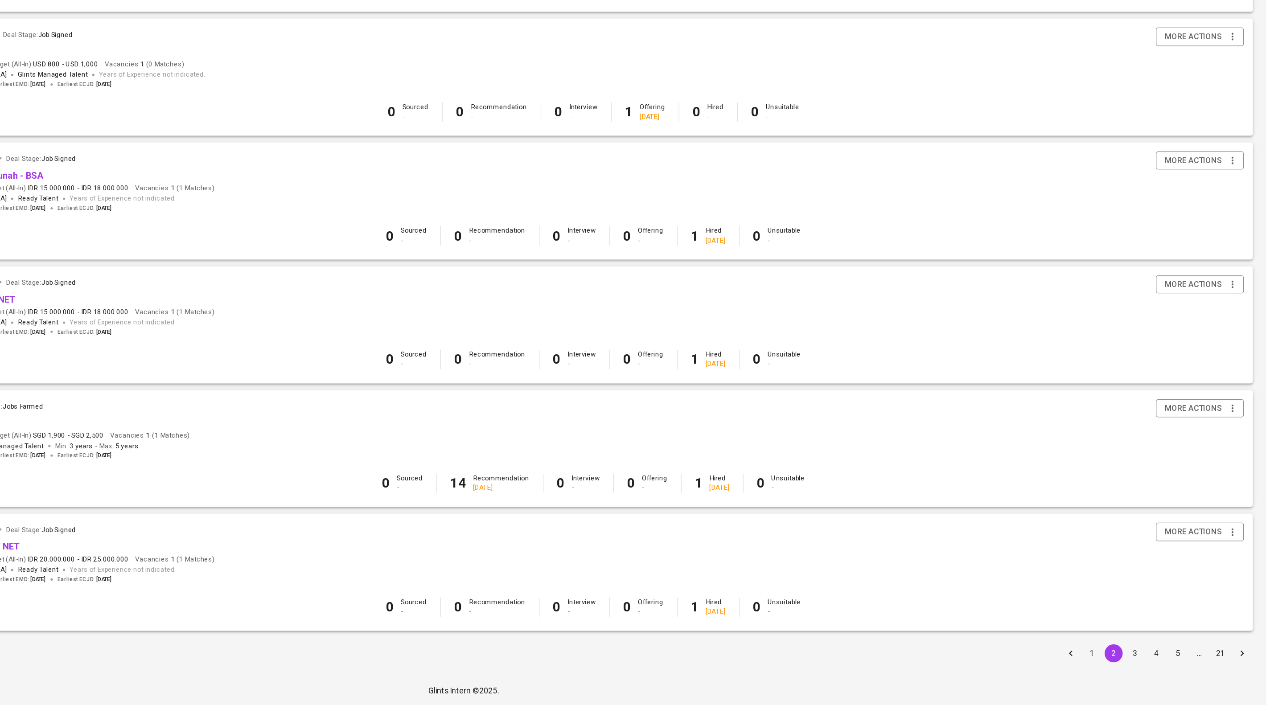
scroll to position [604, 0]
click at [1165, 661] on button "3" at bounding box center [1166, 664] width 14 height 14
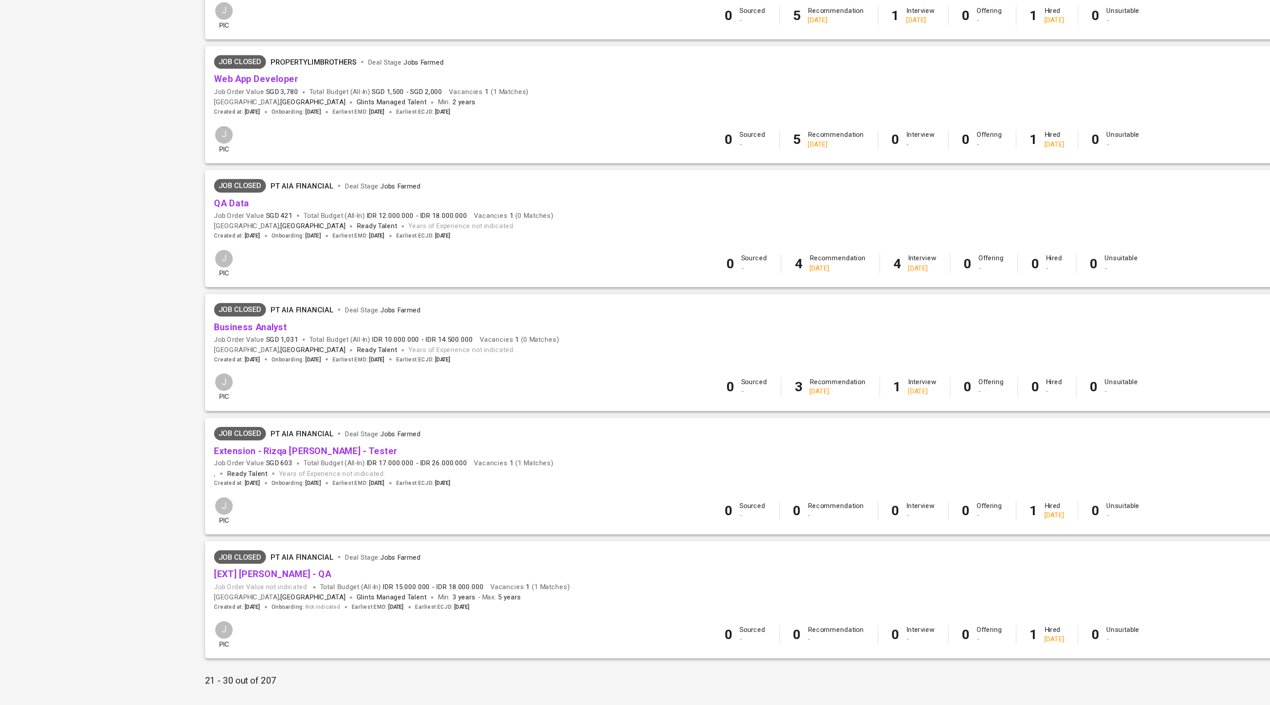
scroll to position [463, 0]
click at [233, 192] on link "Web App Developer" at bounding box center [202, 188] width 67 height 8
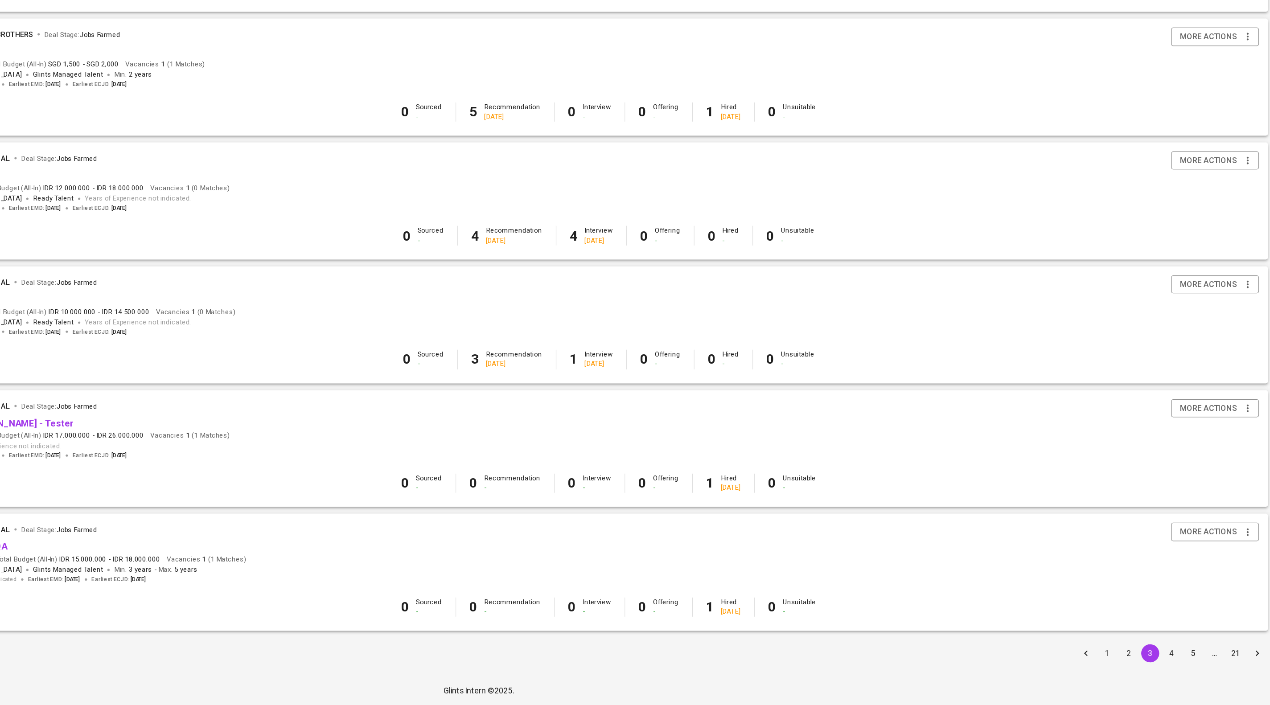
scroll to position [604, 0]
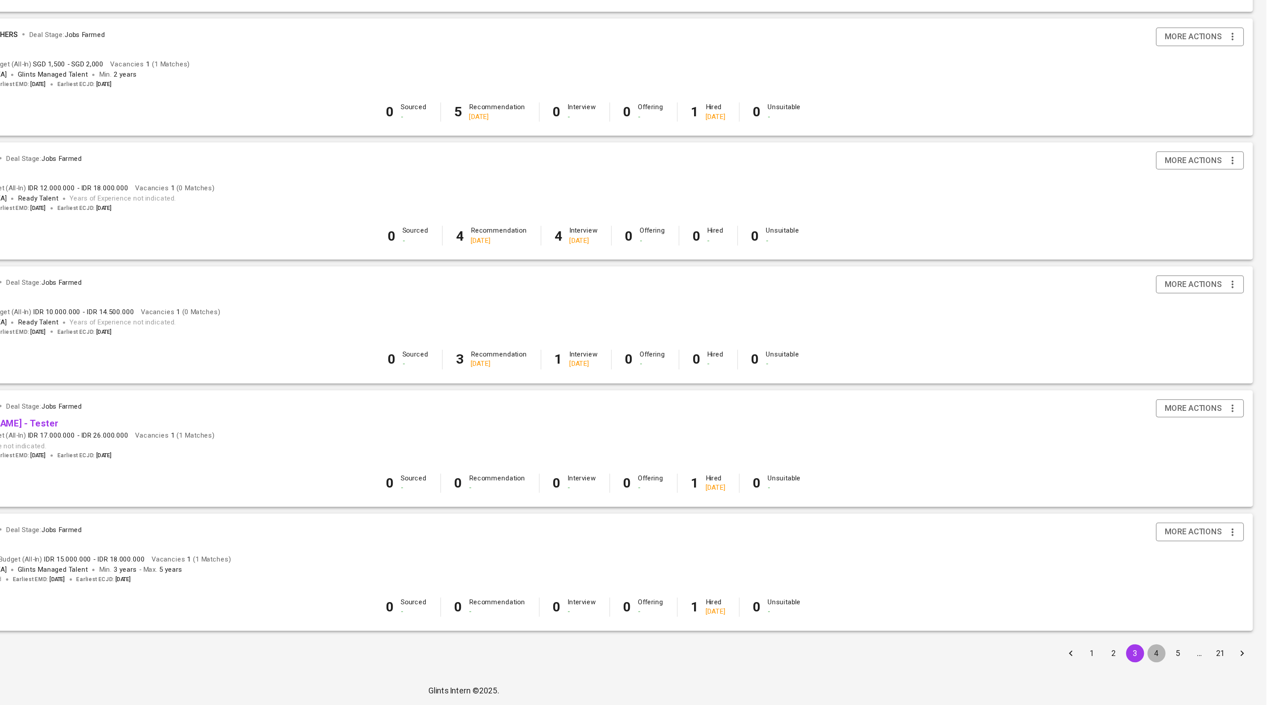
click at [1182, 660] on button "4" at bounding box center [1183, 664] width 14 height 14
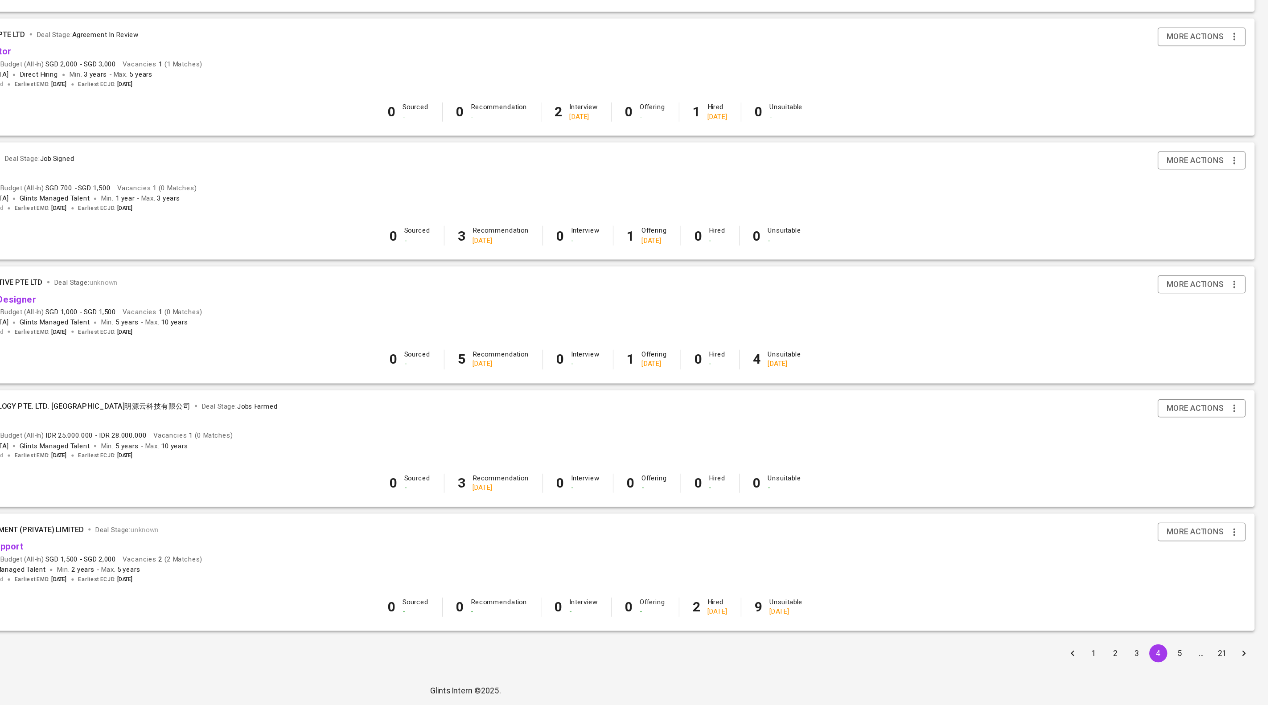
scroll to position [604, 0]
click at [1198, 664] on button "5" at bounding box center [1200, 664] width 14 height 14
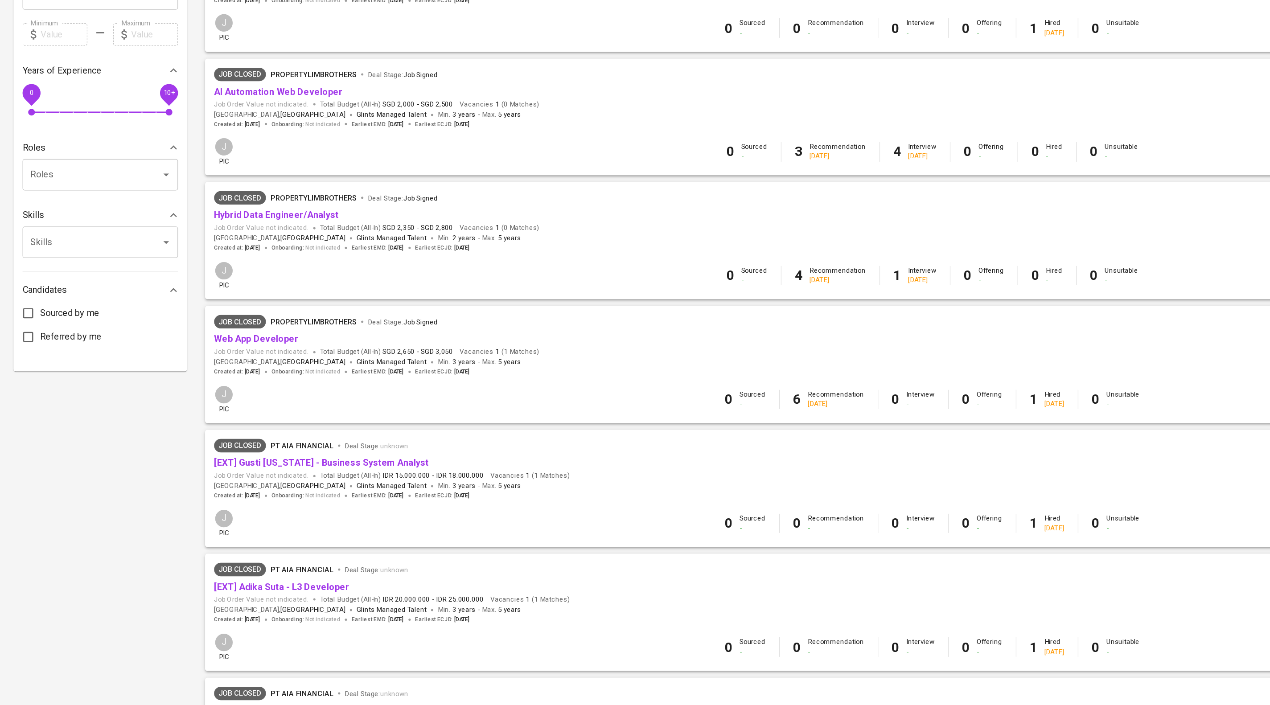
scroll to position [135, 0]
click at [217, 418] on link "Web App Developer" at bounding box center [202, 414] width 67 height 8
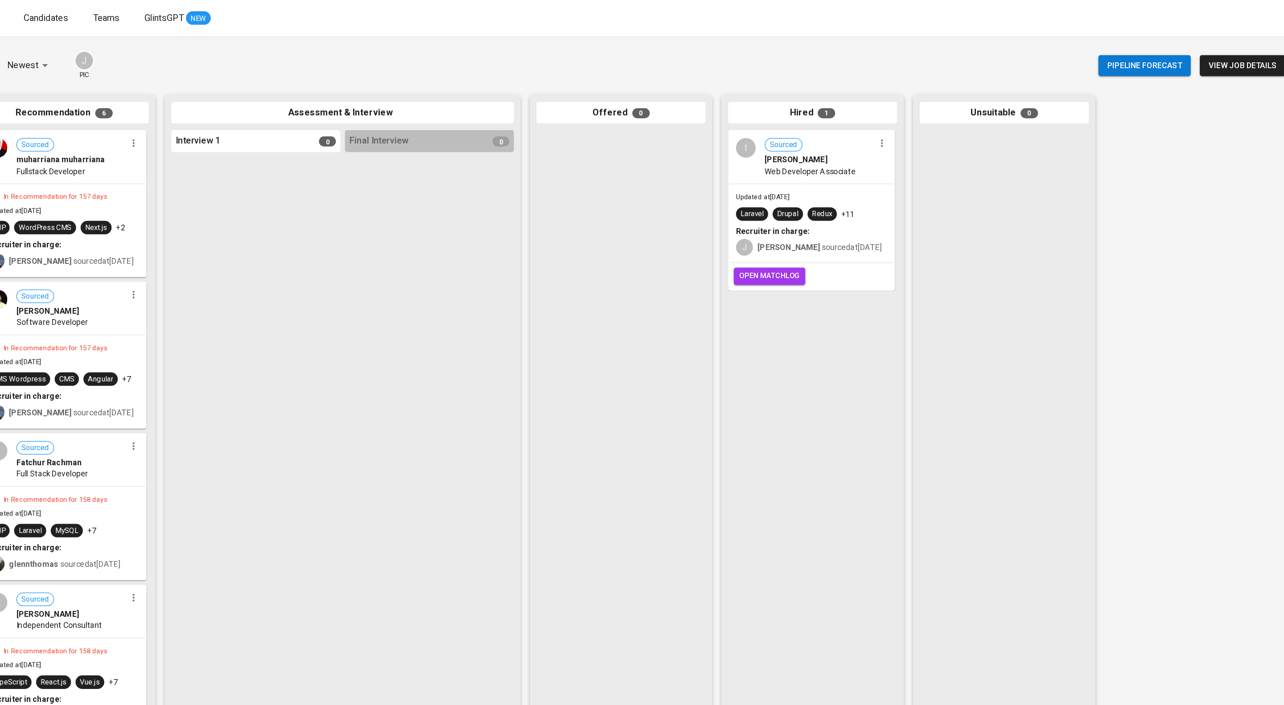
click at [873, 118] on icon "button" at bounding box center [877, 113] width 9 height 9
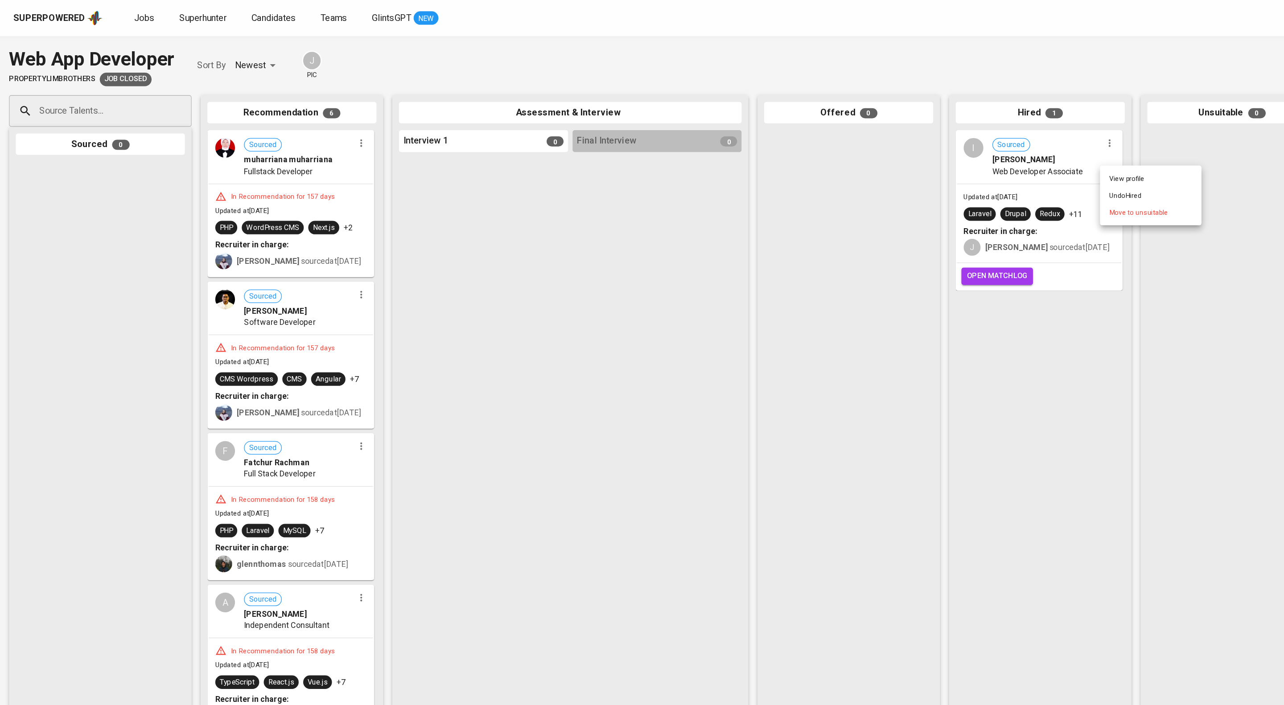
click at [911, 136] on li "View profile" at bounding box center [910, 141] width 80 height 13
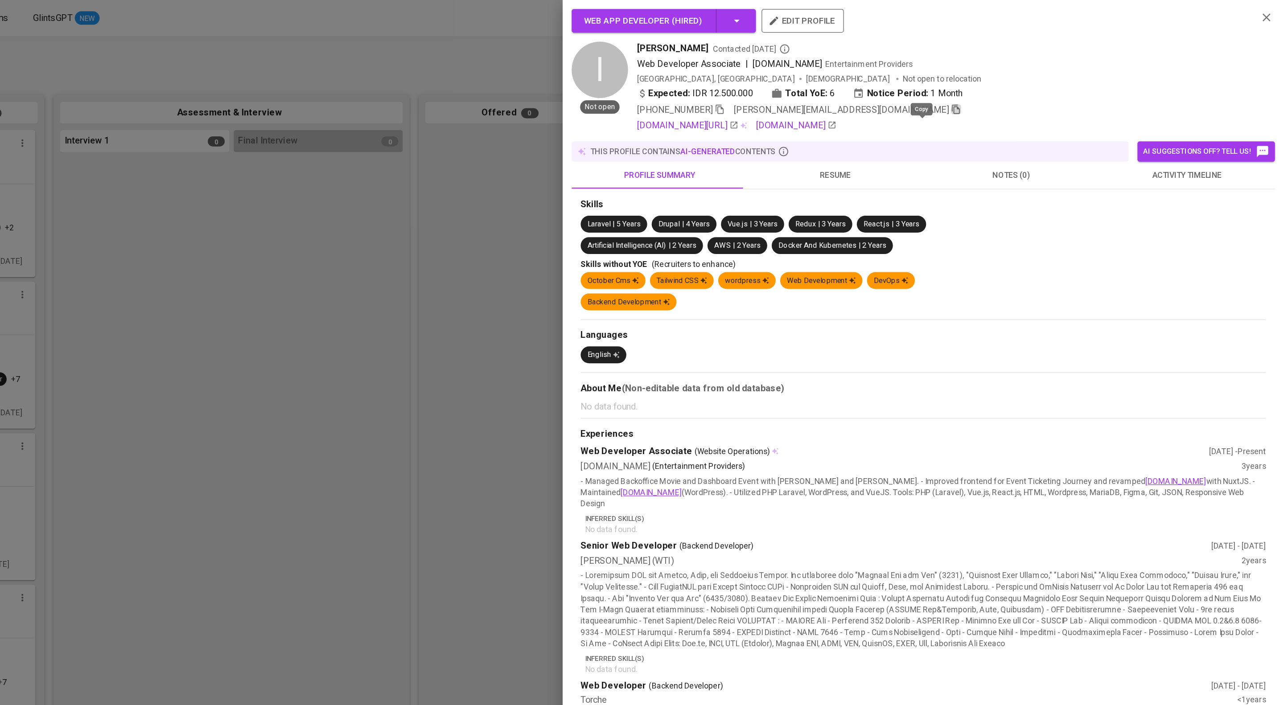
click at [1021, 91] on icon "button" at bounding box center [1025, 86] width 8 height 8
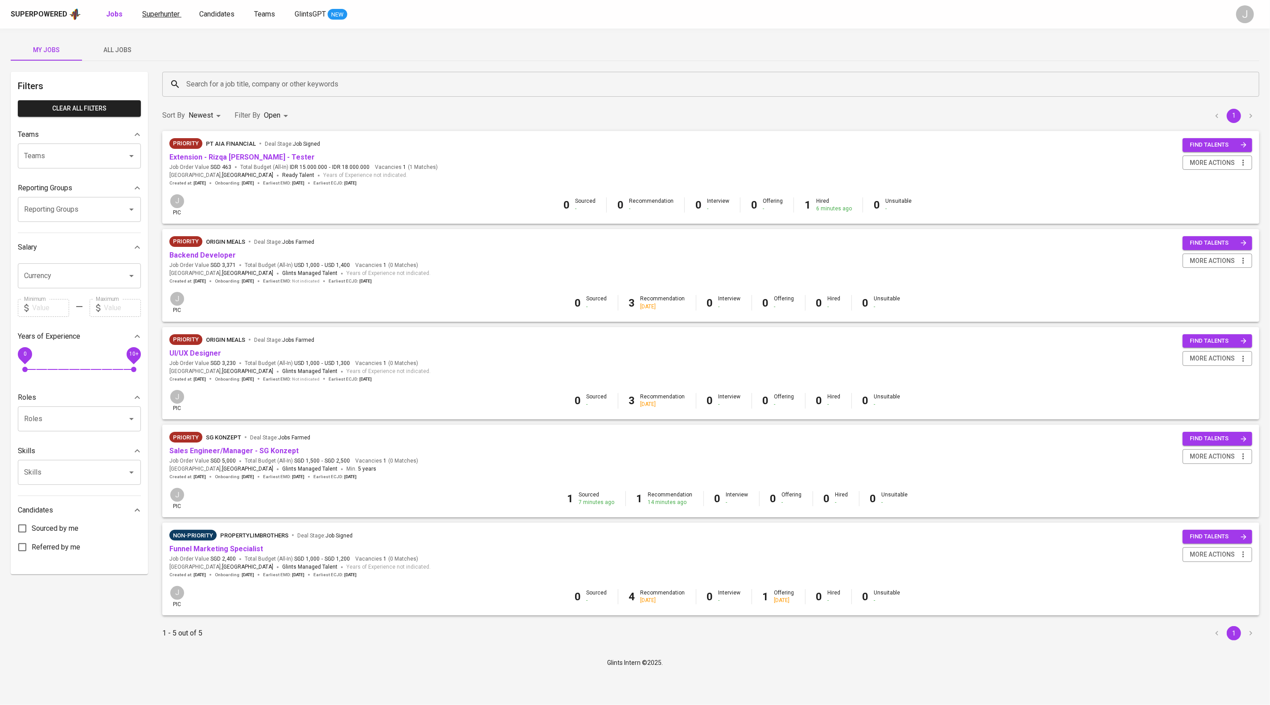
click at [177, 14] on span "Superhunter" at bounding box center [160, 14] width 37 height 8
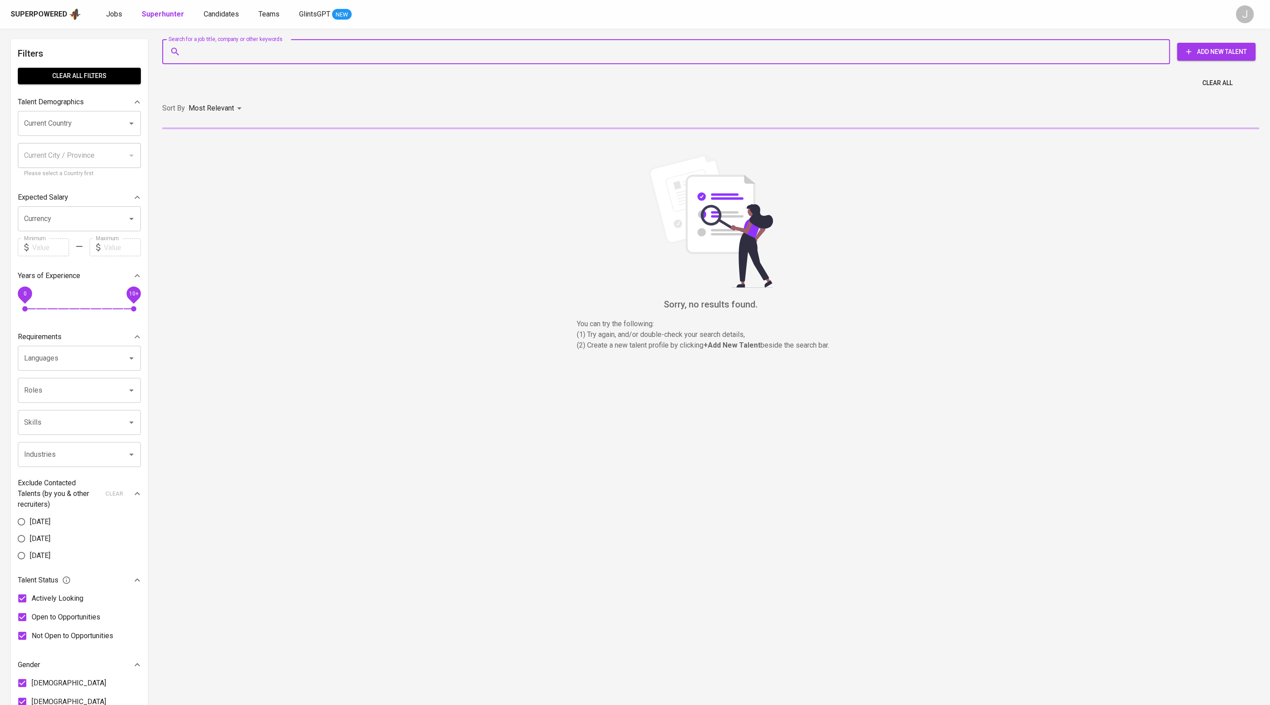
click at [241, 51] on input "Search for a job title, company or other keywords" at bounding box center [668, 51] width 969 height 17
paste input "[EMAIL_ADDRESS][DOMAIN_NAME]"
type input "[EMAIL_ADDRESS][DOMAIN_NAME]"
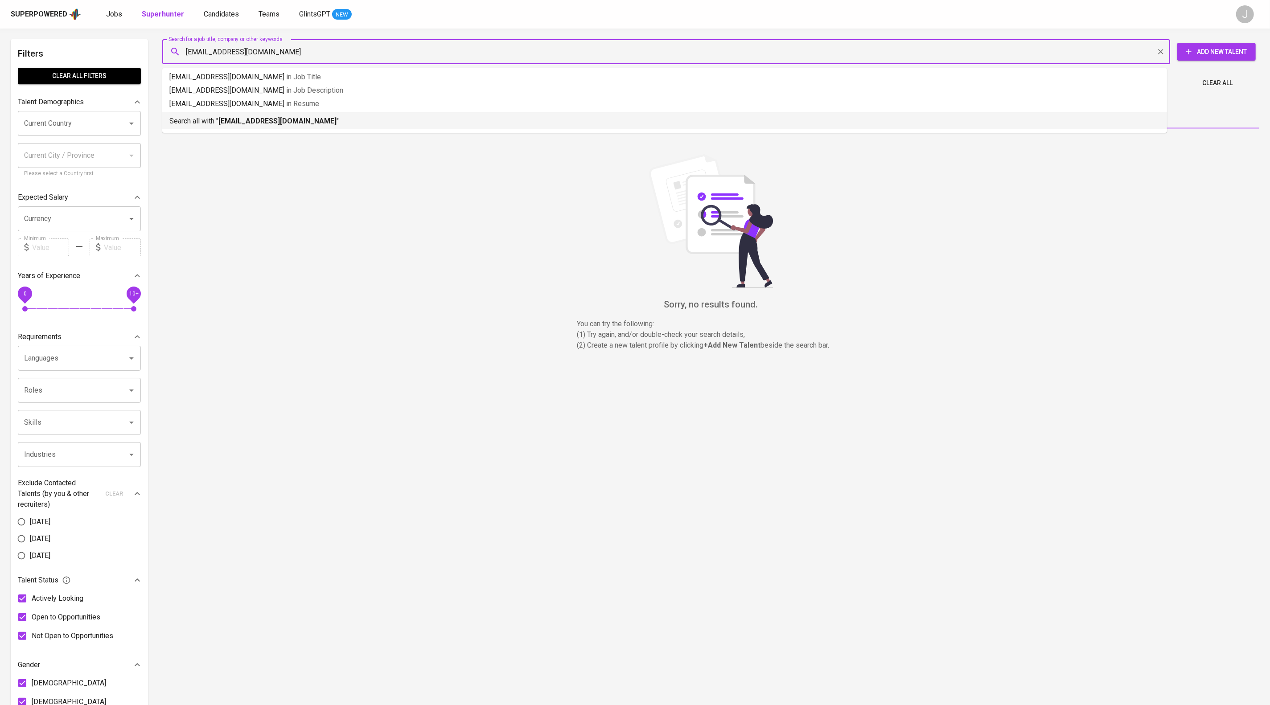
click at [323, 125] on b "[EMAIL_ADDRESS][DOMAIN_NAME]" at bounding box center [277, 121] width 118 height 8
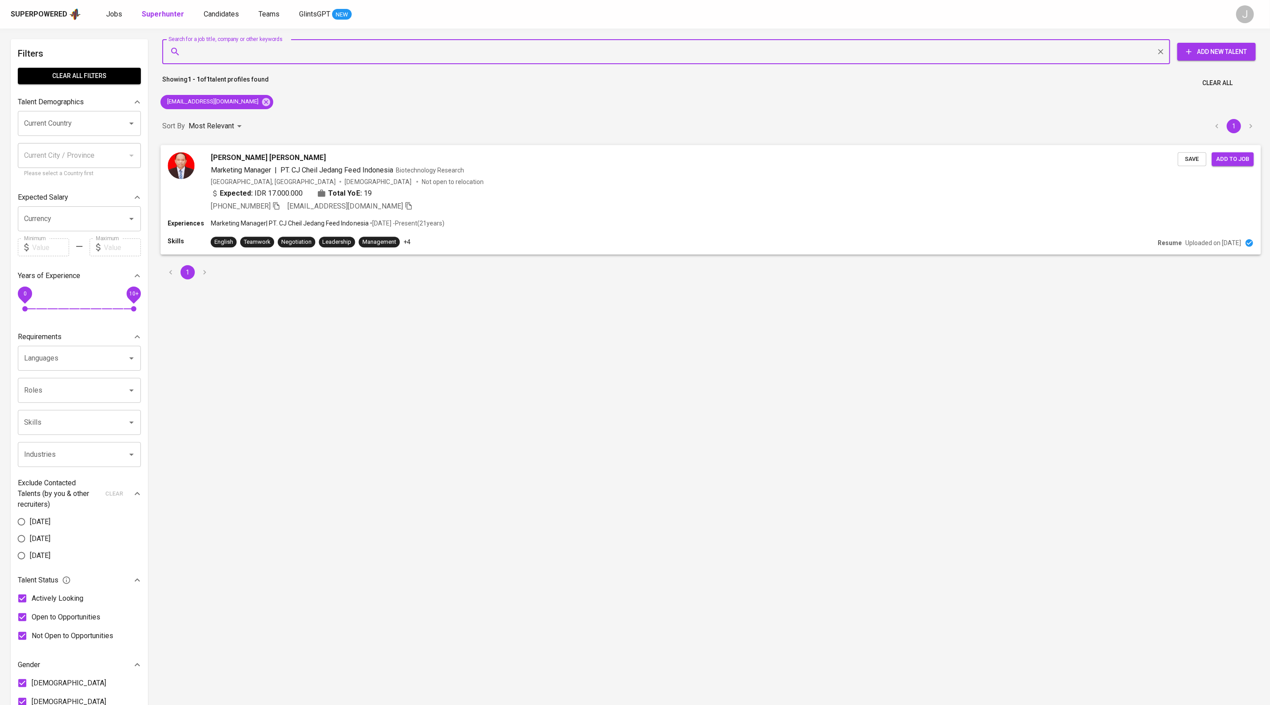
click at [1182, 164] on span "Save" at bounding box center [1192, 159] width 20 height 10
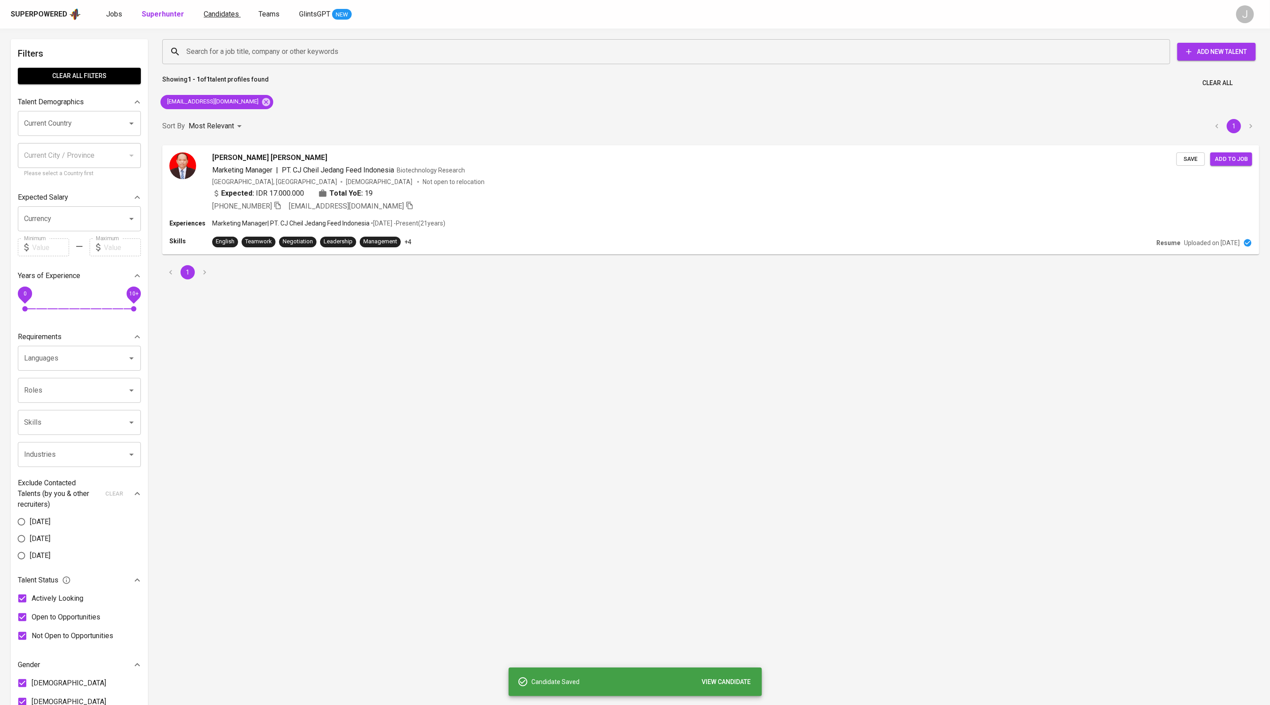
click at [231, 10] on span "Candidates" at bounding box center [221, 14] width 35 height 8
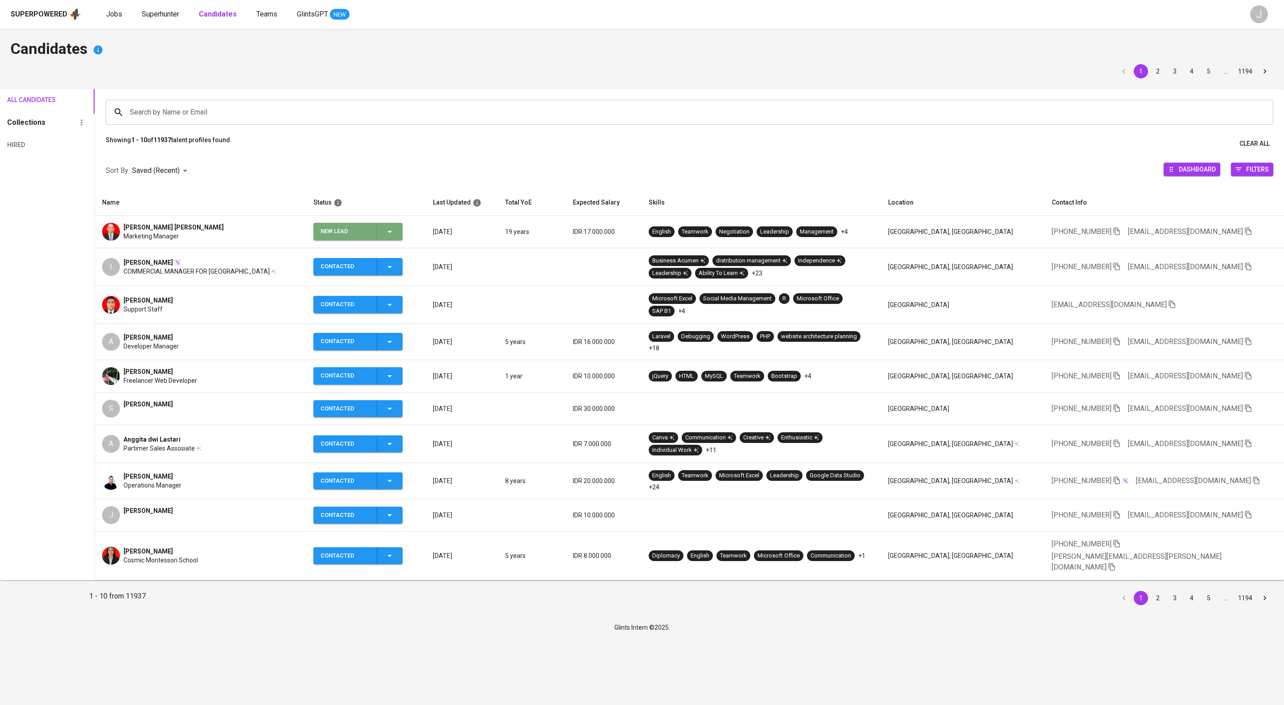
click at [395, 237] on icon "button" at bounding box center [389, 231] width 11 height 11
click at [389, 288] on li "Contacted" at bounding box center [374, 286] width 89 height 16
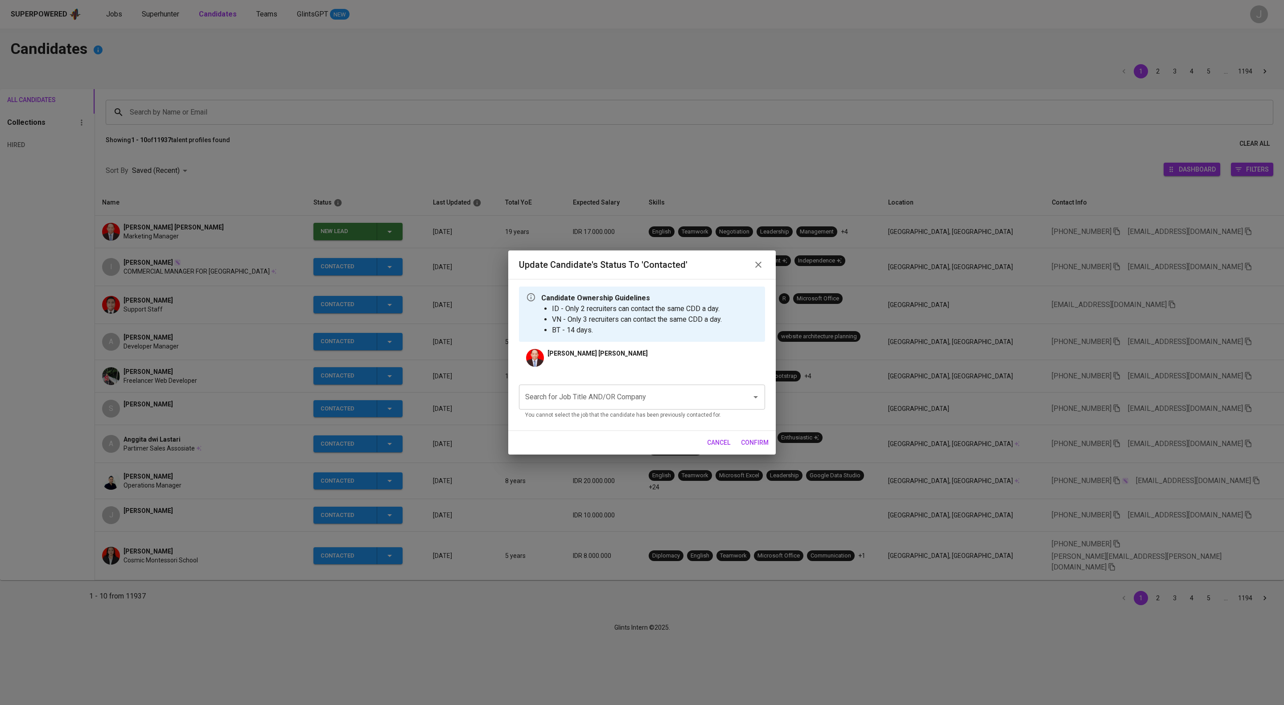
click at [594, 395] on div "Search for Job Title AND/OR Company Search for Job Title AND/OR Company You can…" at bounding box center [642, 401] width 246 height 46
click at [590, 410] on div "Search for Job Title AND/OR Company" at bounding box center [642, 397] width 246 height 25
click at [601, 406] on input "Search for Job Title AND/OR Company" at bounding box center [629, 397] width 213 height 17
type input "a"
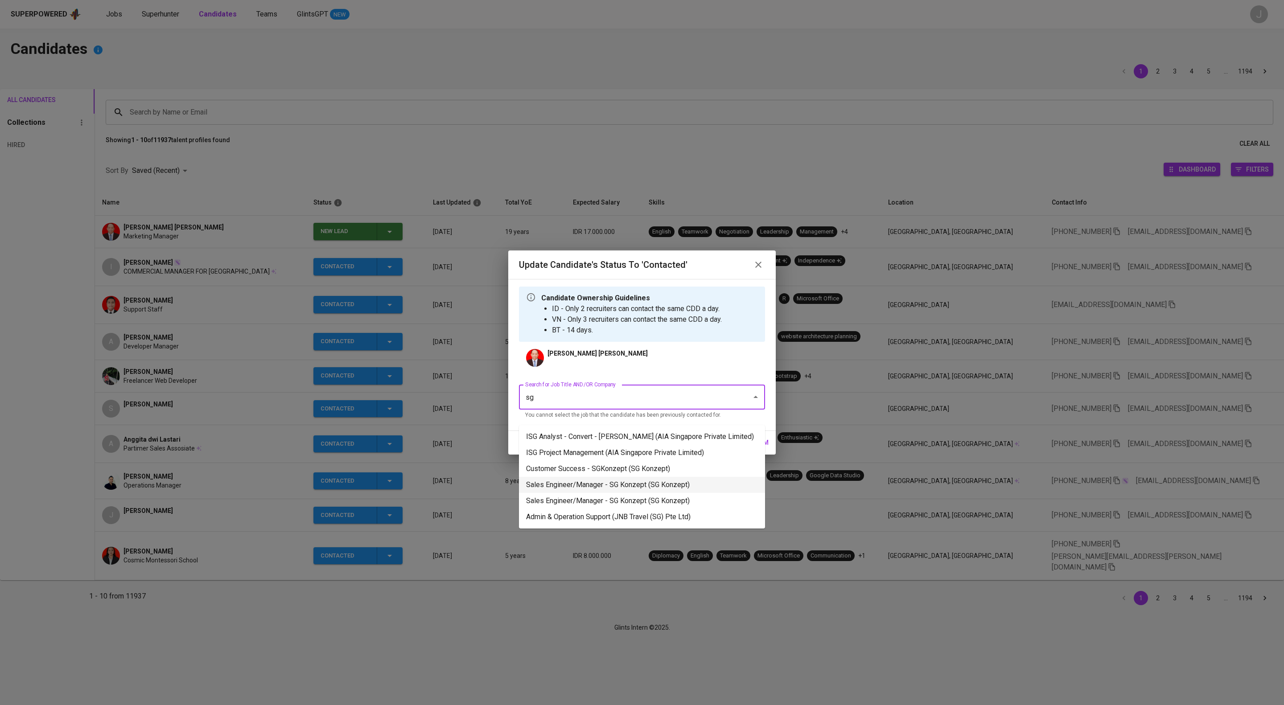
click at [625, 493] on li "Sales Engineer/Manager - SG Konzept (SG Konzept)" at bounding box center [642, 485] width 246 height 16
type input "sg"
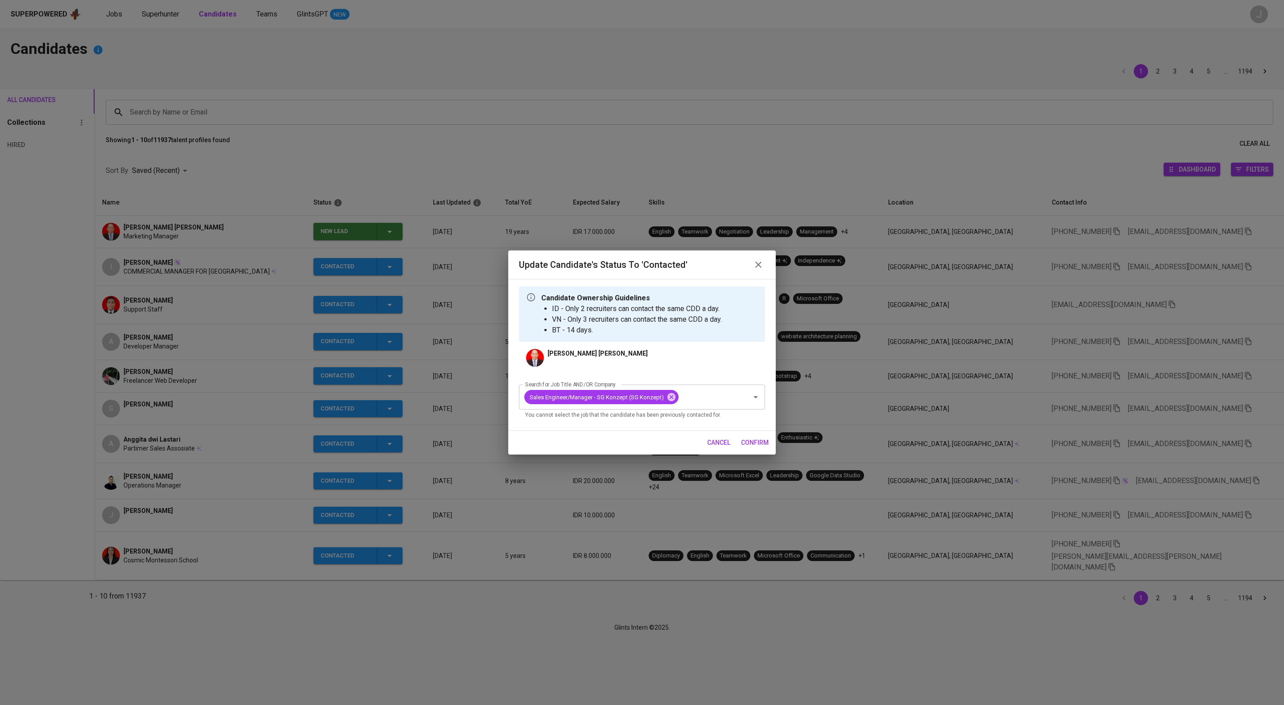
click at [753, 449] on span "confirm" at bounding box center [755, 442] width 28 height 11
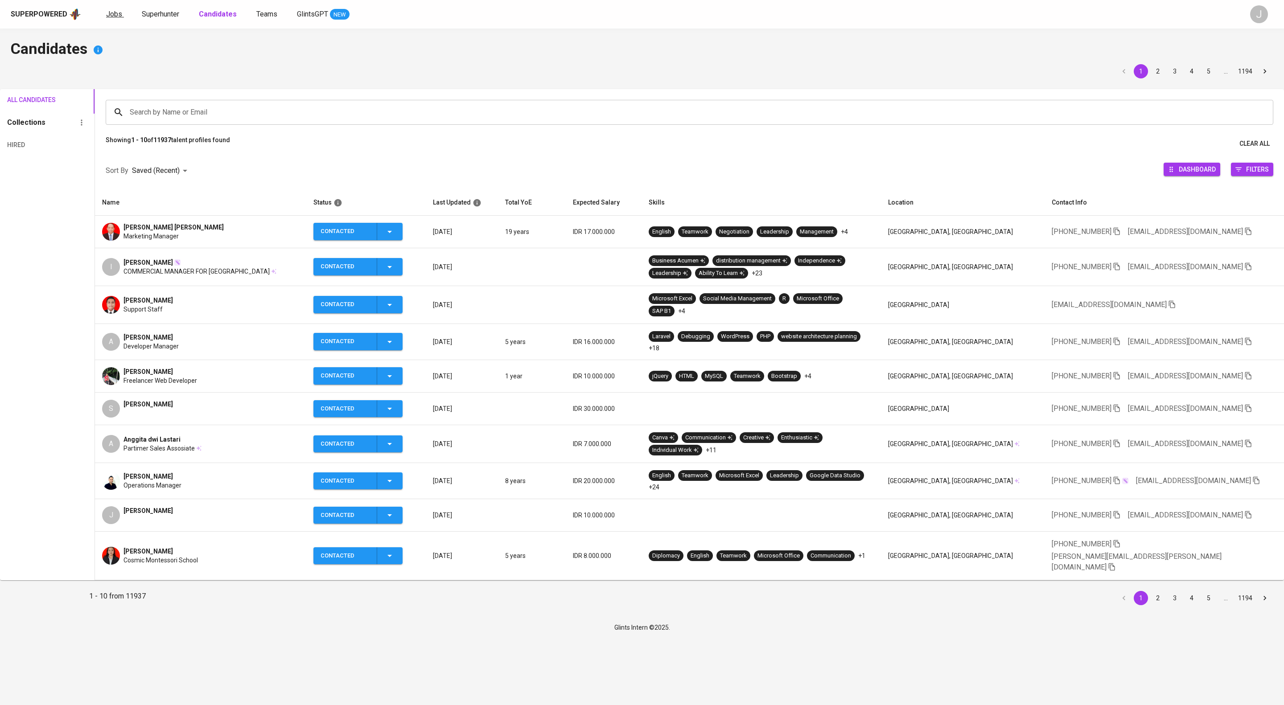
click at [122, 13] on span "Jobs" at bounding box center [114, 14] width 16 height 8
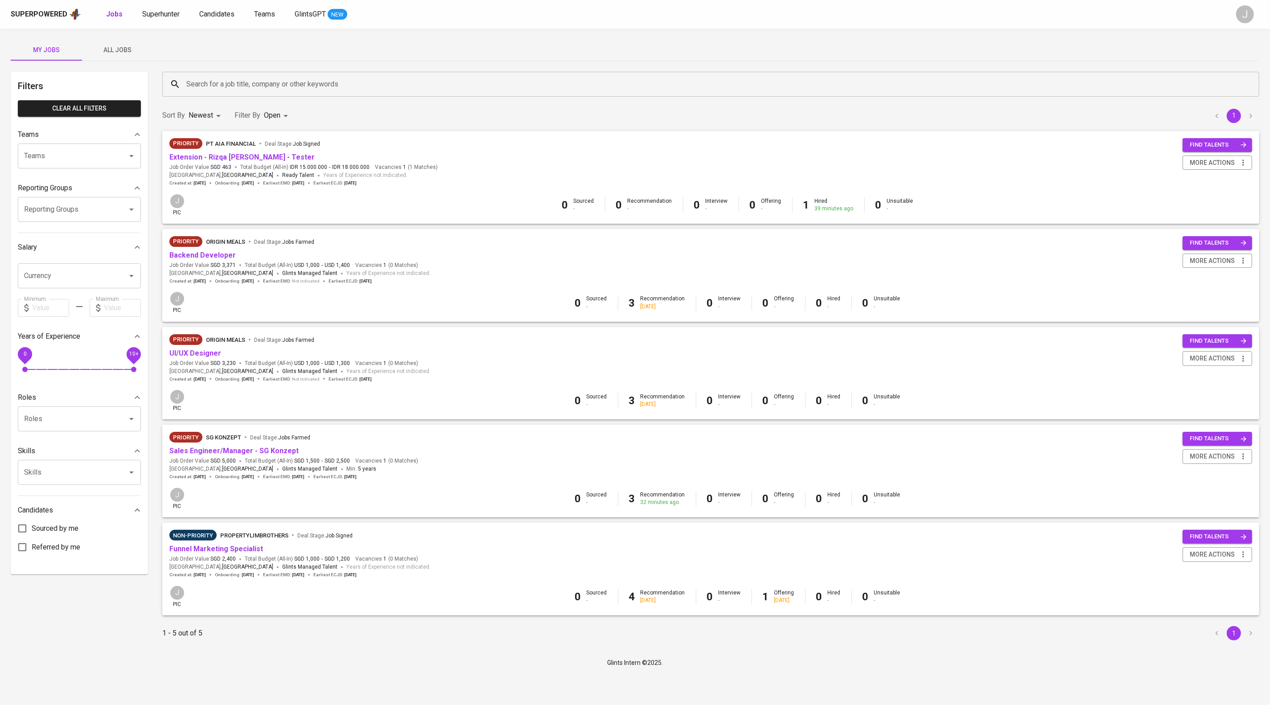
click at [309, 117] on body "Superpowered Jobs Superhunter Candidates Teams GlintsGPT NEW J My Jobs All Jobs…" at bounding box center [635, 337] width 1270 height 675
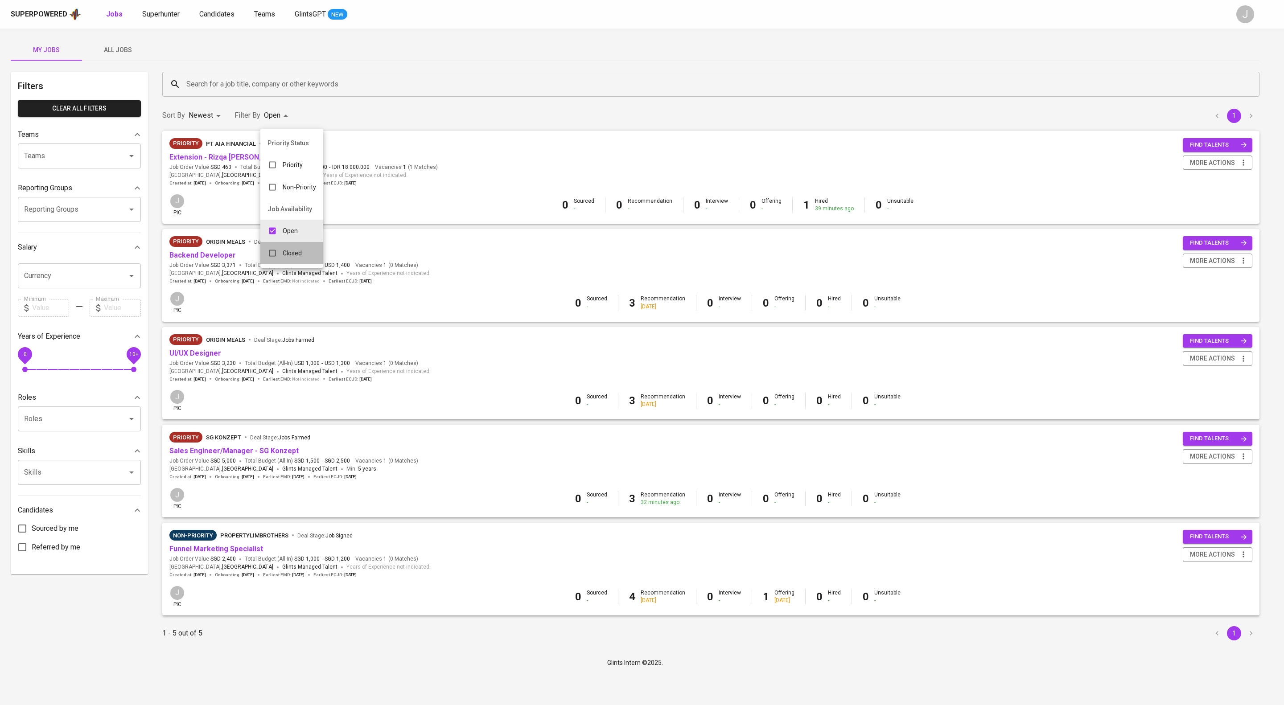
click at [298, 258] on p "Closed" at bounding box center [292, 253] width 19 height 9
type input "OPEN,CLOSE"
checkbox input "true"
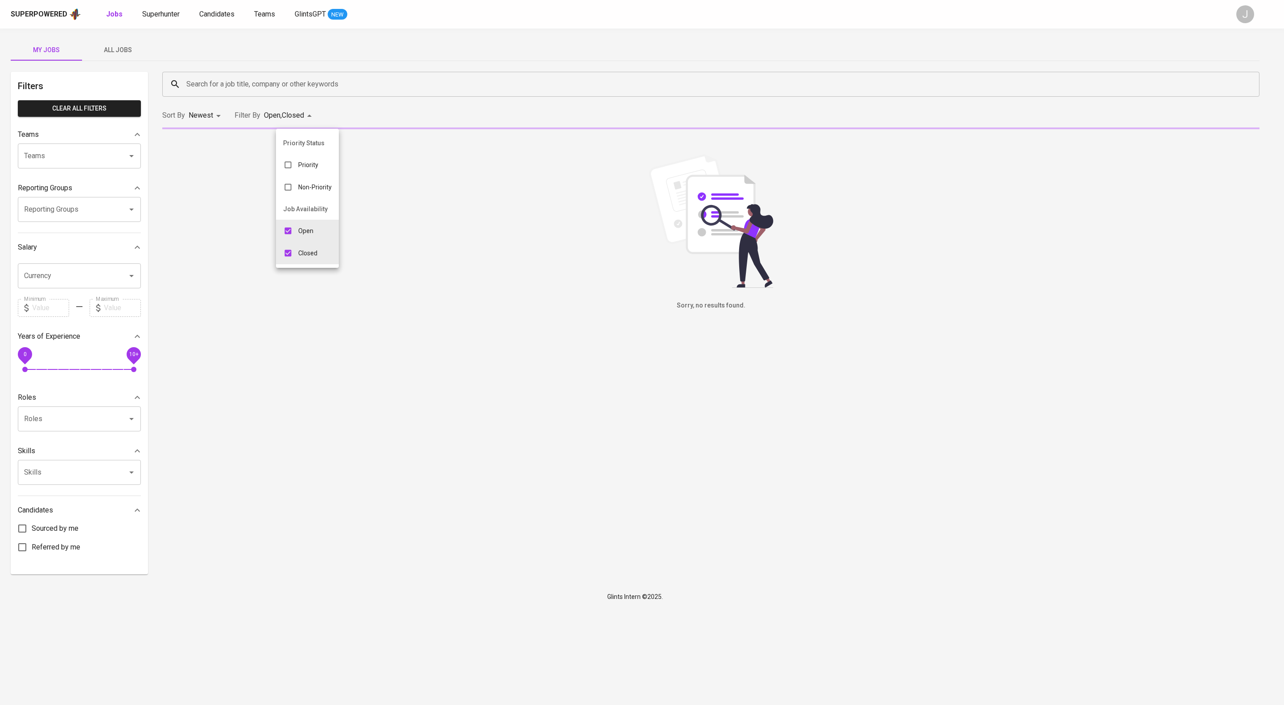
click at [290, 235] on input "checkbox" at bounding box center [288, 230] width 17 height 17
checkbox input "false"
type input "CLOSE"
click at [981, 123] on div at bounding box center [642, 352] width 1284 height 705
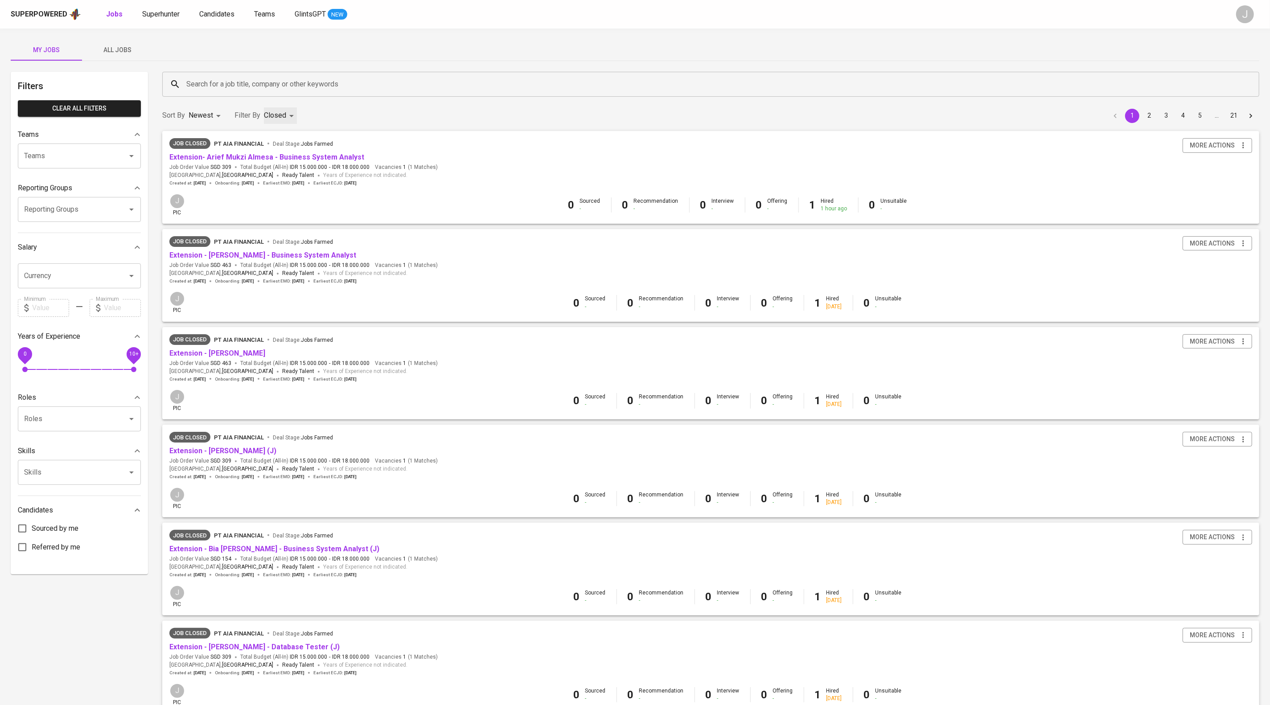
scroll to position [604, 0]
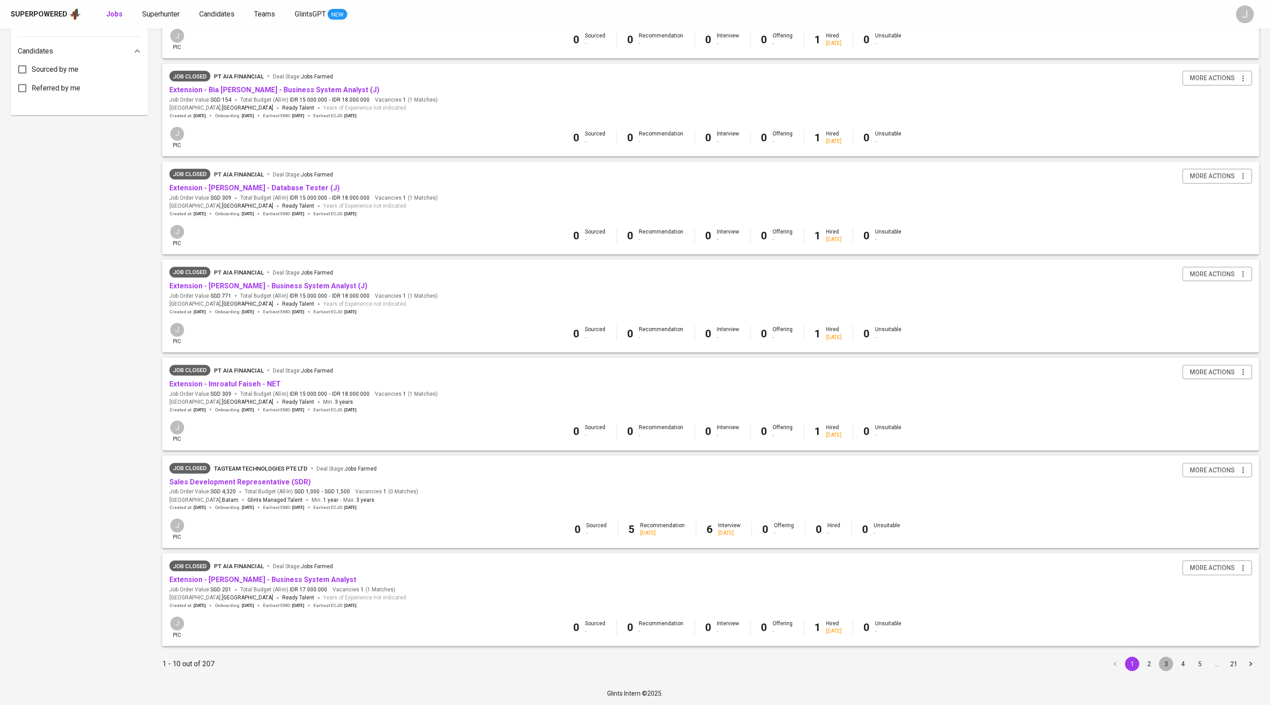
click at [1166, 661] on button "3" at bounding box center [1166, 664] width 14 height 14
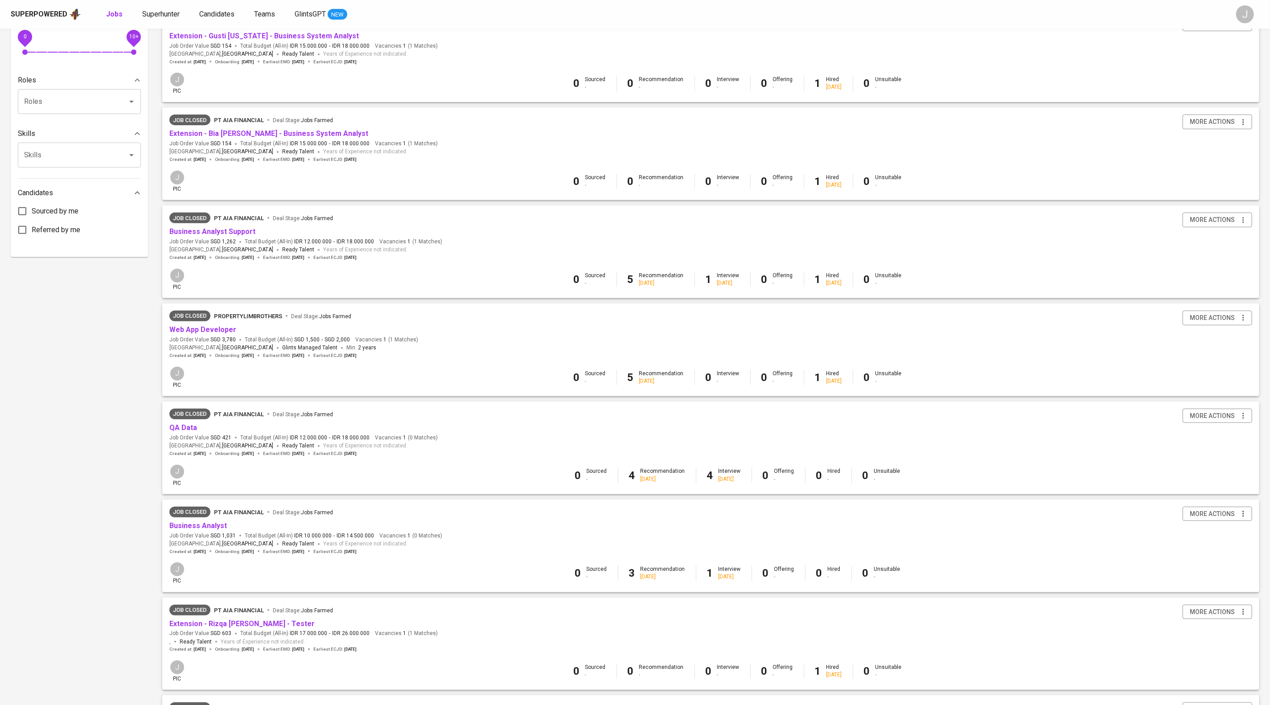
scroll to position [317, 0]
click at [229, 335] on link "Web App Developer" at bounding box center [202, 330] width 67 height 8
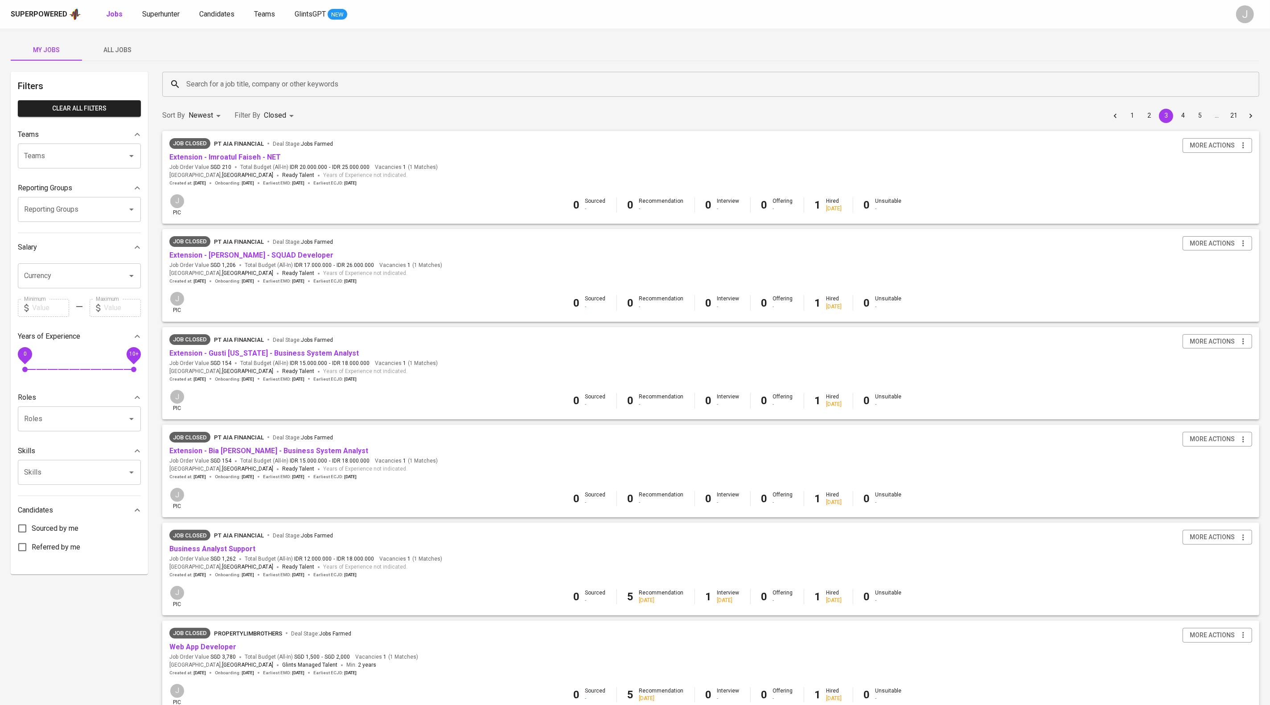
scroll to position [604, 0]
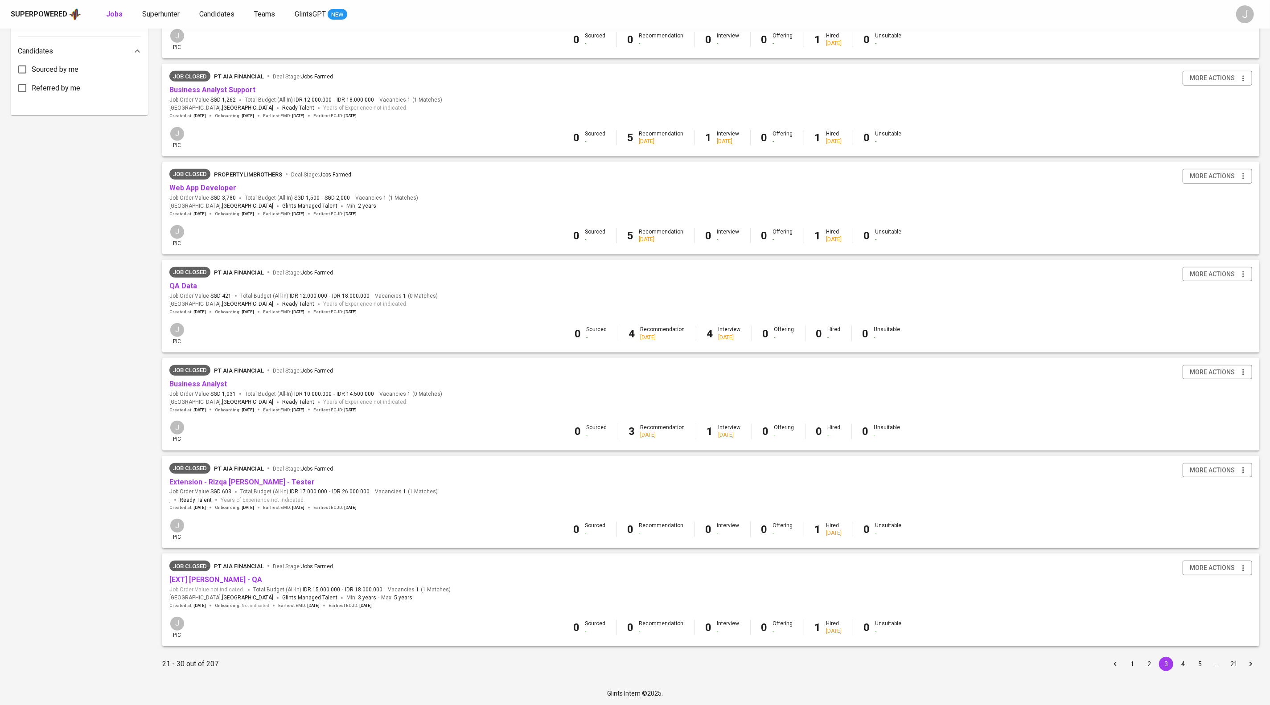
click at [1205, 658] on button "5" at bounding box center [1200, 664] width 14 height 14
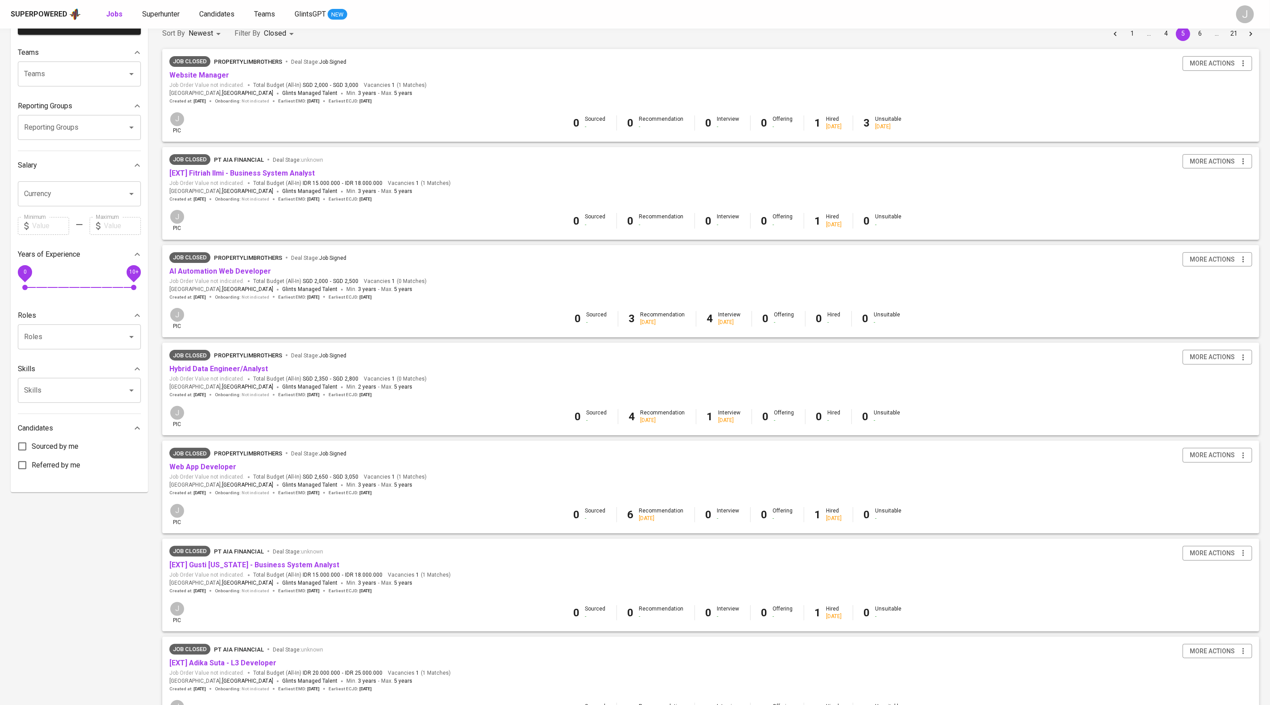
scroll to position [109, 0]
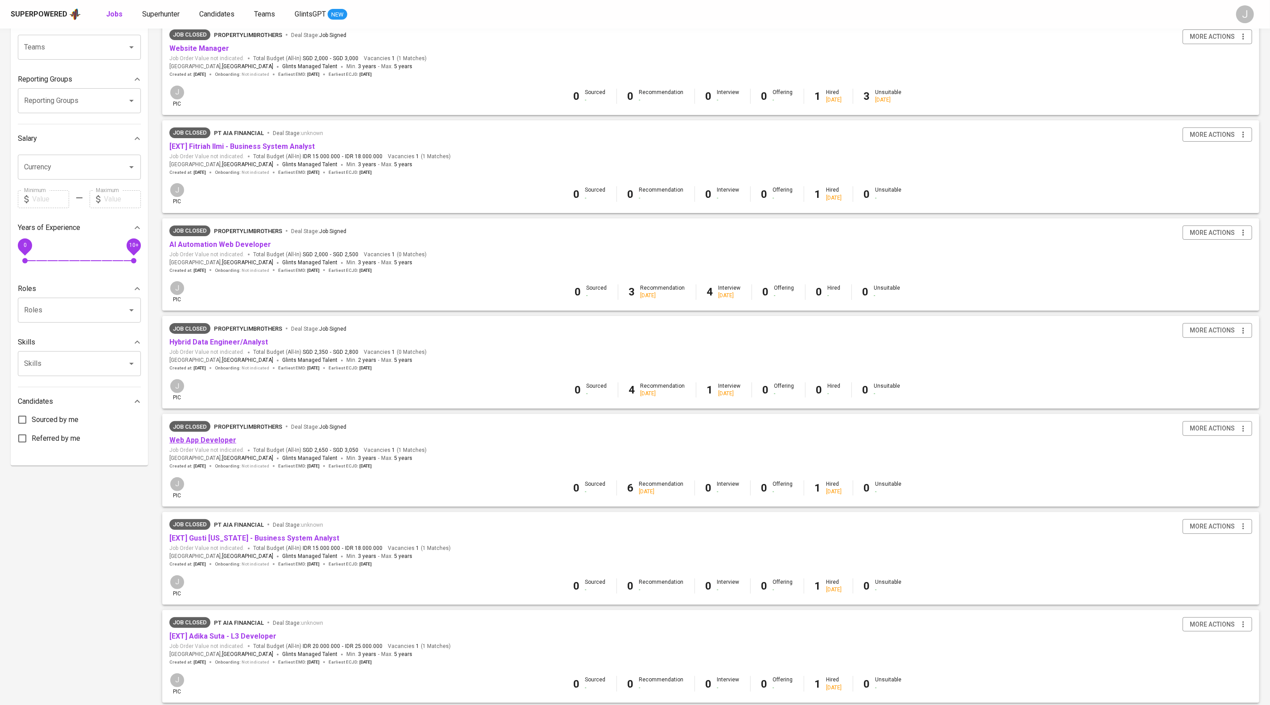
click at [223, 445] on link "Web App Developer" at bounding box center [202, 440] width 67 height 8
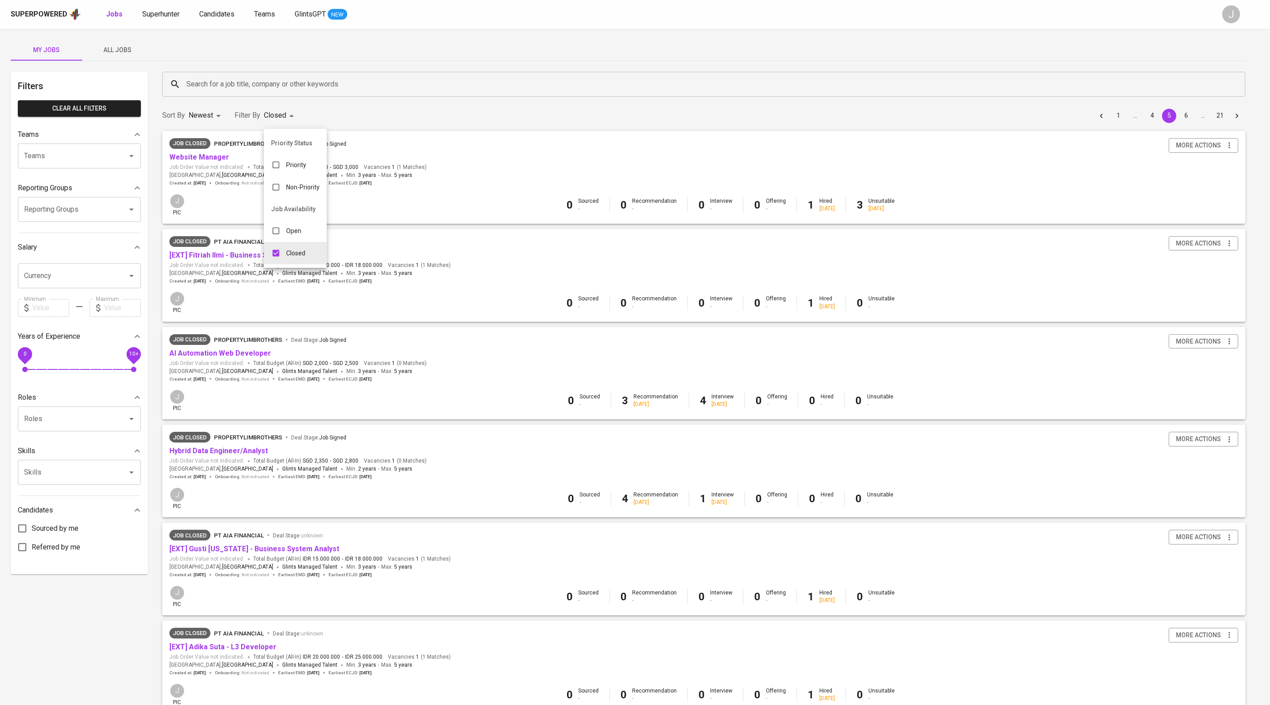
click at [304, 121] on body "Superpowered Jobs Superhunter Candidates Teams GlintsGPT NEW J My Jobs All Jobs…" at bounding box center [635, 582] width 1270 height 1165
click at [284, 228] on input "checkbox" at bounding box center [276, 230] width 17 height 17
checkbox input "true"
type input "CLOSE,OPEN"
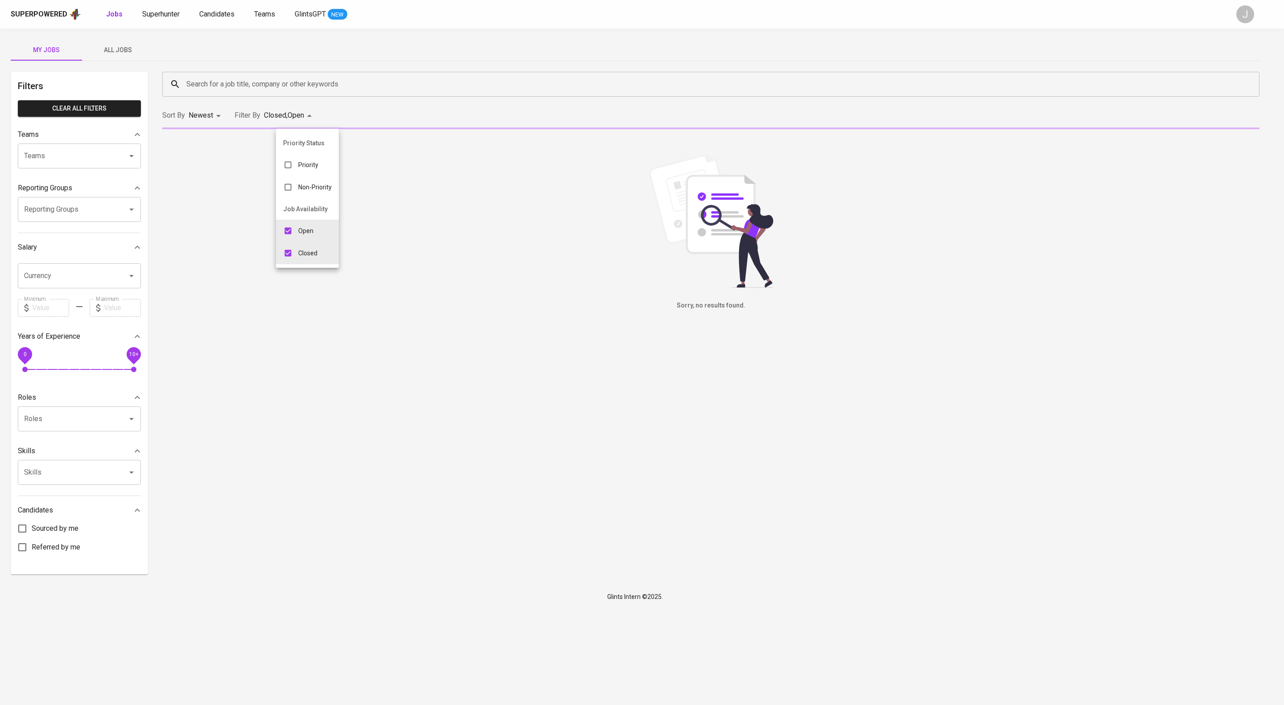
click at [290, 260] on input "checkbox" at bounding box center [288, 253] width 17 height 17
checkbox input "false"
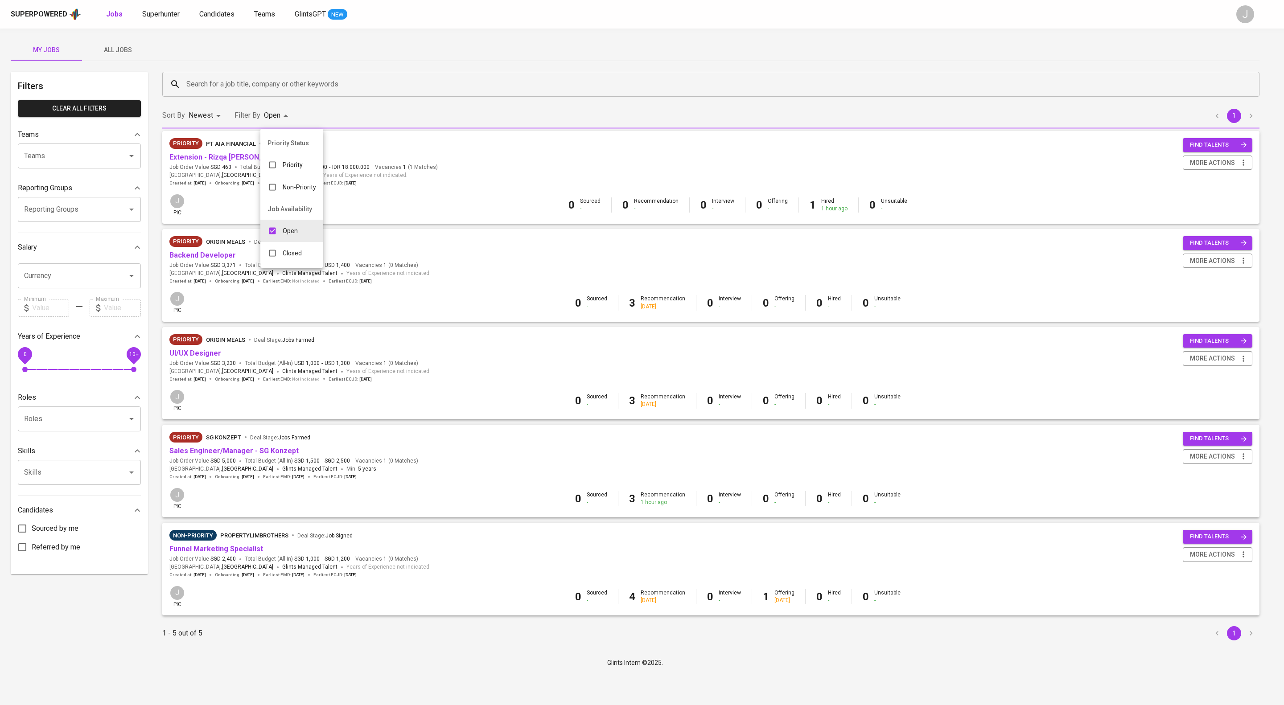
type input "OPEN"
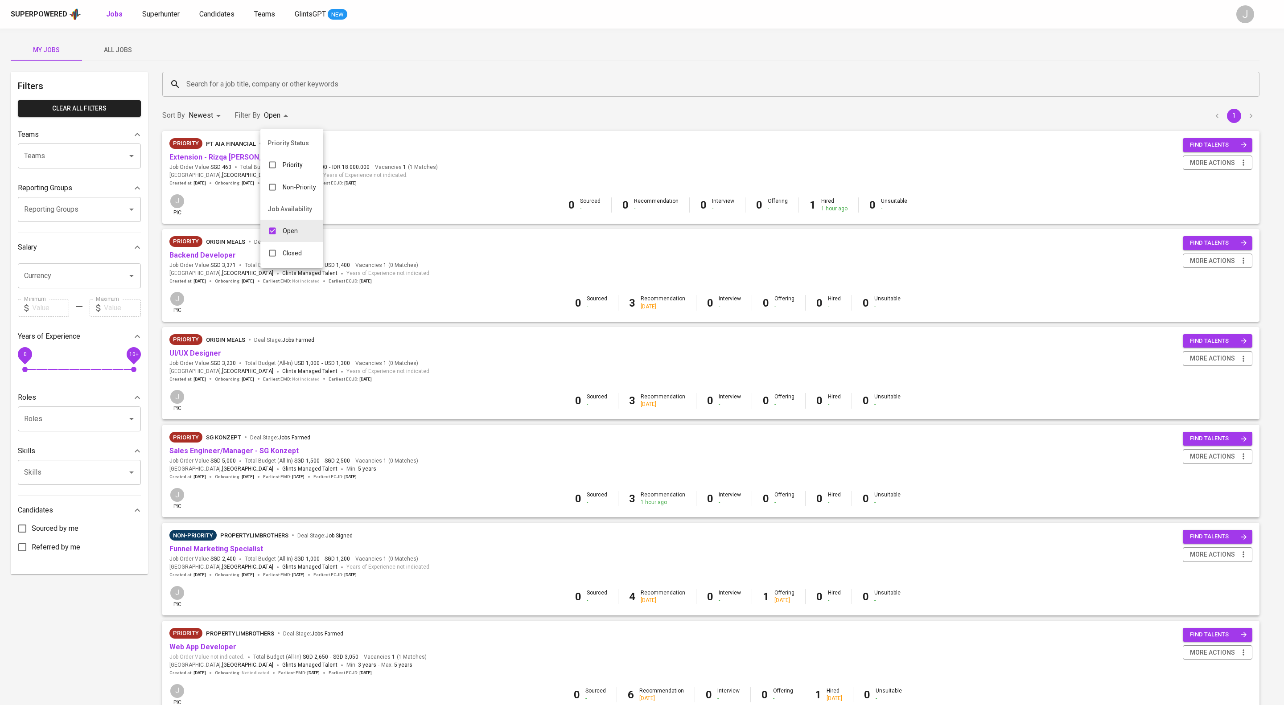
click at [685, 52] on div at bounding box center [642, 352] width 1284 height 705
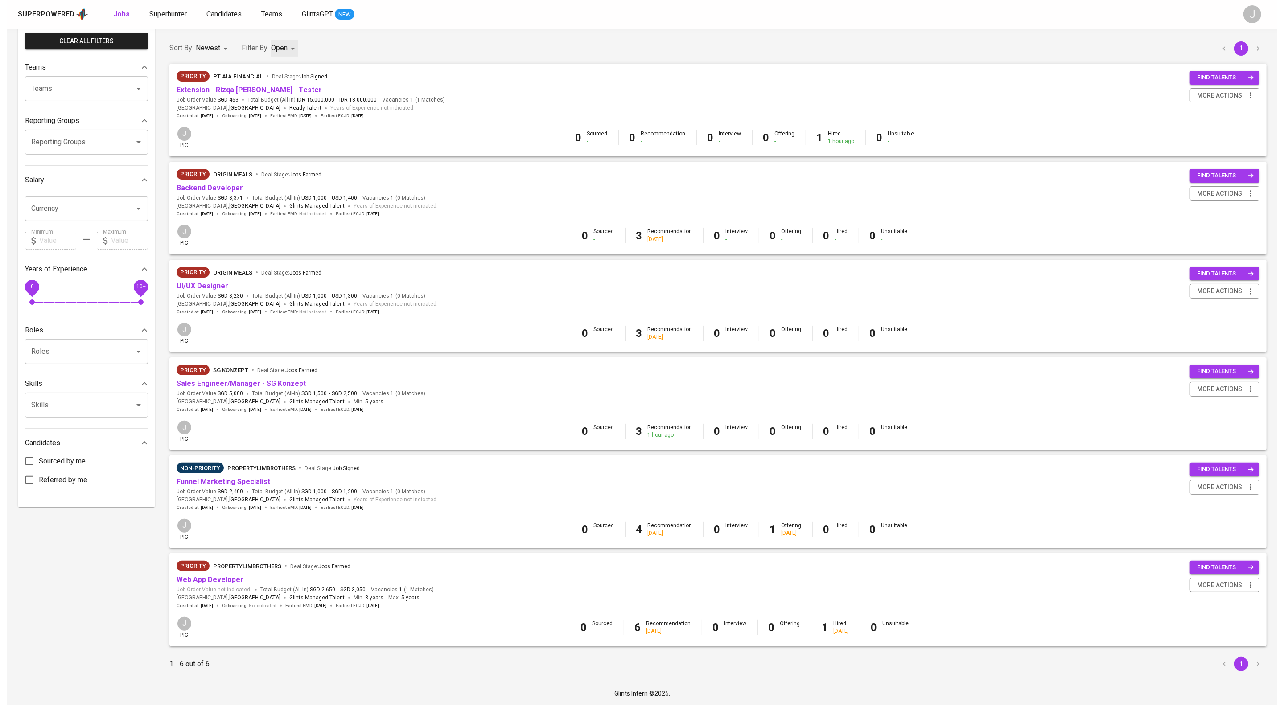
scroll to position [157, 0]
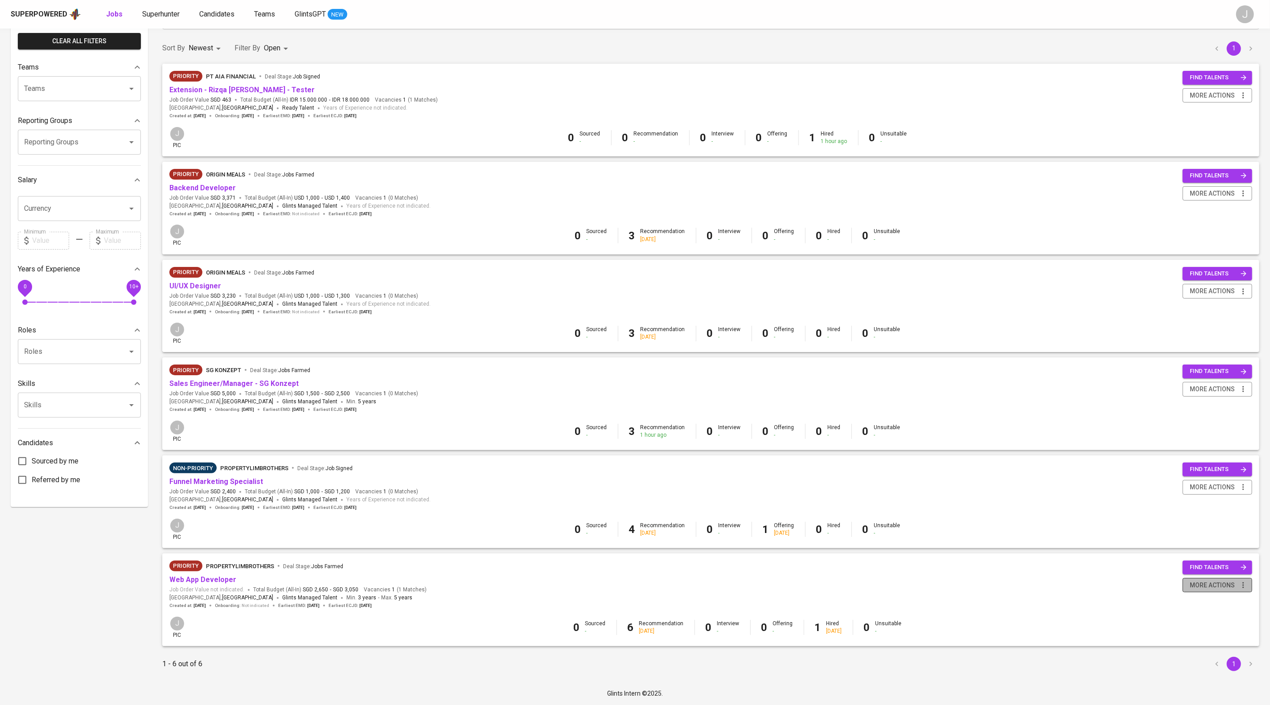
click at [1219, 580] on span "more actions" at bounding box center [1212, 585] width 45 height 11
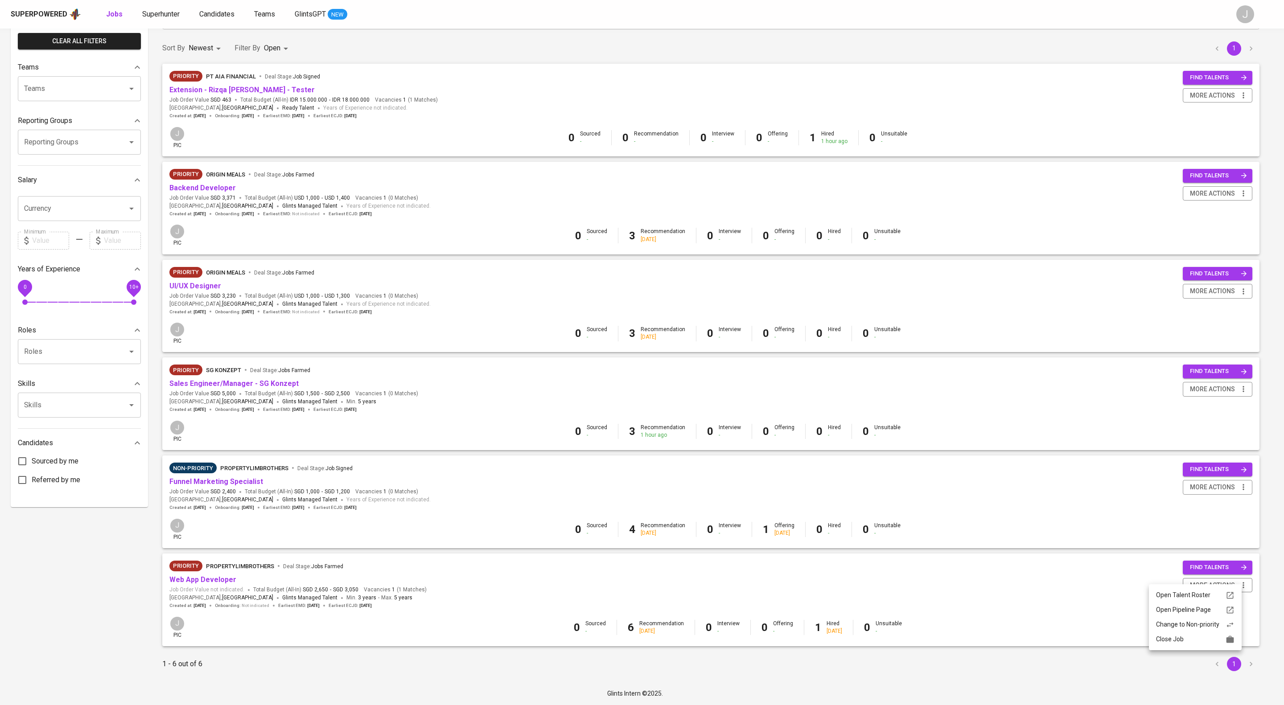
click at [1201, 644] on div "Close Job" at bounding box center [1195, 639] width 78 height 9
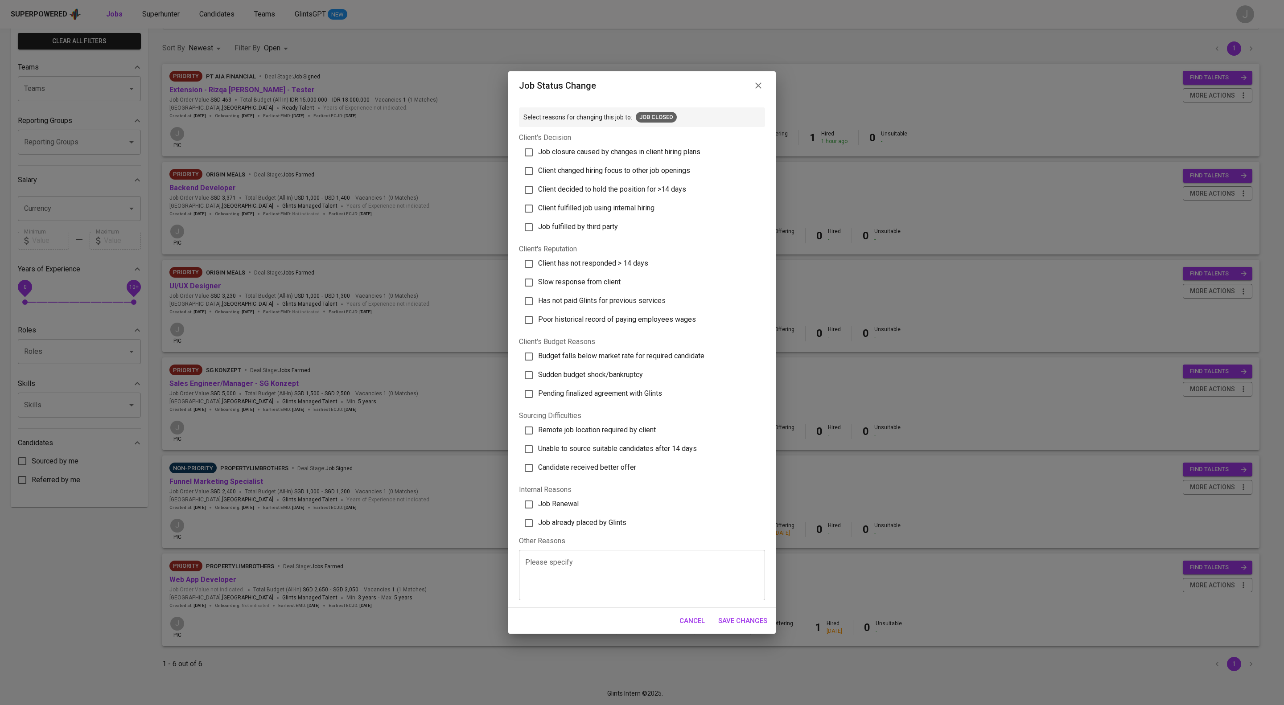
click at [622, 533] on label "Job already placed by Glints" at bounding box center [638, 523] width 240 height 19
click at [538, 533] on input "Job already placed by Glints" at bounding box center [528, 523] width 19 height 19
checkbox input "true"
click at [755, 627] on span "Save Changes" at bounding box center [742, 621] width 49 height 12
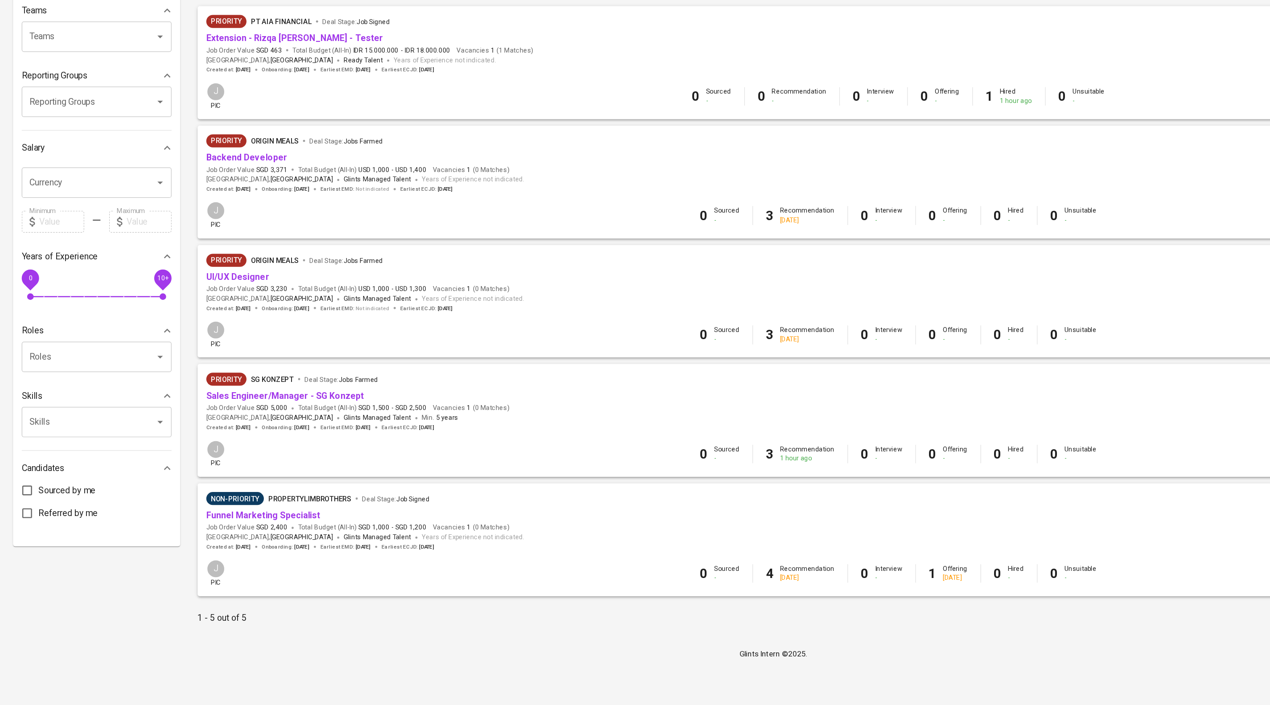
scroll to position [0, 0]
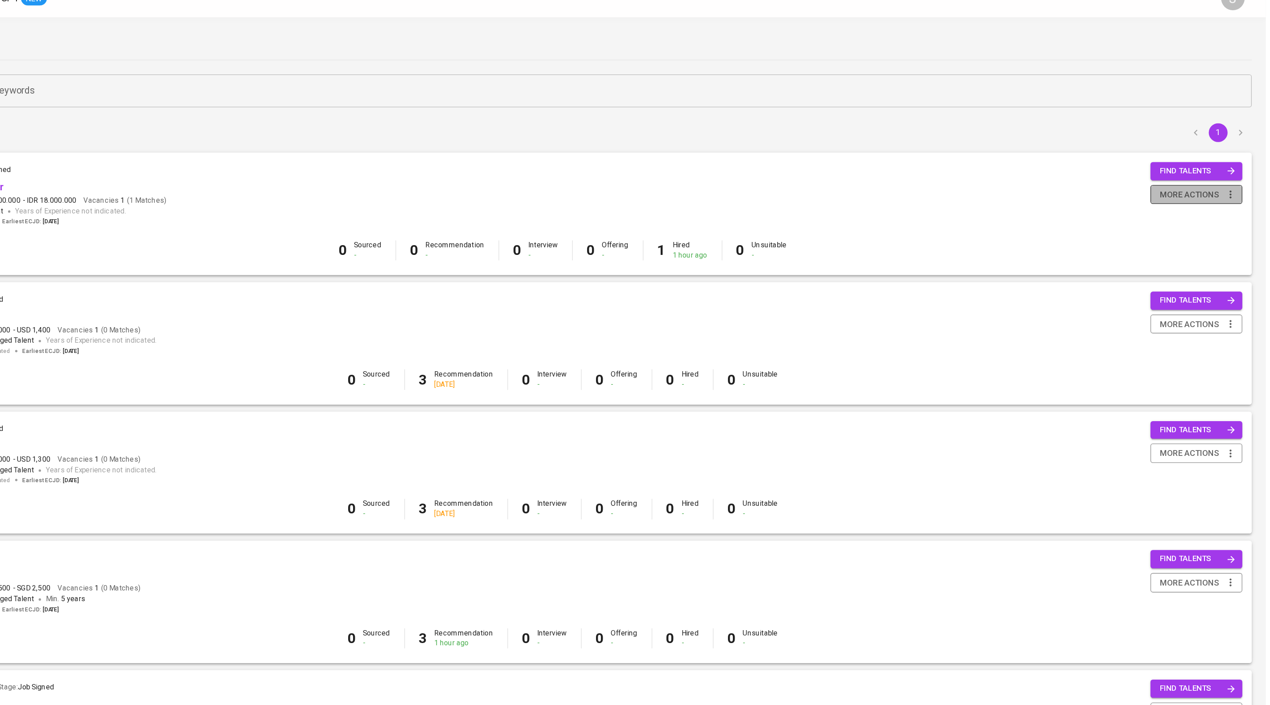
click at [1190, 169] on span "more actions" at bounding box center [1212, 162] width 45 height 11
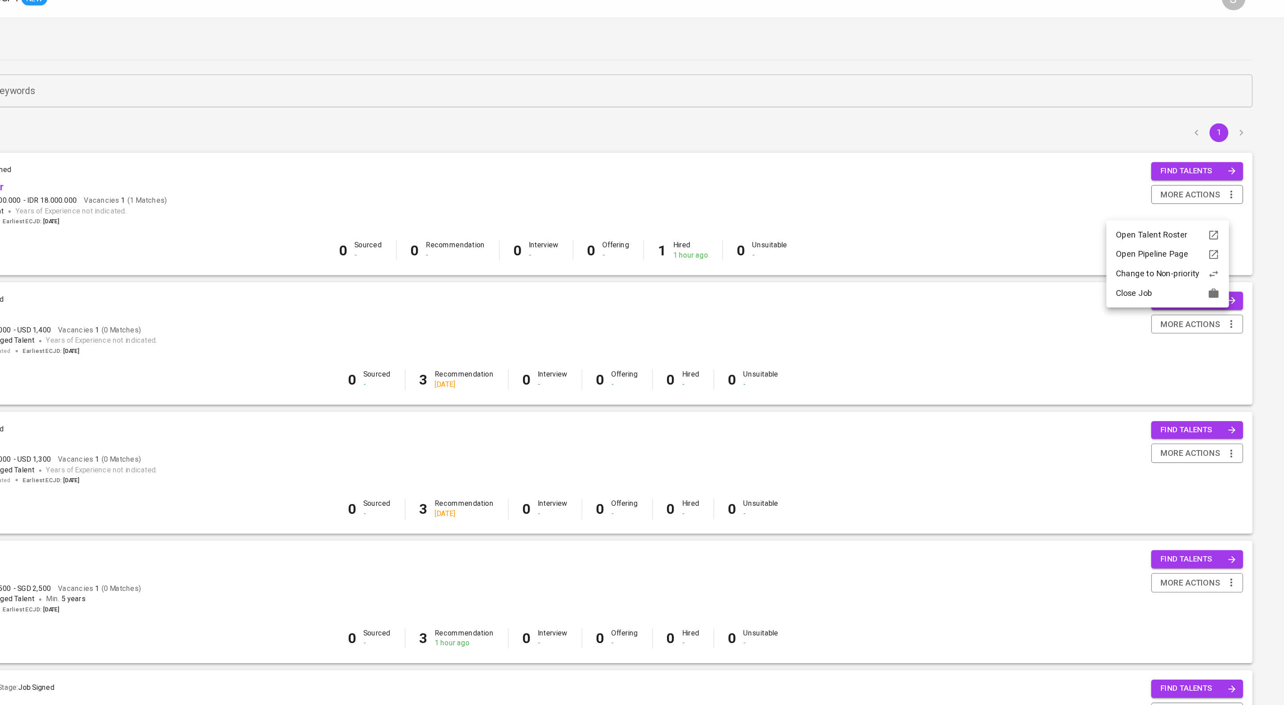
click at [1193, 240] on div "Close Job" at bounding box center [1195, 237] width 78 height 9
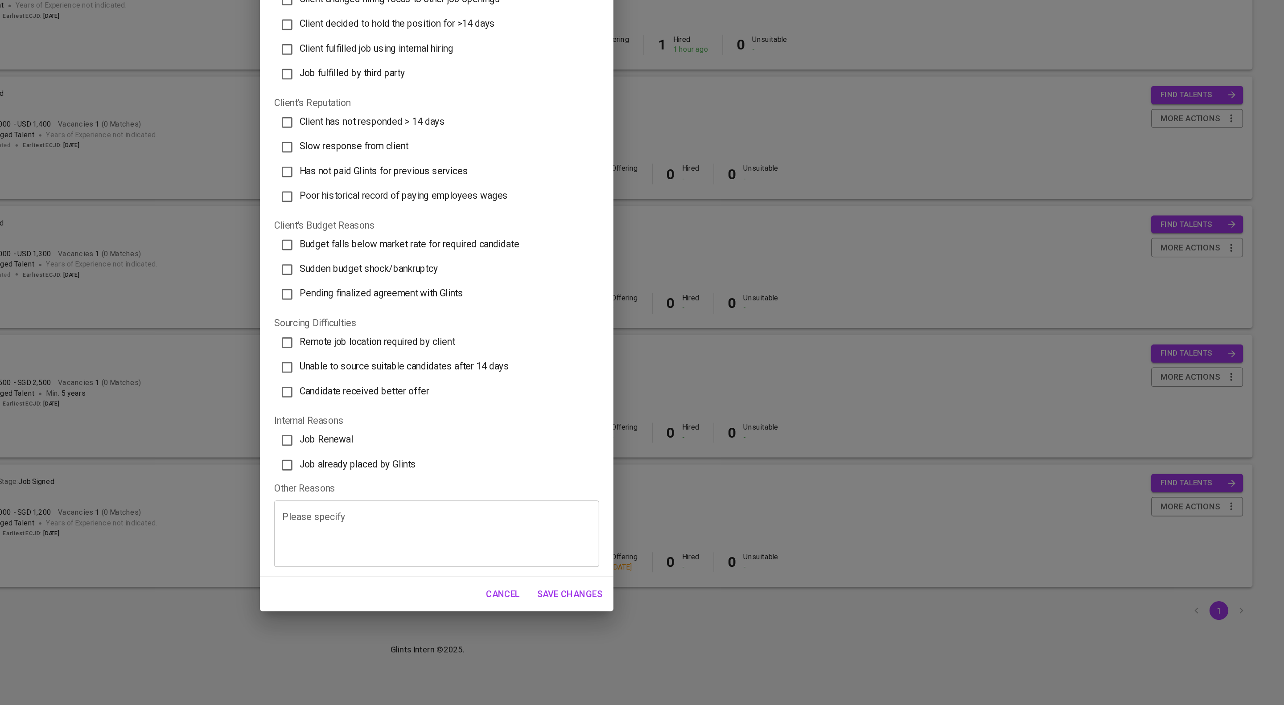
click at [626, 527] on span "Job already placed by Glints" at bounding box center [582, 523] width 88 height 8
click at [538, 533] on input "Job already placed by Glints" at bounding box center [528, 523] width 19 height 19
checkbox input "true"
click at [725, 627] on span "Save Changes" at bounding box center [742, 621] width 49 height 12
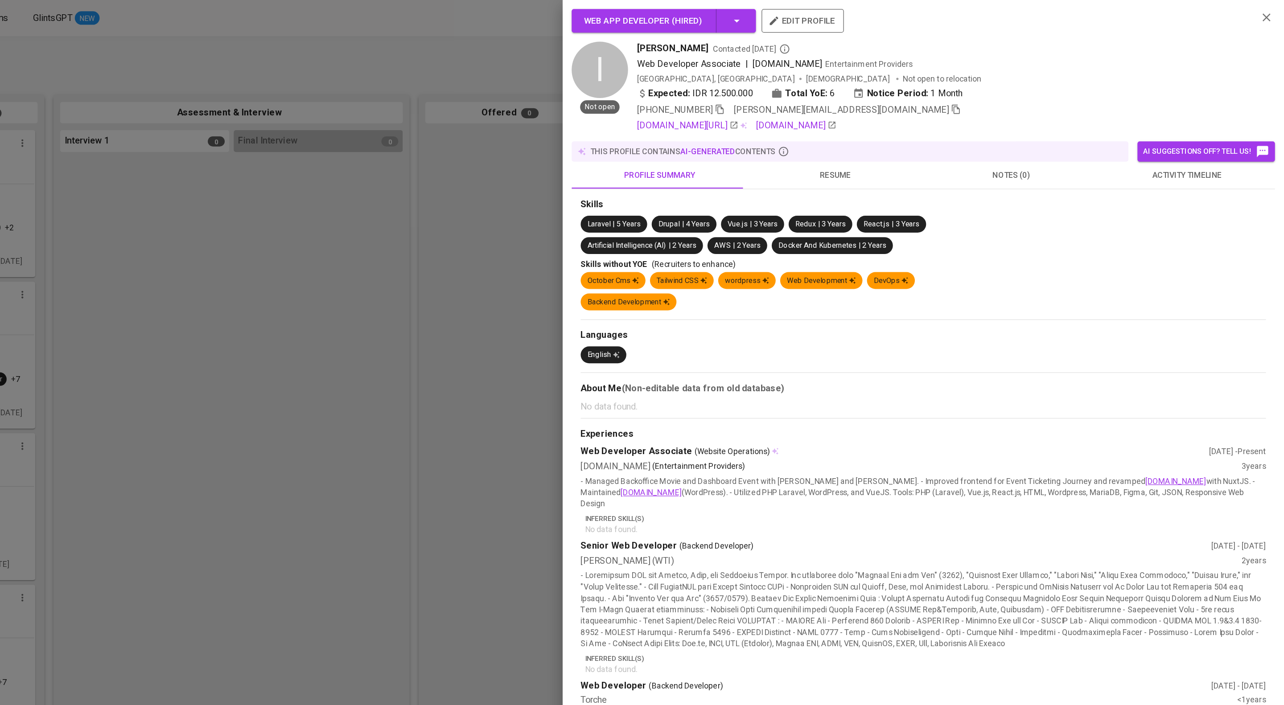
scroll to position [518, 0]
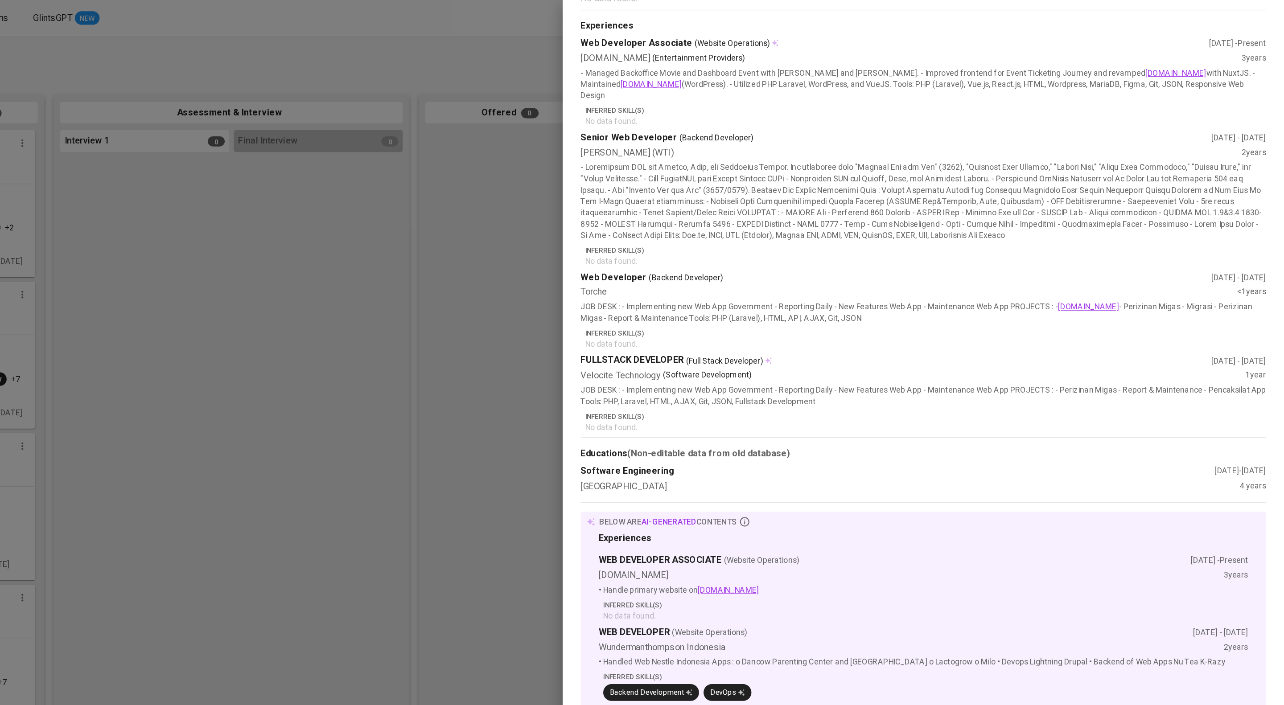
click at [523, 355] on div at bounding box center [642, 352] width 1284 height 705
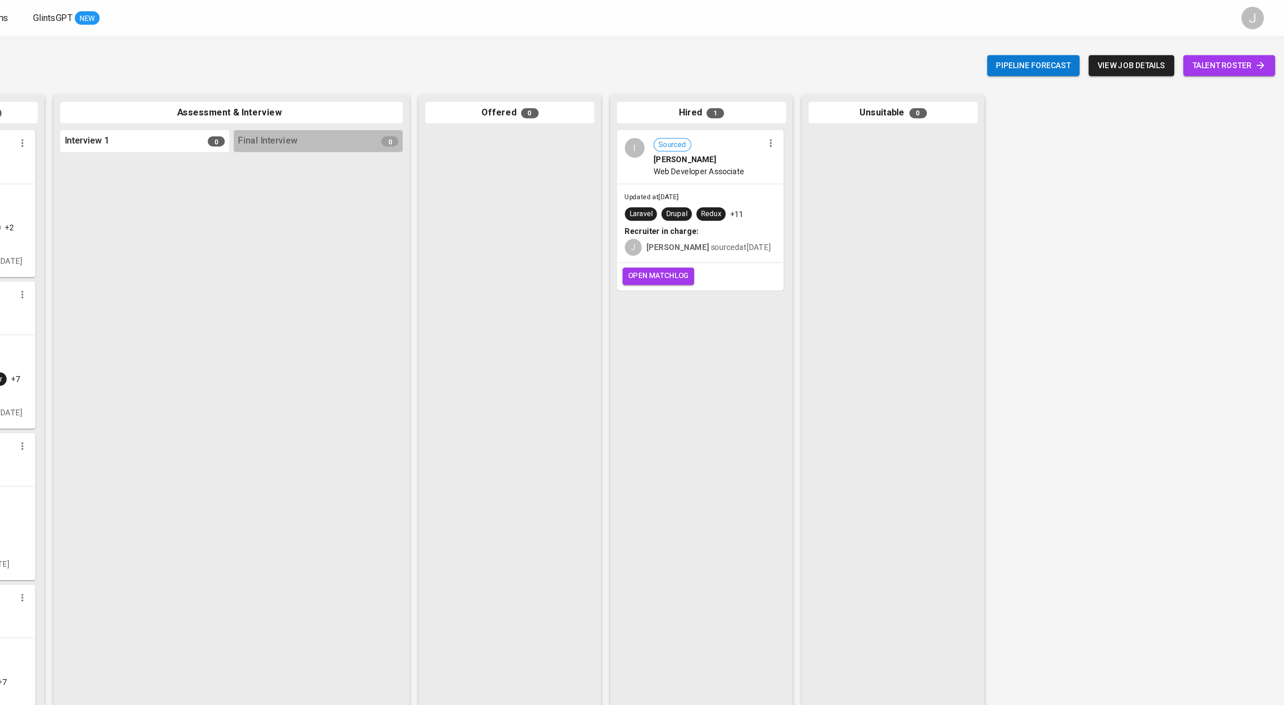
scroll to position [0, 0]
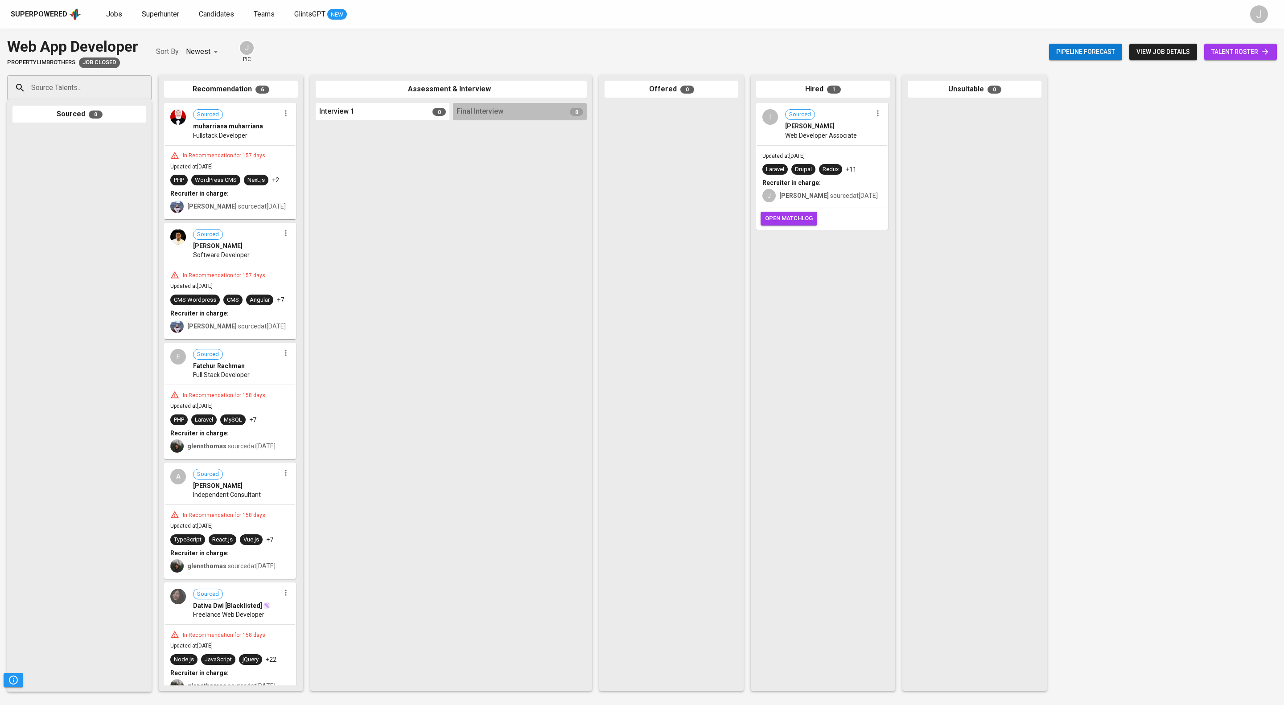
click at [1265, 44] on div "Pipeline forecast view job details talent roster" at bounding box center [1163, 52] width 228 height 33
click at [1265, 51] on icon at bounding box center [1265, 51] width 9 height 9
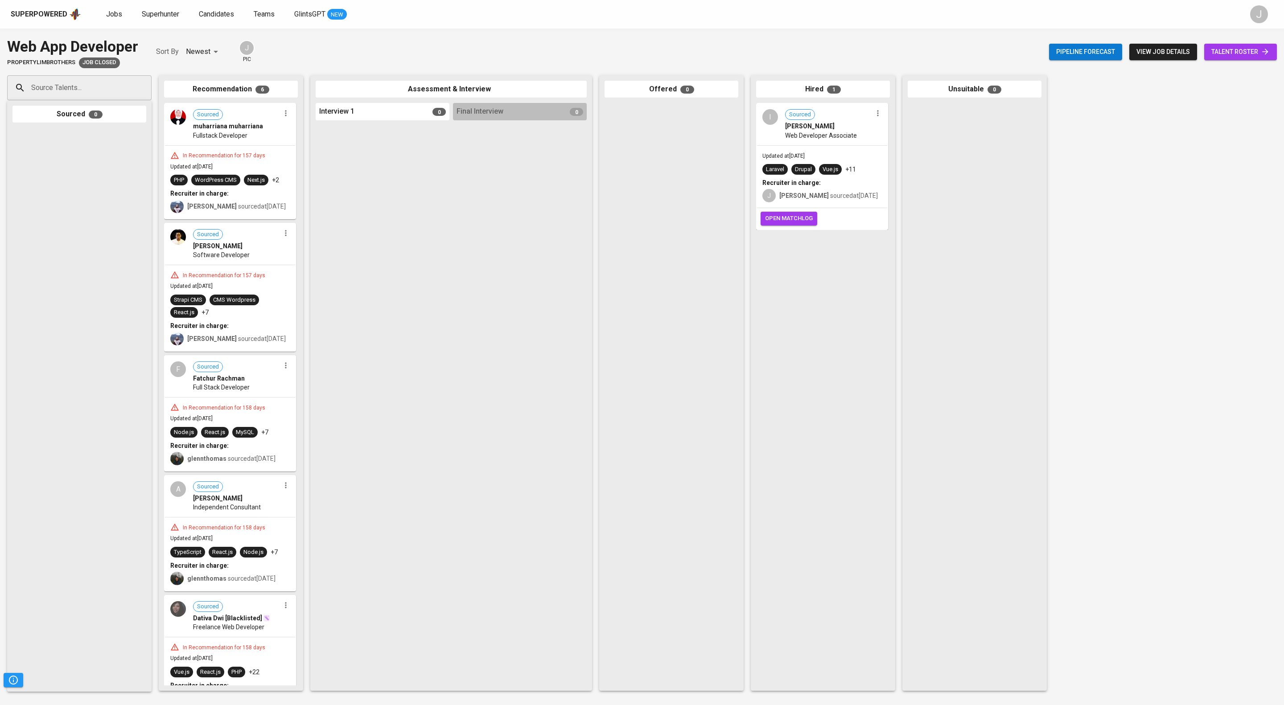
click at [1244, 54] on span "talent roster" at bounding box center [1240, 51] width 58 height 11
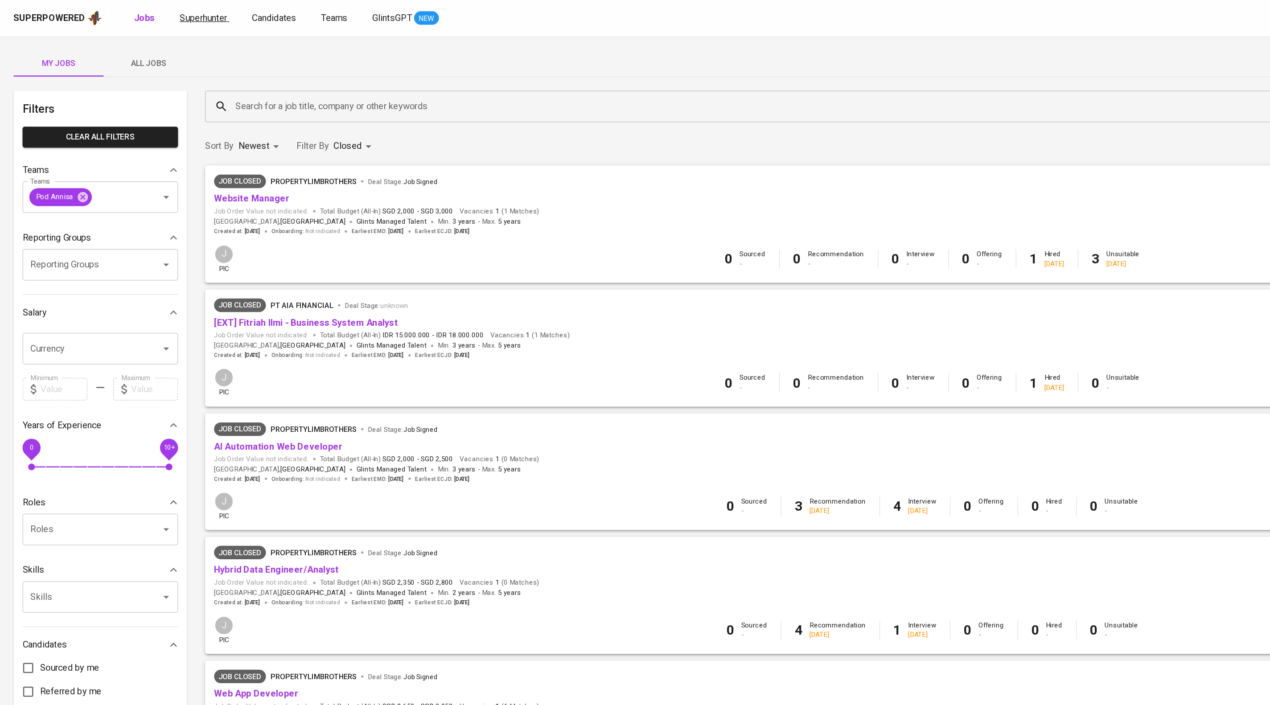
click at [169, 14] on span "Superhunter" at bounding box center [160, 14] width 37 height 8
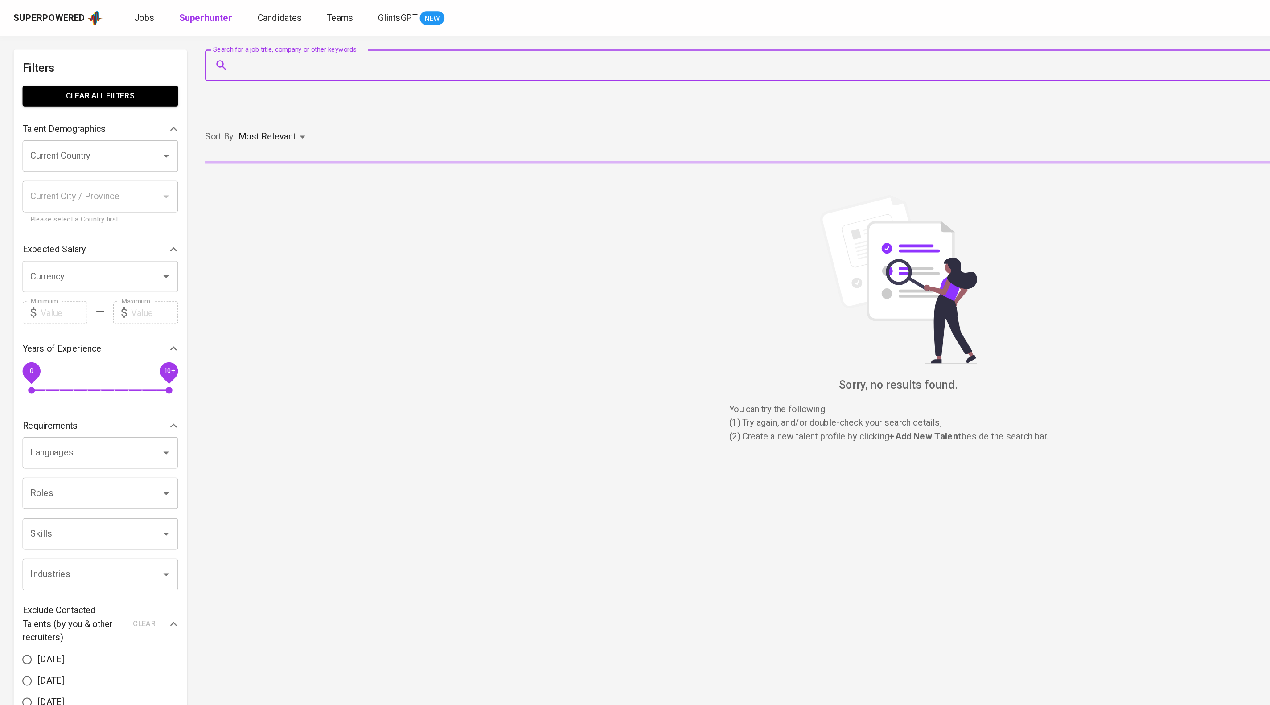
click at [243, 51] on input "Search for a job title, company or other keywords" at bounding box center [668, 51] width 969 height 17
paste input "syahril.dev@gmail.com"
type input "syahril.dev@gmail.com"
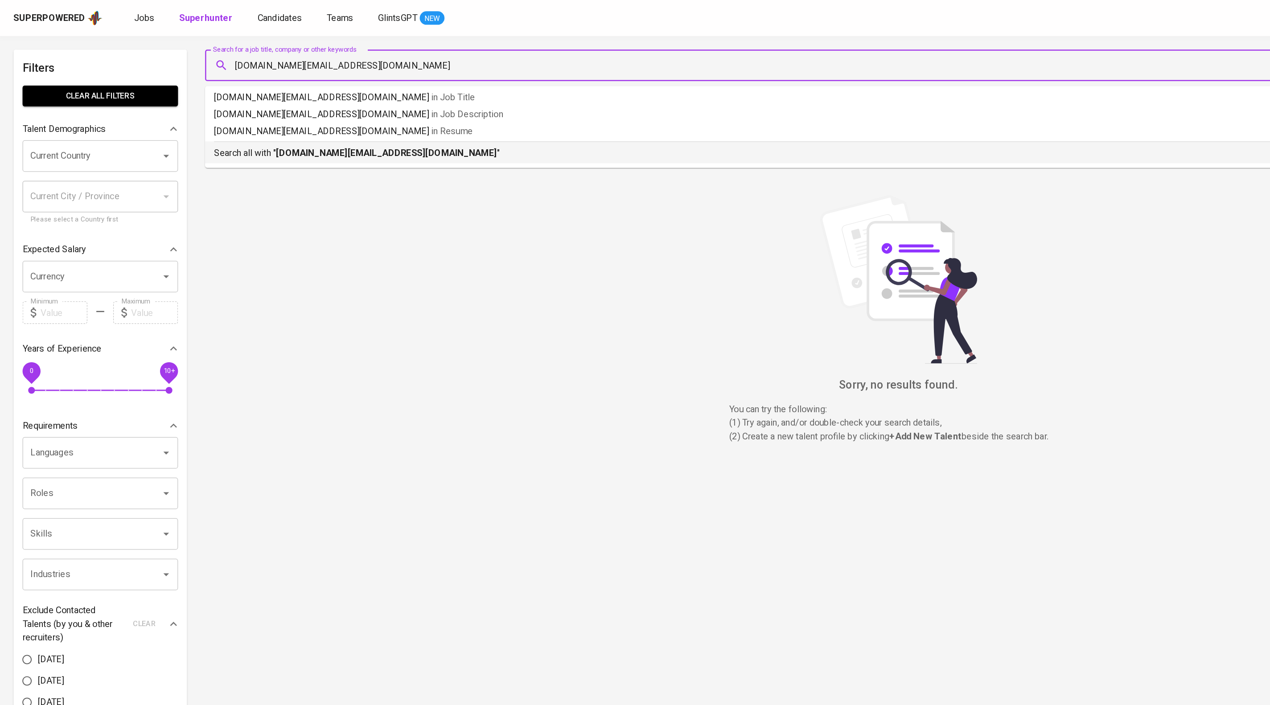
click at [309, 133] on ul "syahril.dev@gmail.com in Job Title syahril.dev@gmail.com in Job Description sya…" at bounding box center [664, 100] width 1005 height 65
click at [309, 125] on b "syahril.dev@gmail.com" at bounding box center [305, 121] width 175 height 8
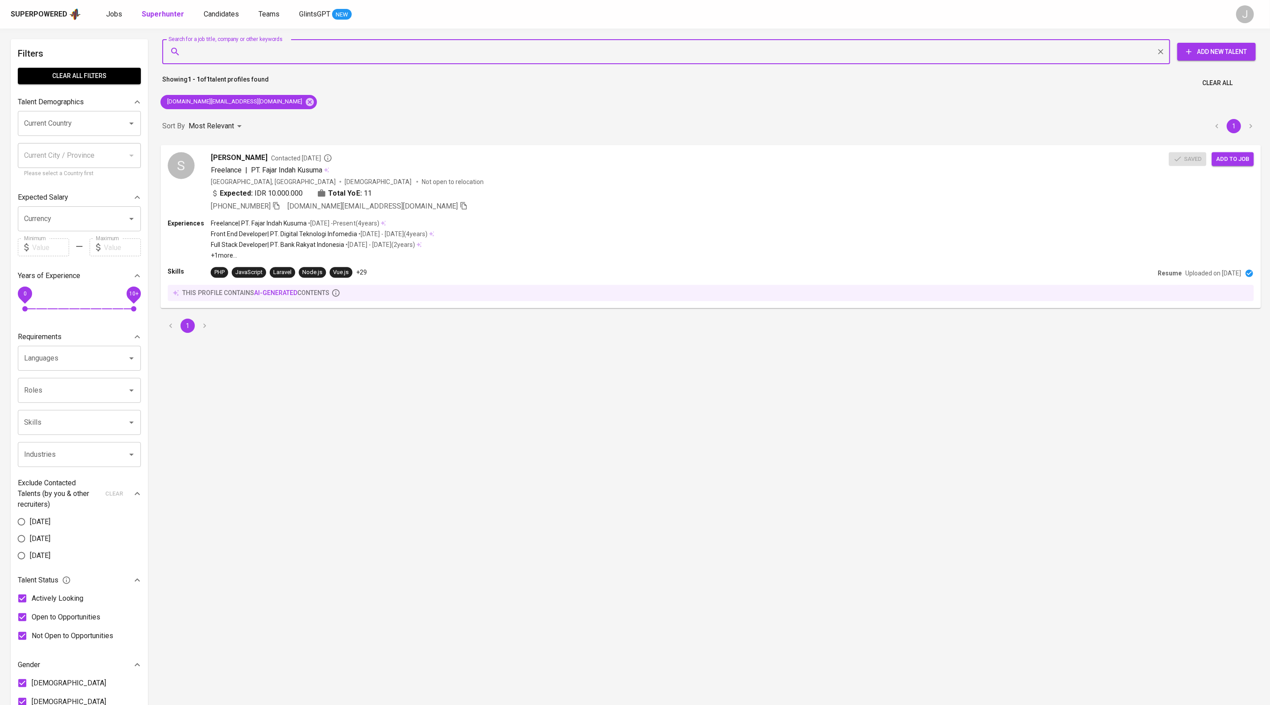
click at [671, 175] on div "Freelance | PT. Fajar Indah Kusuma" at bounding box center [690, 170] width 958 height 11
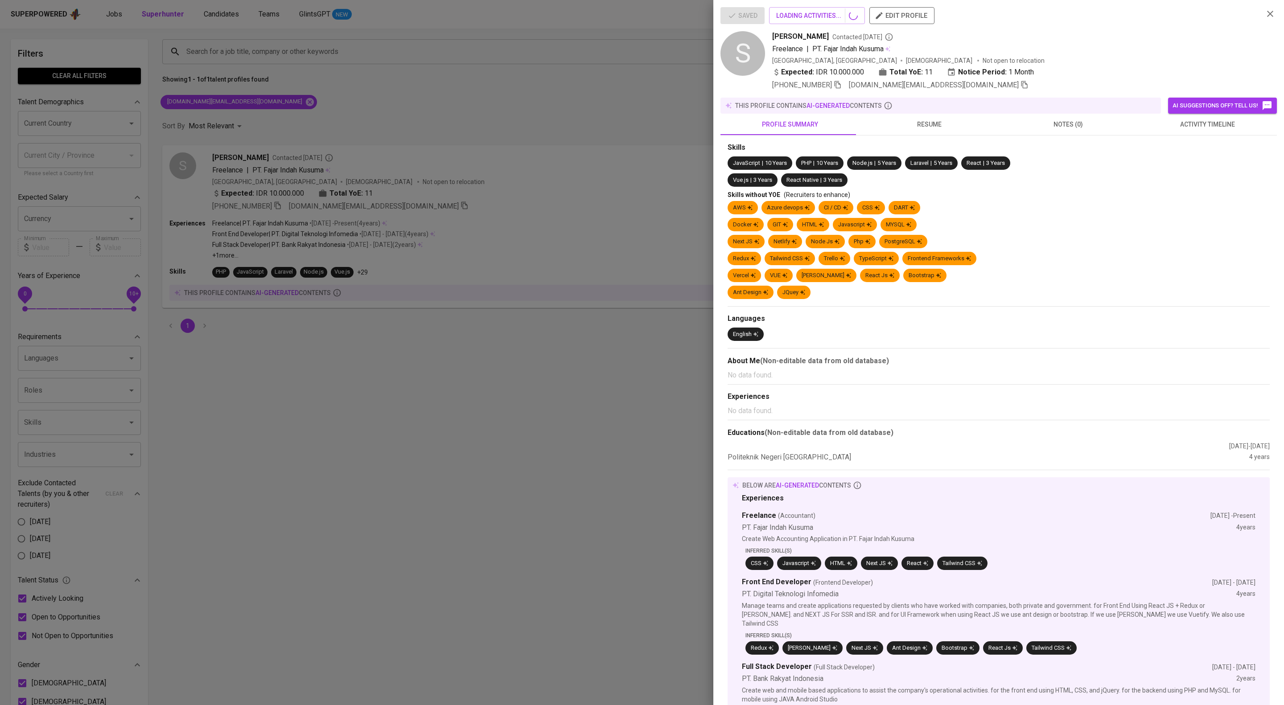
click at [1228, 135] on button "activity timeline" at bounding box center [1207, 124] width 139 height 21
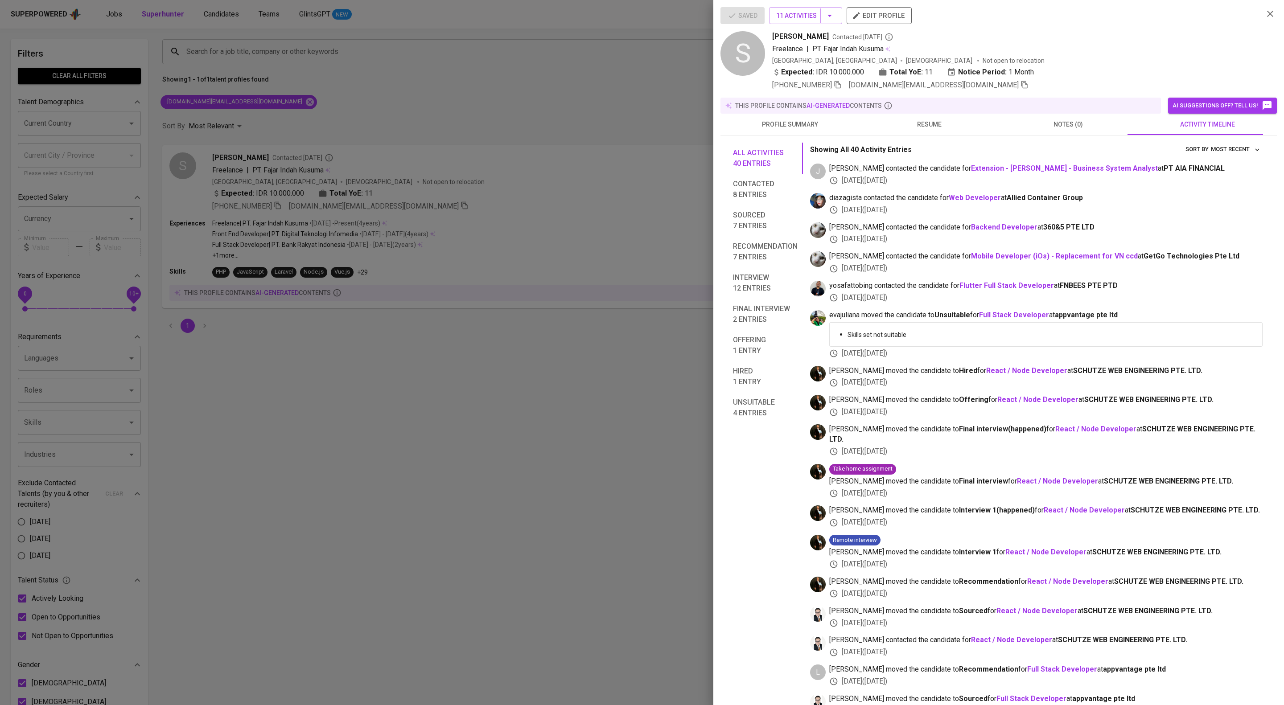
click at [252, 19] on div at bounding box center [642, 352] width 1284 height 705
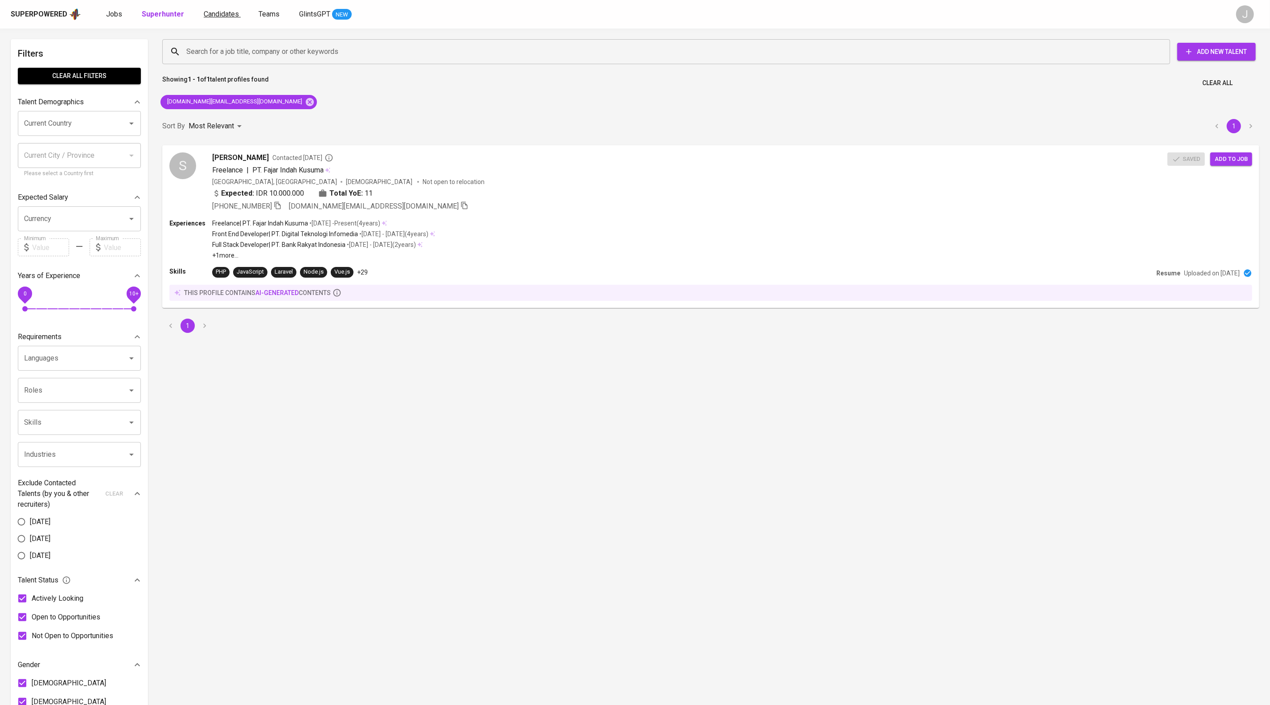
click at [239, 10] on span "Candidates" at bounding box center [221, 14] width 35 height 8
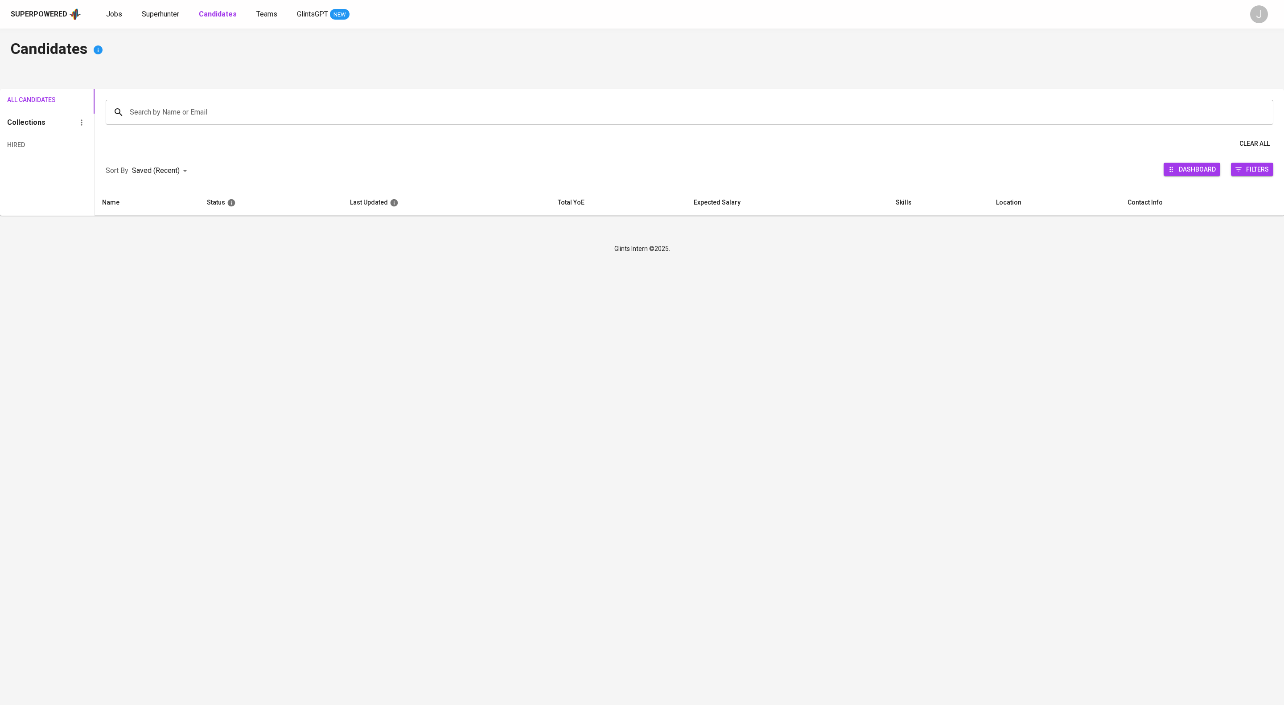
click at [366, 119] on input "Search by Name or Email" at bounding box center [692, 112] width 1128 height 17
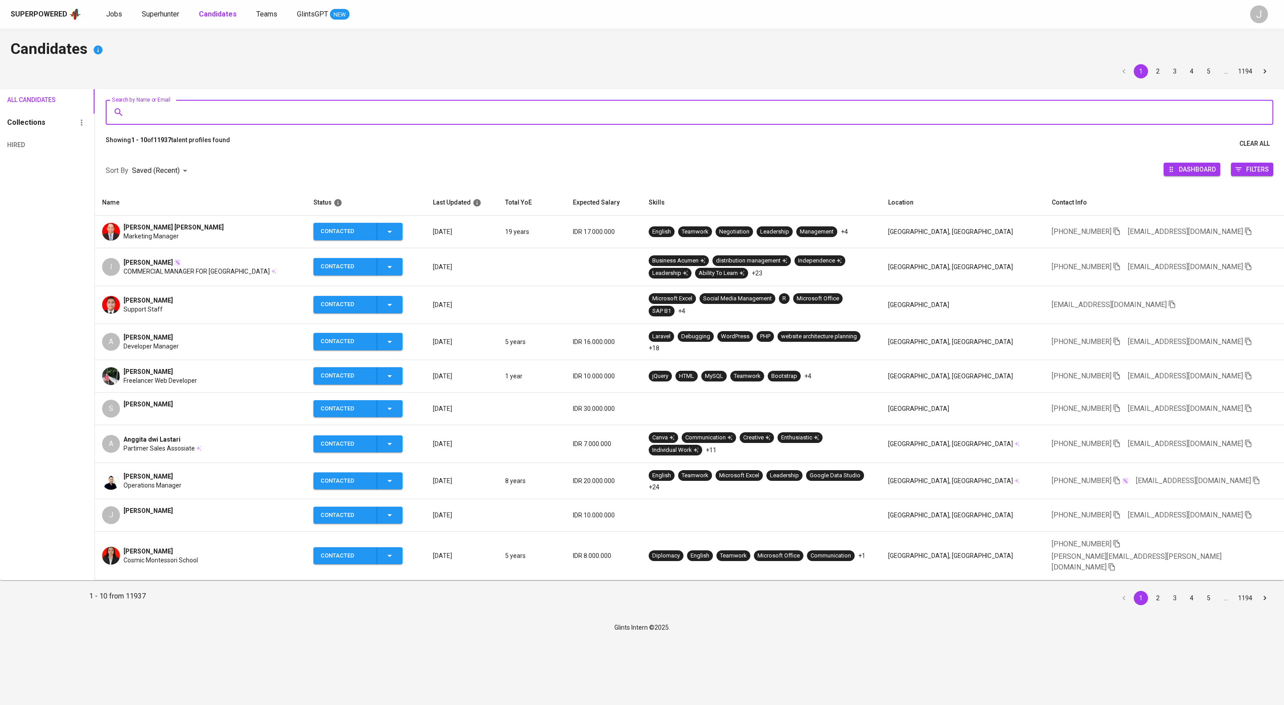
paste input "syahril.dev@gmail.com"
type input "syahril.dev@gmail.com"
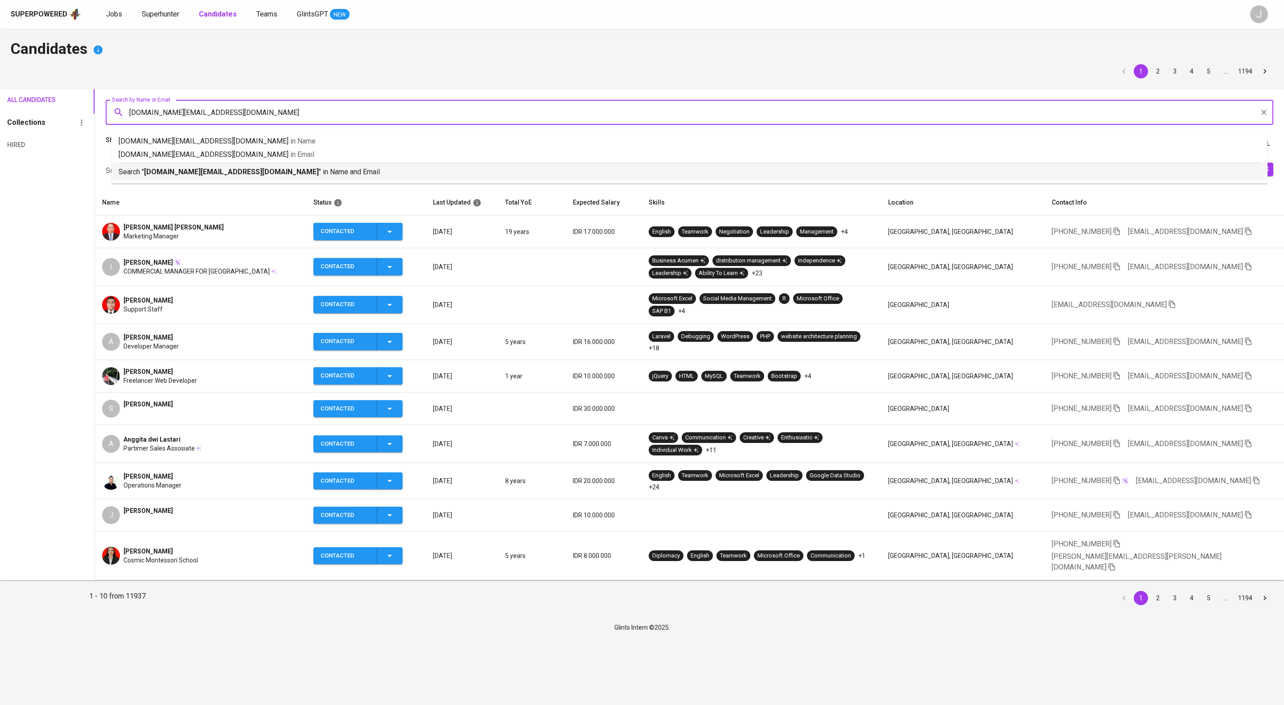
click at [363, 177] on p "Search " syahril.dev@gmail.com " in Name and Email" at bounding box center [690, 172] width 1142 height 11
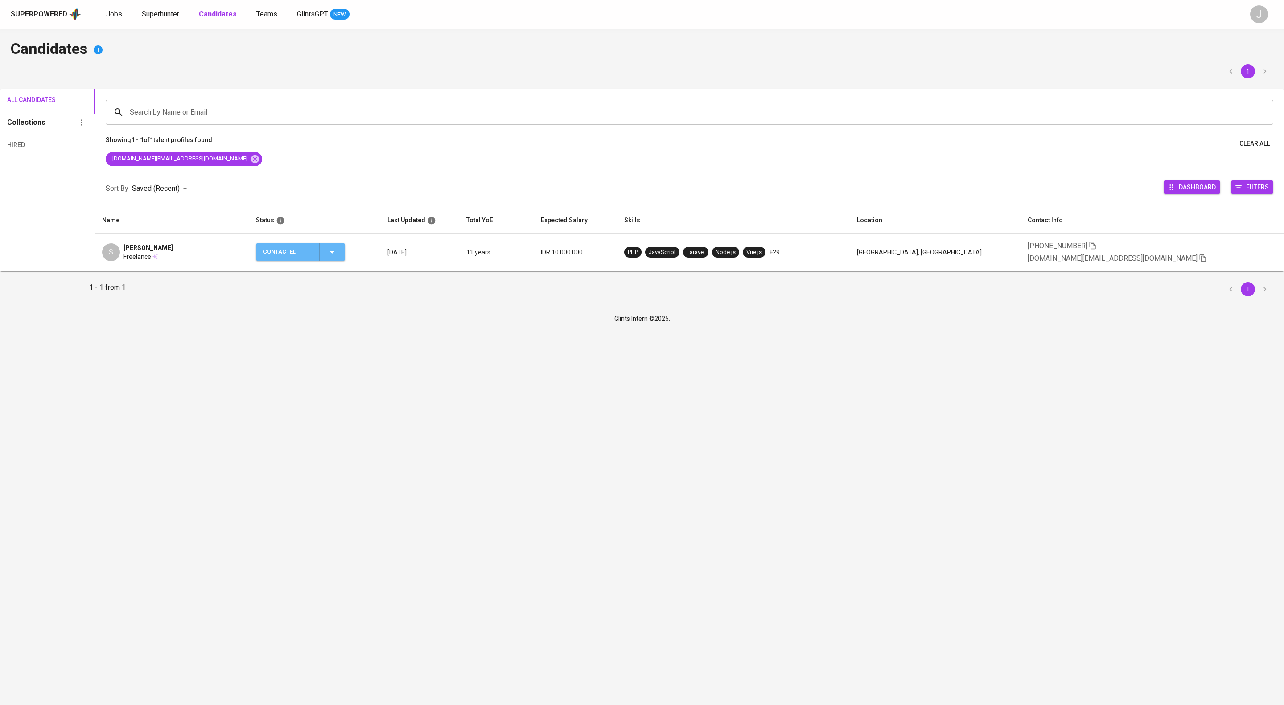
click at [338, 258] on icon "button" at bounding box center [332, 252] width 11 height 11
click at [326, 337] on li "Contacted for another job" at bounding box center [322, 335] width 100 height 16
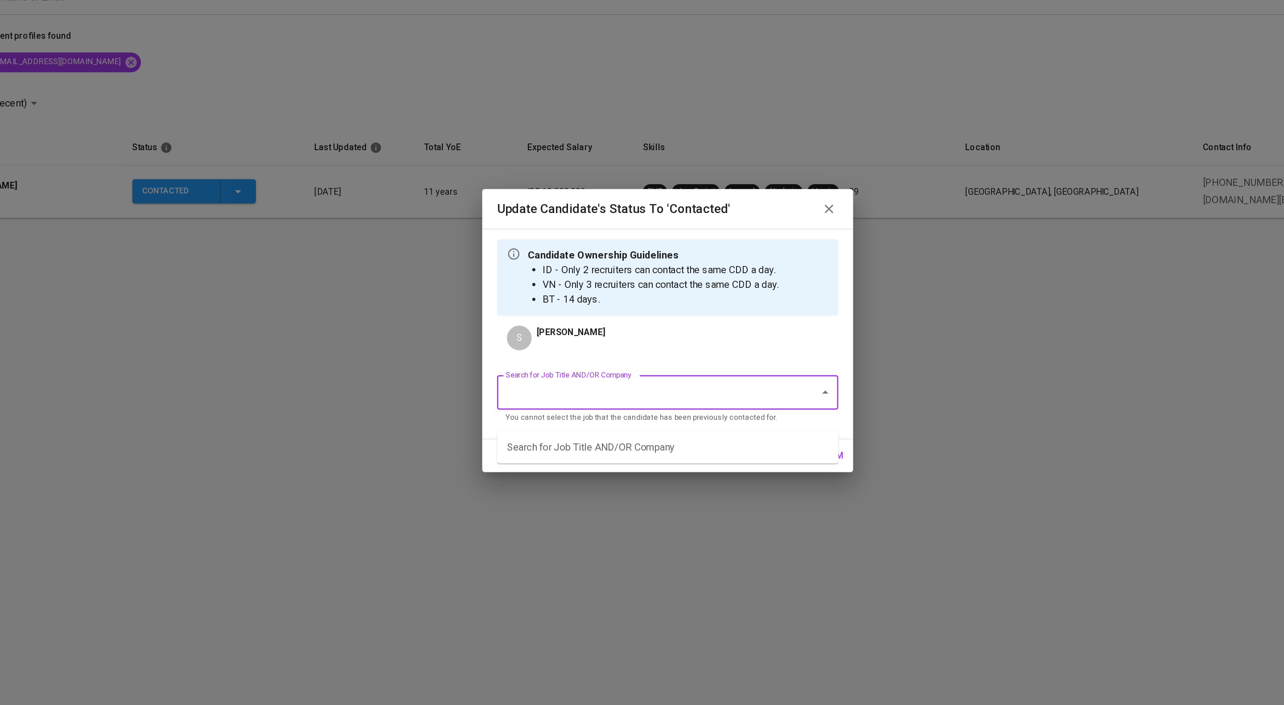
click at [575, 406] on input "Search for Job Title AND/OR Company" at bounding box center [629, 397] width 213 height 17
type input "a"
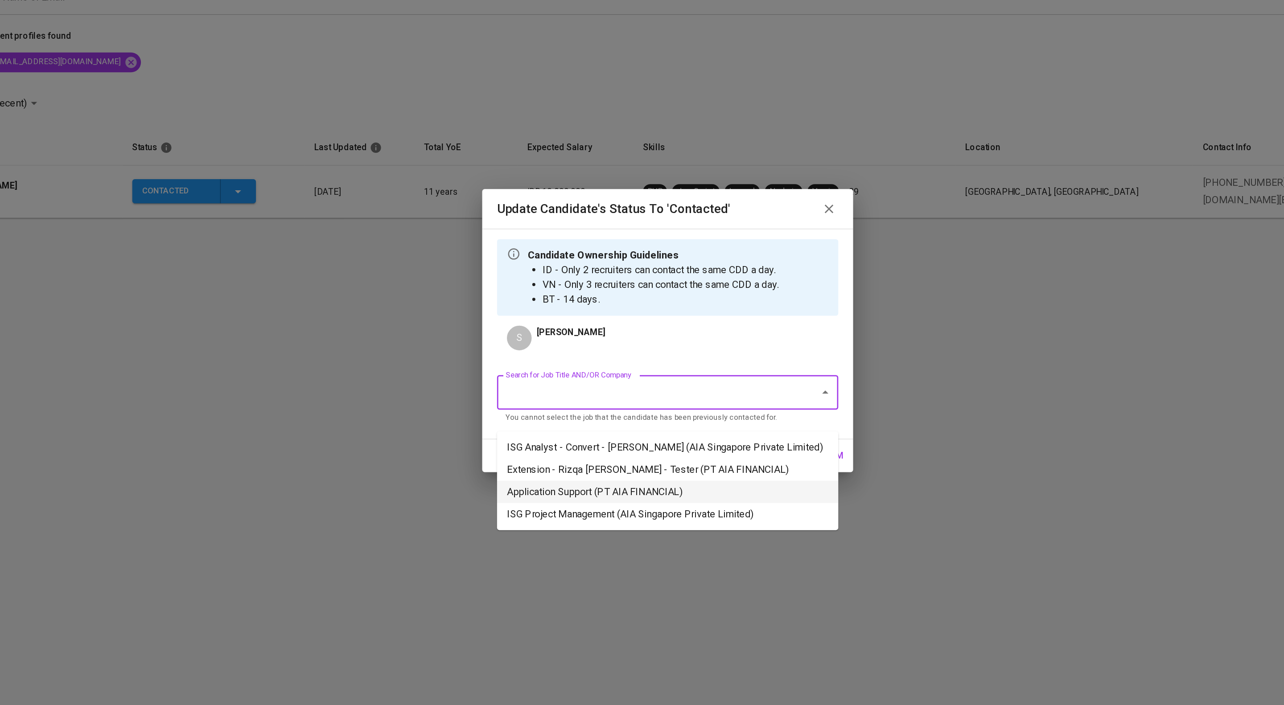
click at [663, 477] on li "Application Support (PT AIA FINANCIAL)" at bounding box center [642, 469] width 246 height 16
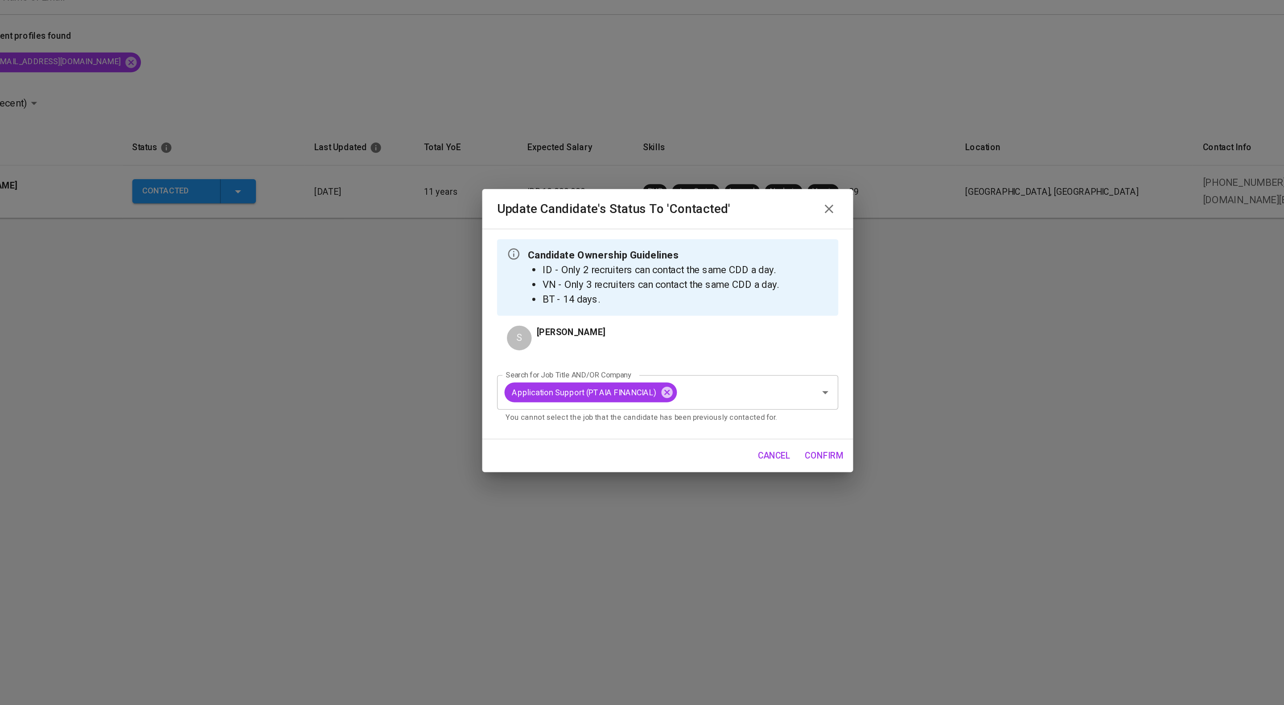
click at [747, 449] on span "confirm" at bounding box center [755, 442] width 28 height 11
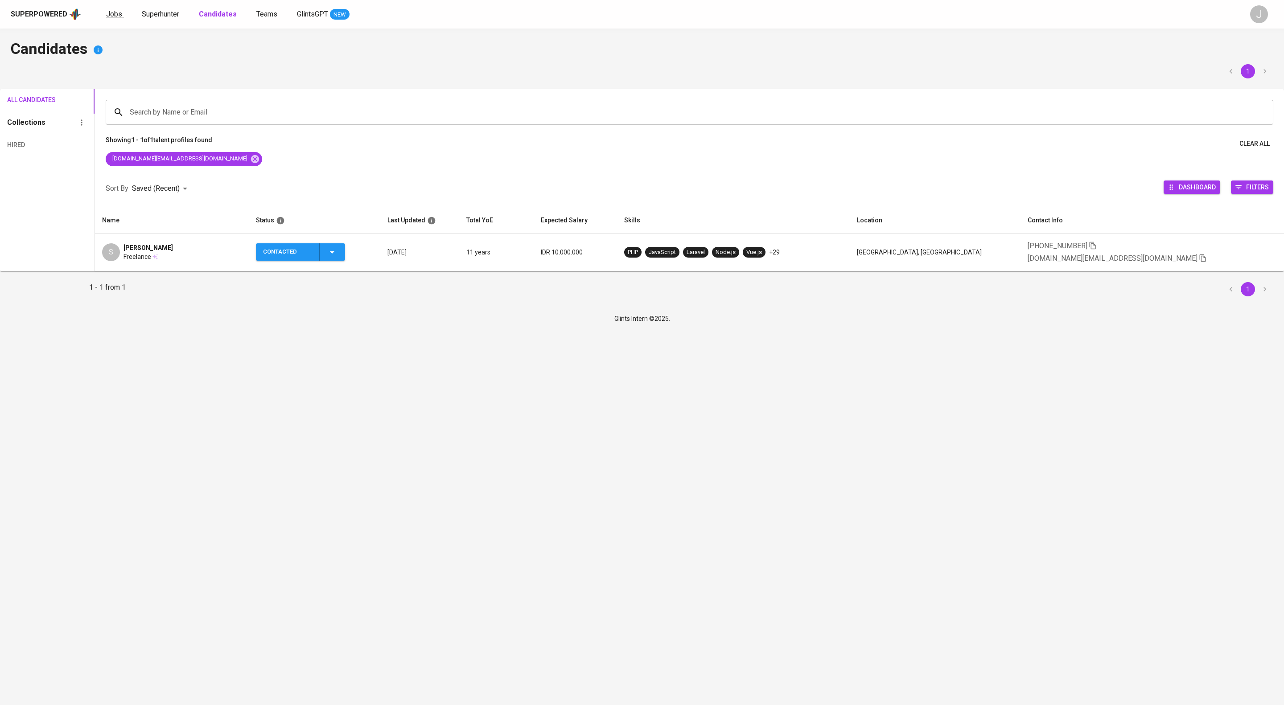
click at [122, 15] on span "Jobs" at bounding box center [114, 14] width 16 height 8
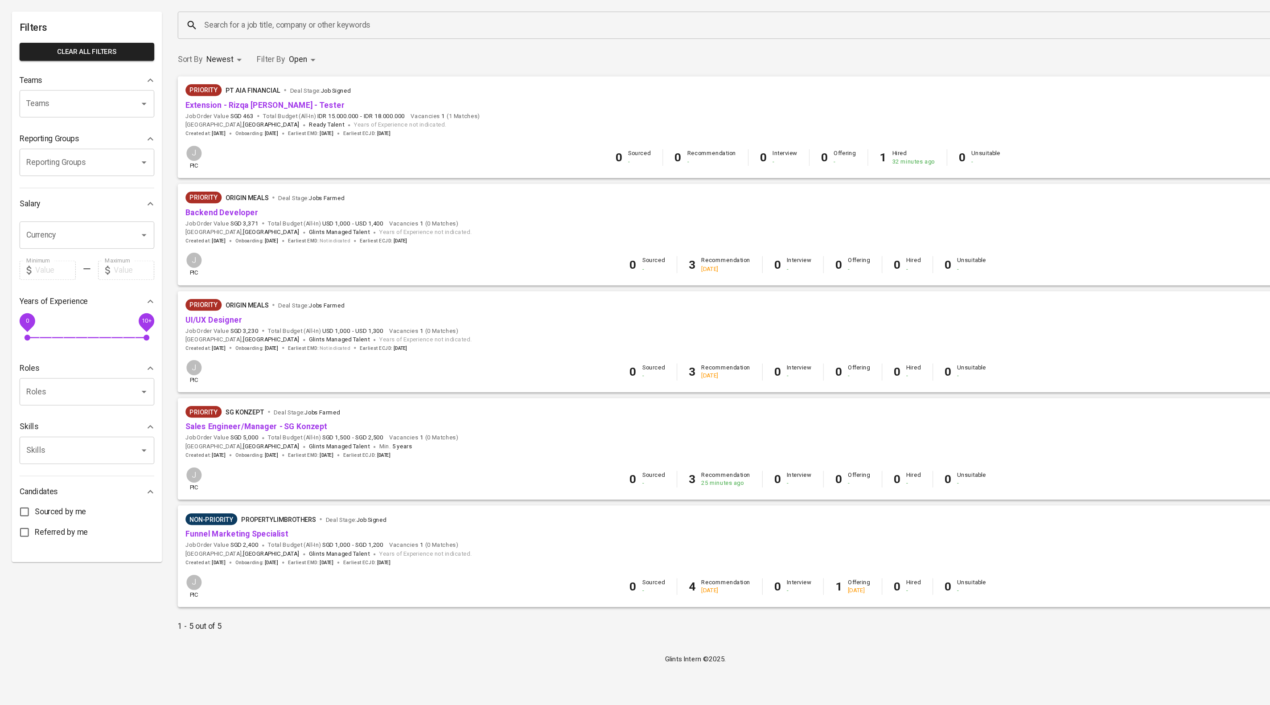
scroll to position [25, 0]
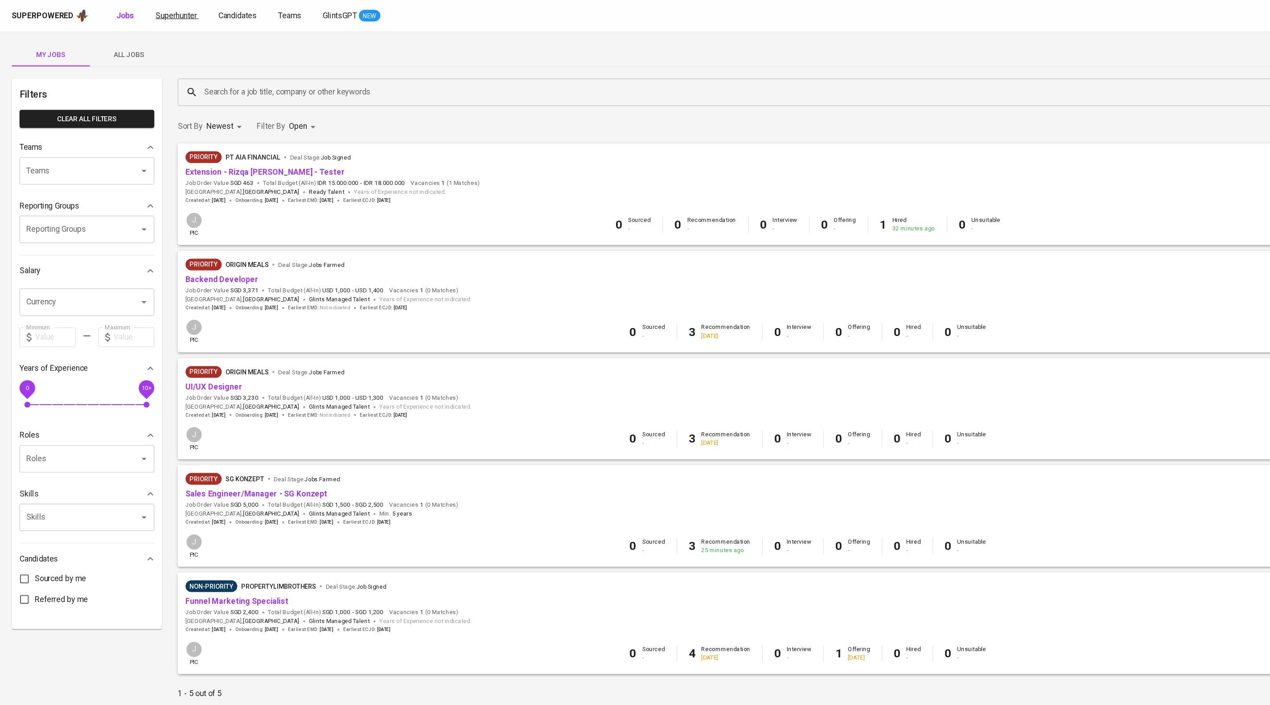
click at [180, 17] on span "Superhunter" at bounding box center [160, 14] width 37 height 8
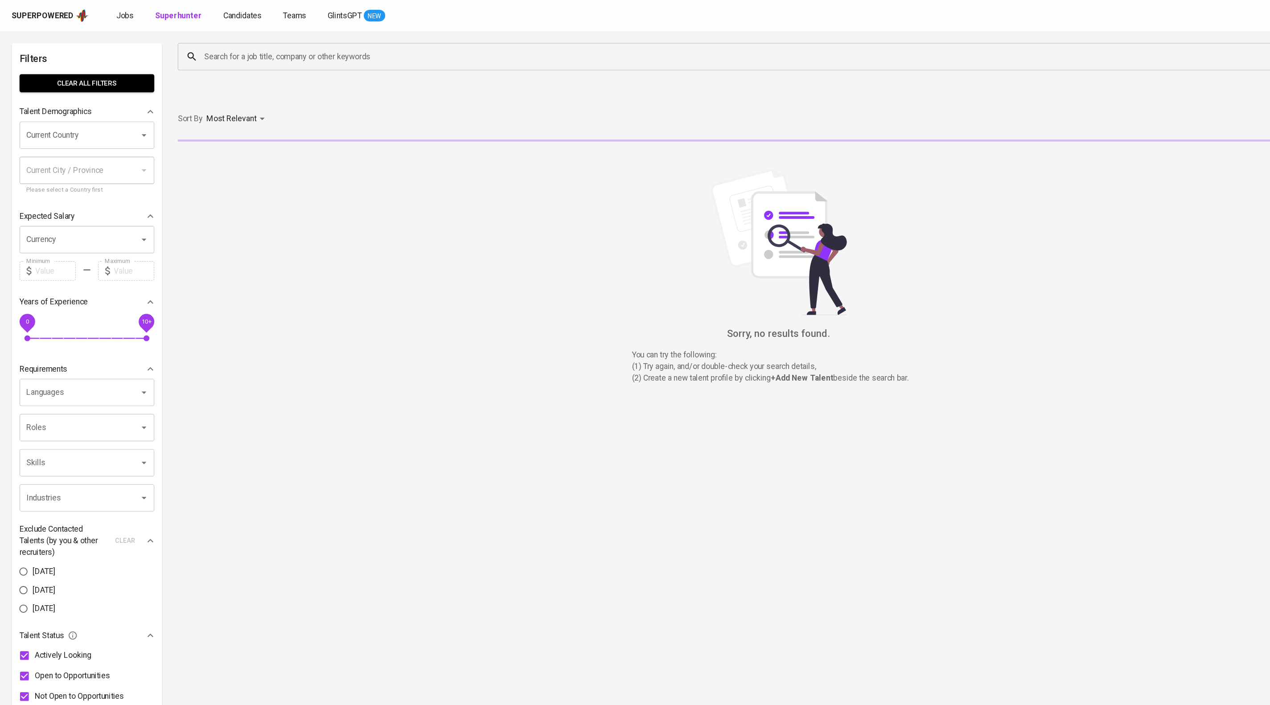
click at [214, 44] on input "Search for a job title, company or other keywords" at bounding box center [668, 51] width 969 height 17
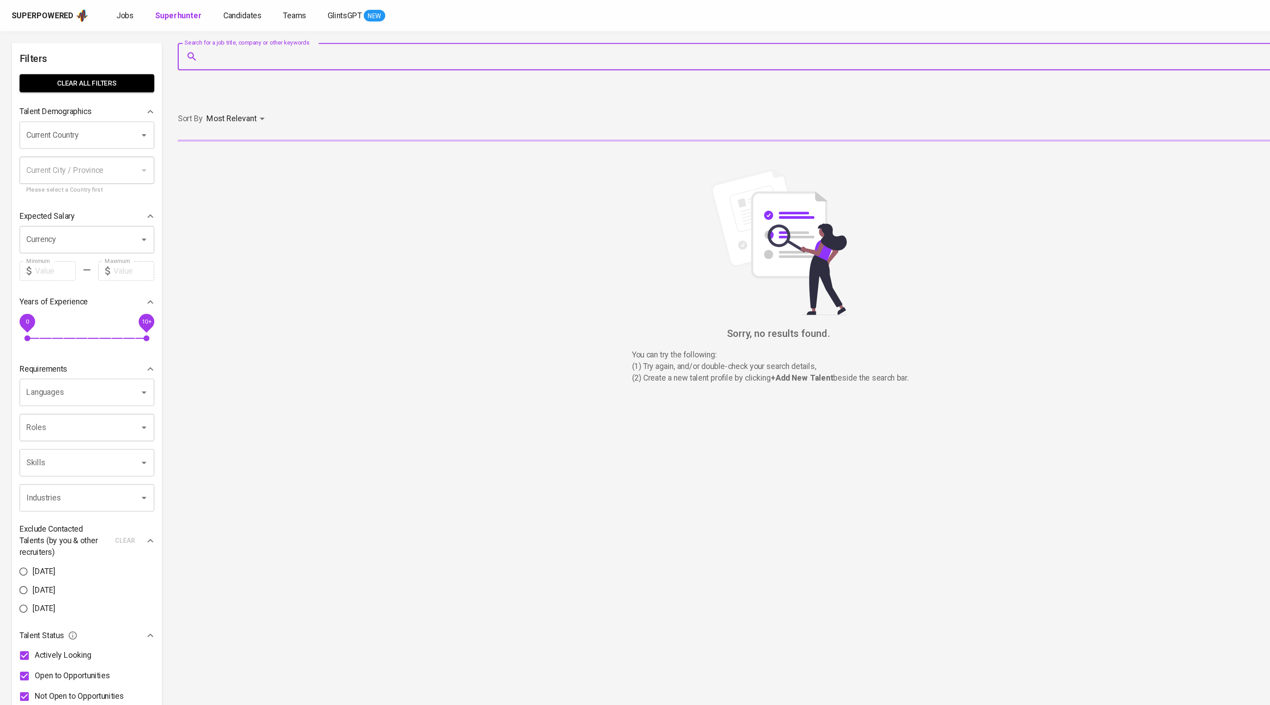
paste input "https://superpowered.glints.com/pipeline/a8ada6a8-7fc1-449d-8587-d3c561b4ec77"
type input "https://superpowered.glints.com/pipeline/a8ada6a8-7fc1-449d-8587-d3c561b4ec77"
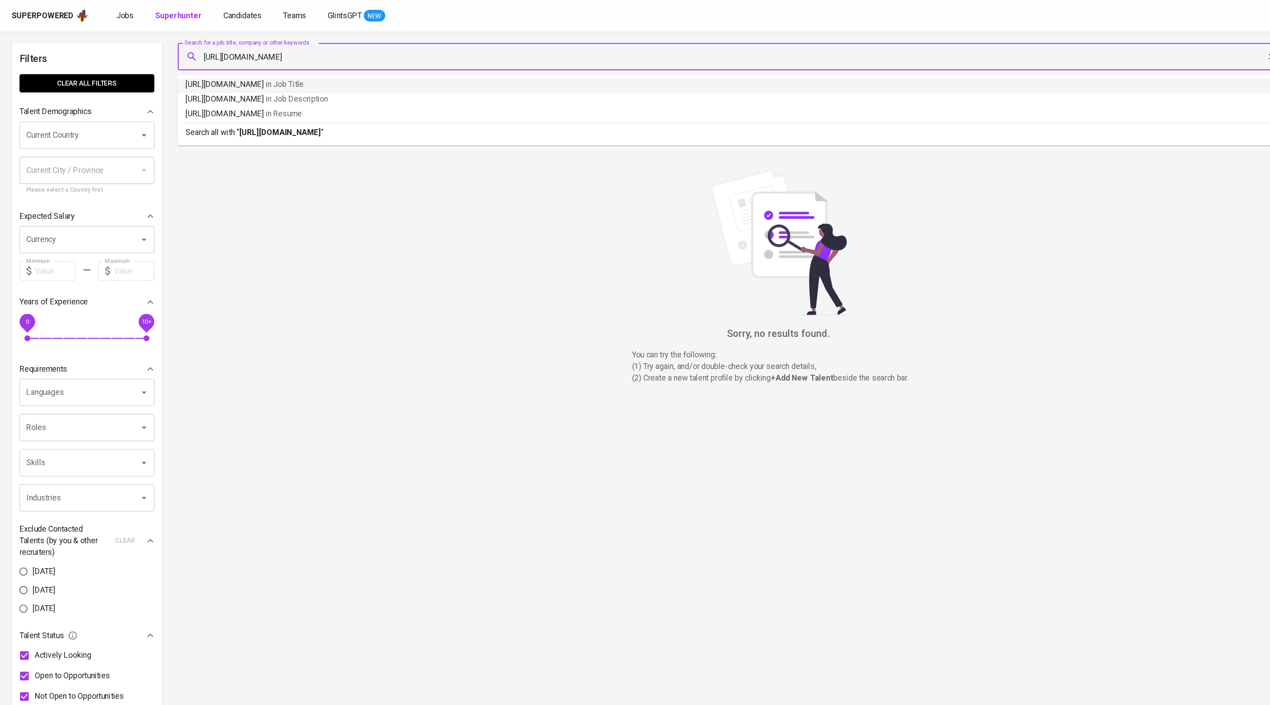
drag, startPoint x: 535, startPoint y: 50, endPoint x: 0, endPoint y: 63, distance: 535.6
click at [0, 63] on div "Filters Clear All filters Talent Demographics Current Country Current Country C…" at bounding box center [635, 407] width 1270 height 756
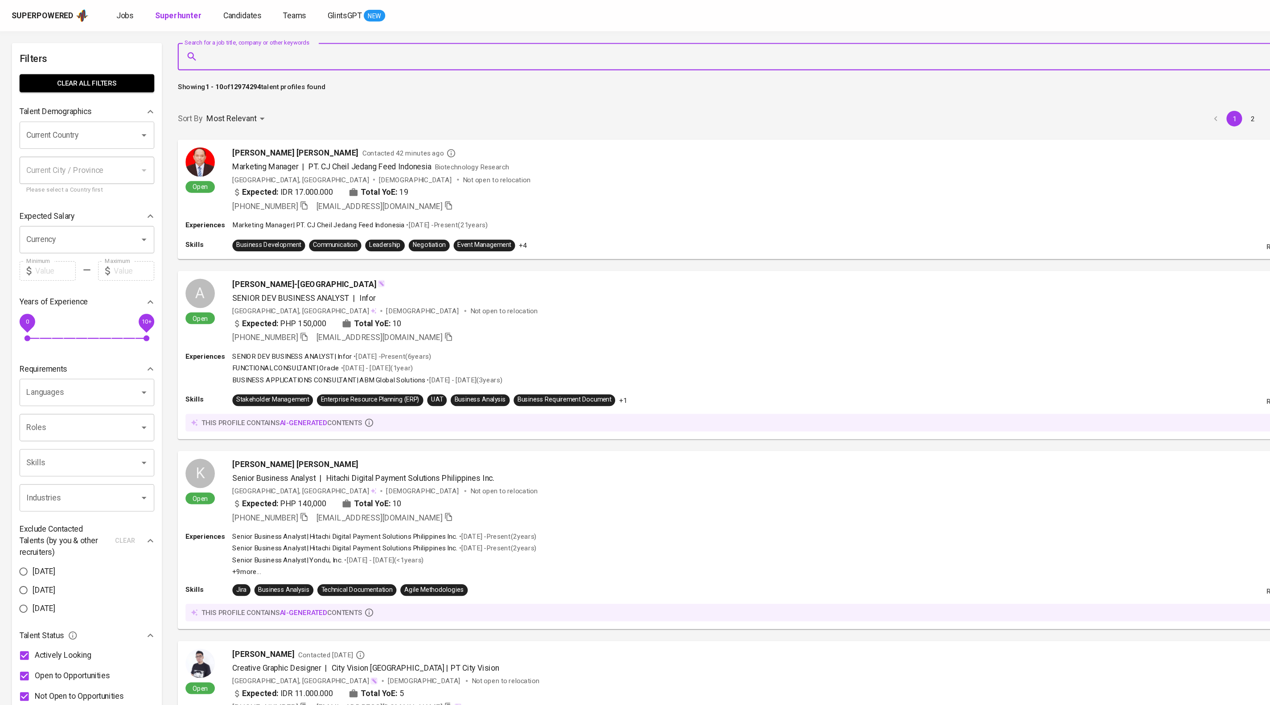
paste input "account@gading.dev"
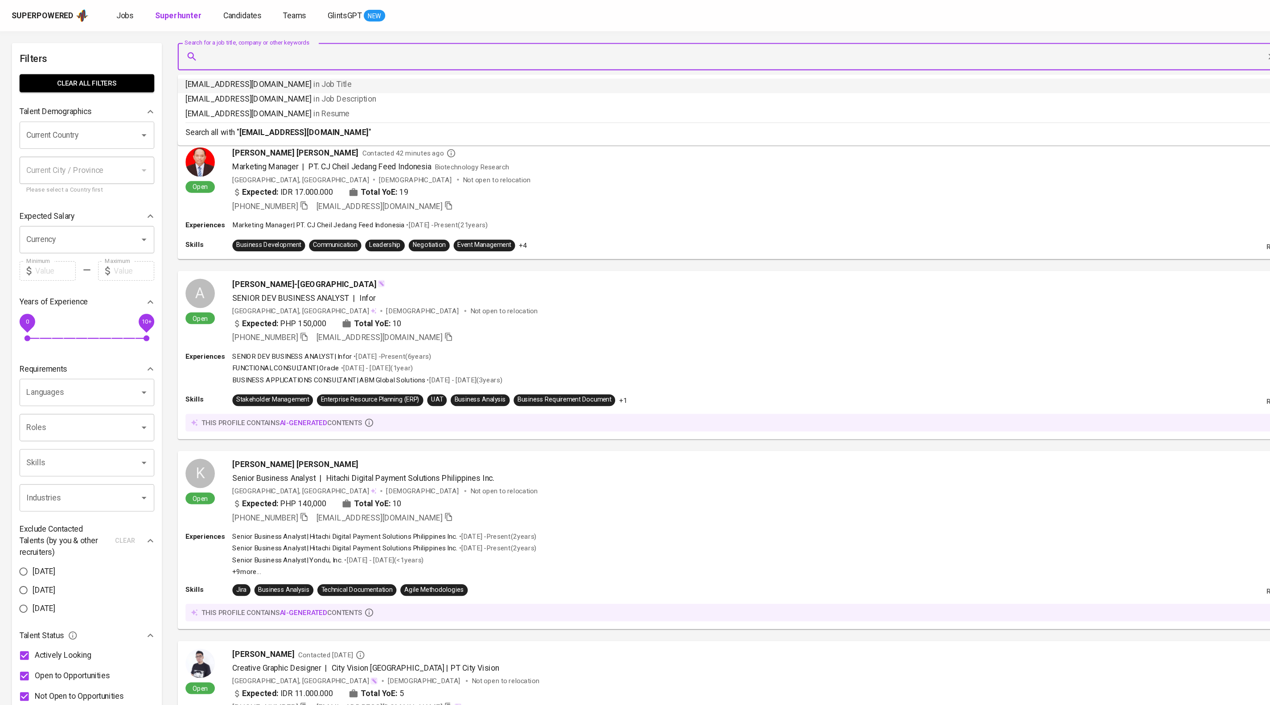
type input "account@gading.dev"
click at [325, 127] on p "Search all with " account@gading.dev "" at bounding box center [664, 121] width 991 height 11
